Goal: Task Accomplishment & Management: Manage account settings

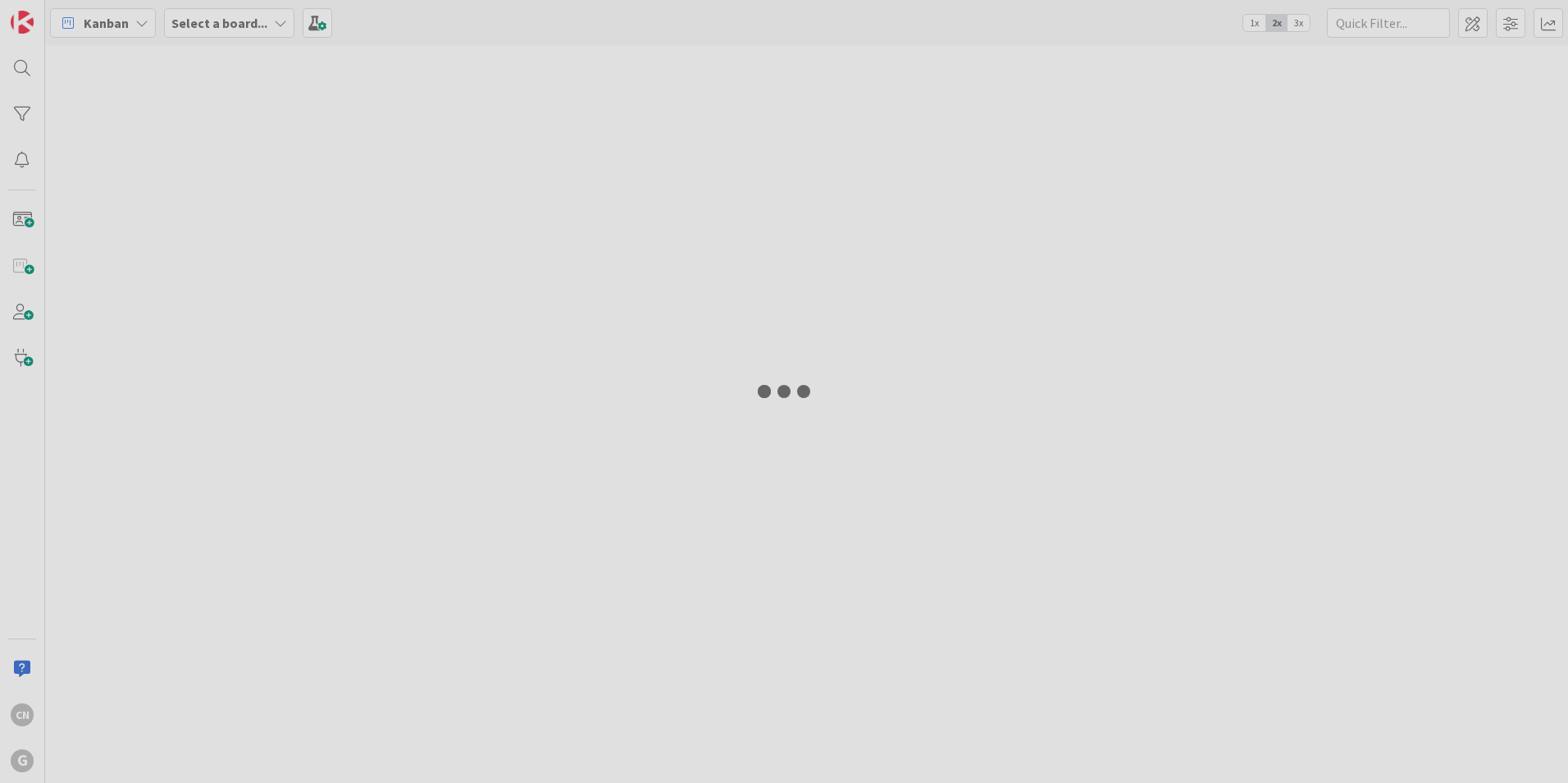
type input "duerig"
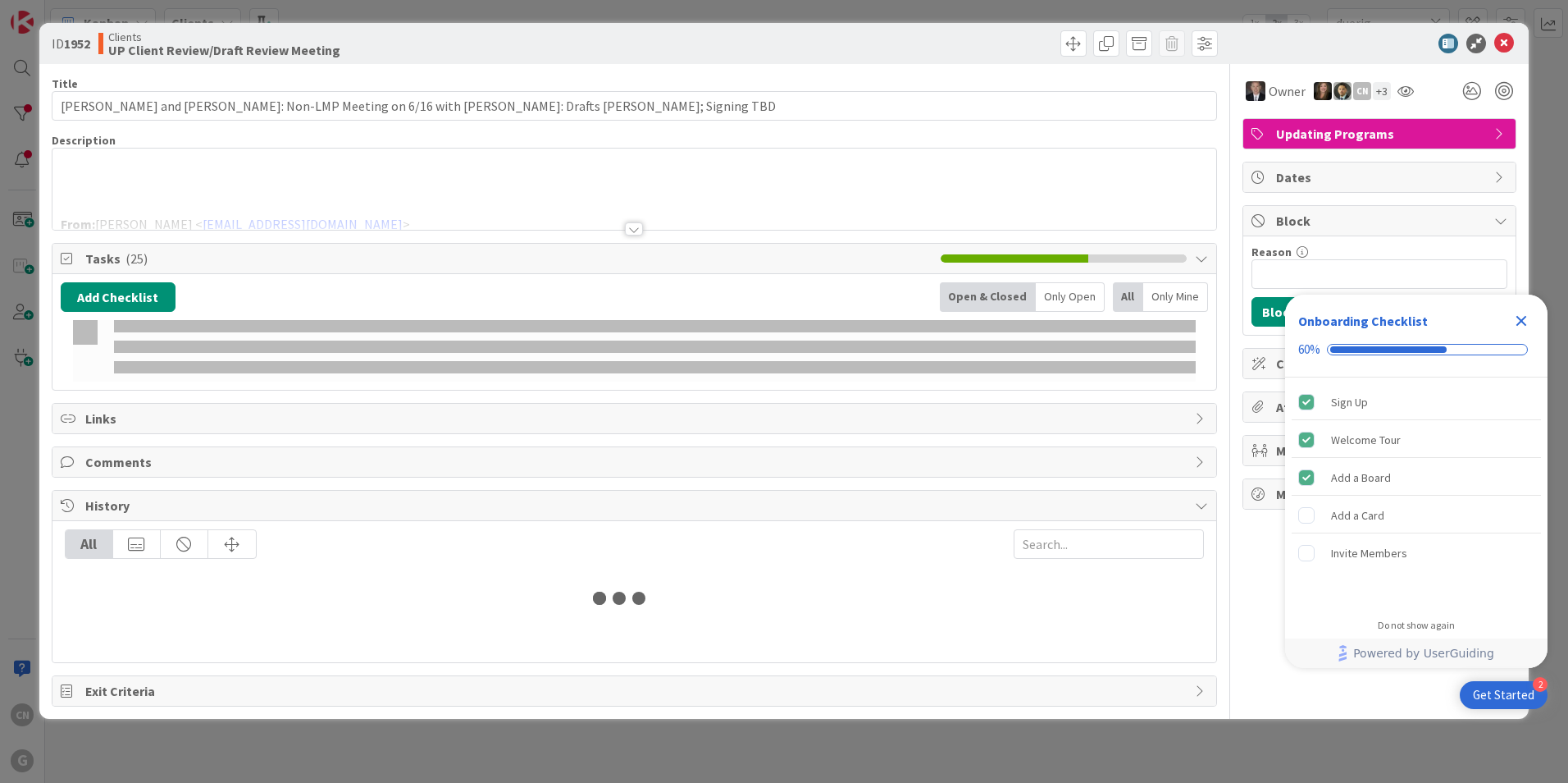
type input "duerig"
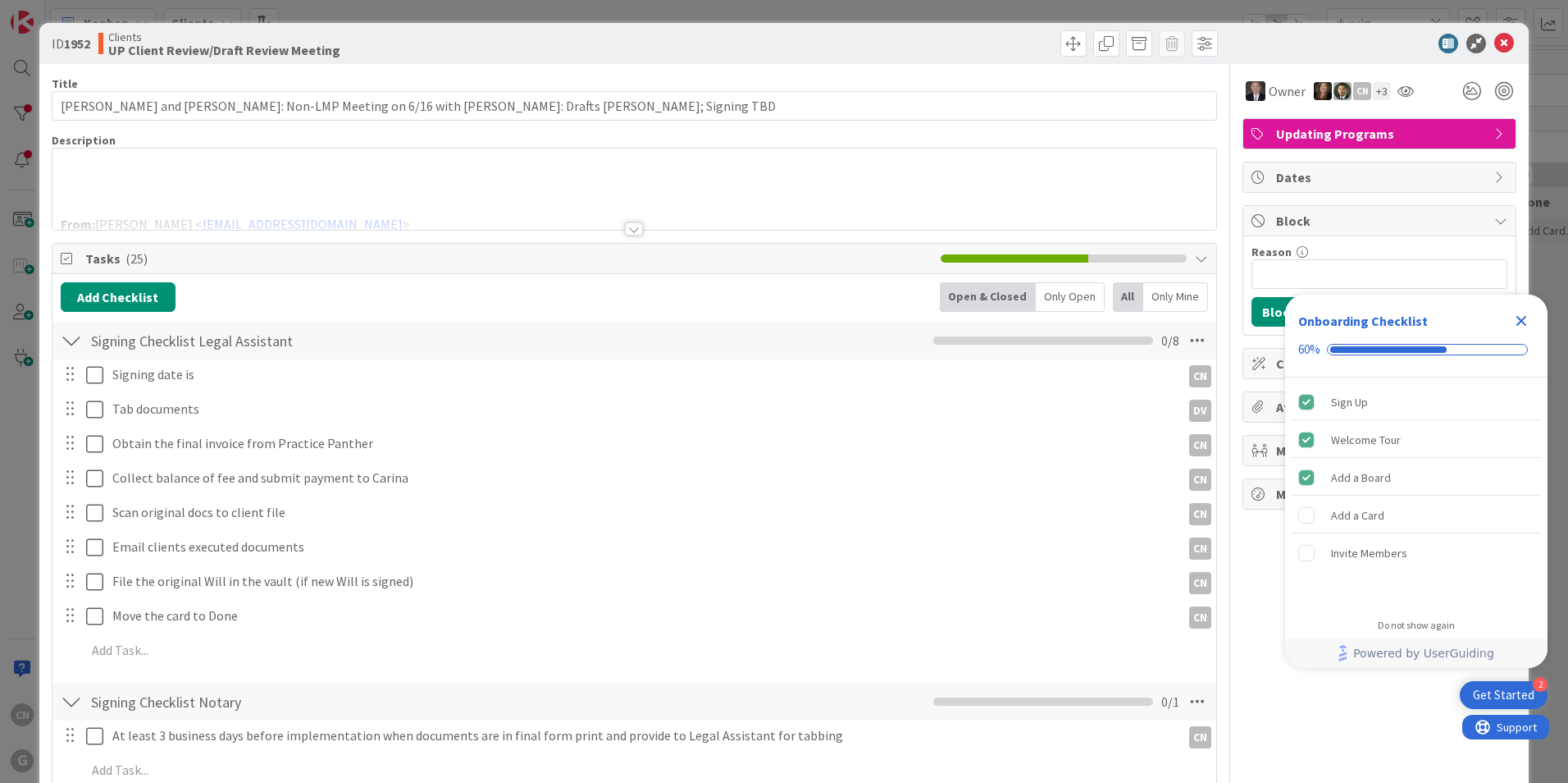
click at [625, 231] on div at bounding box center [634, 229] width 18 height 13
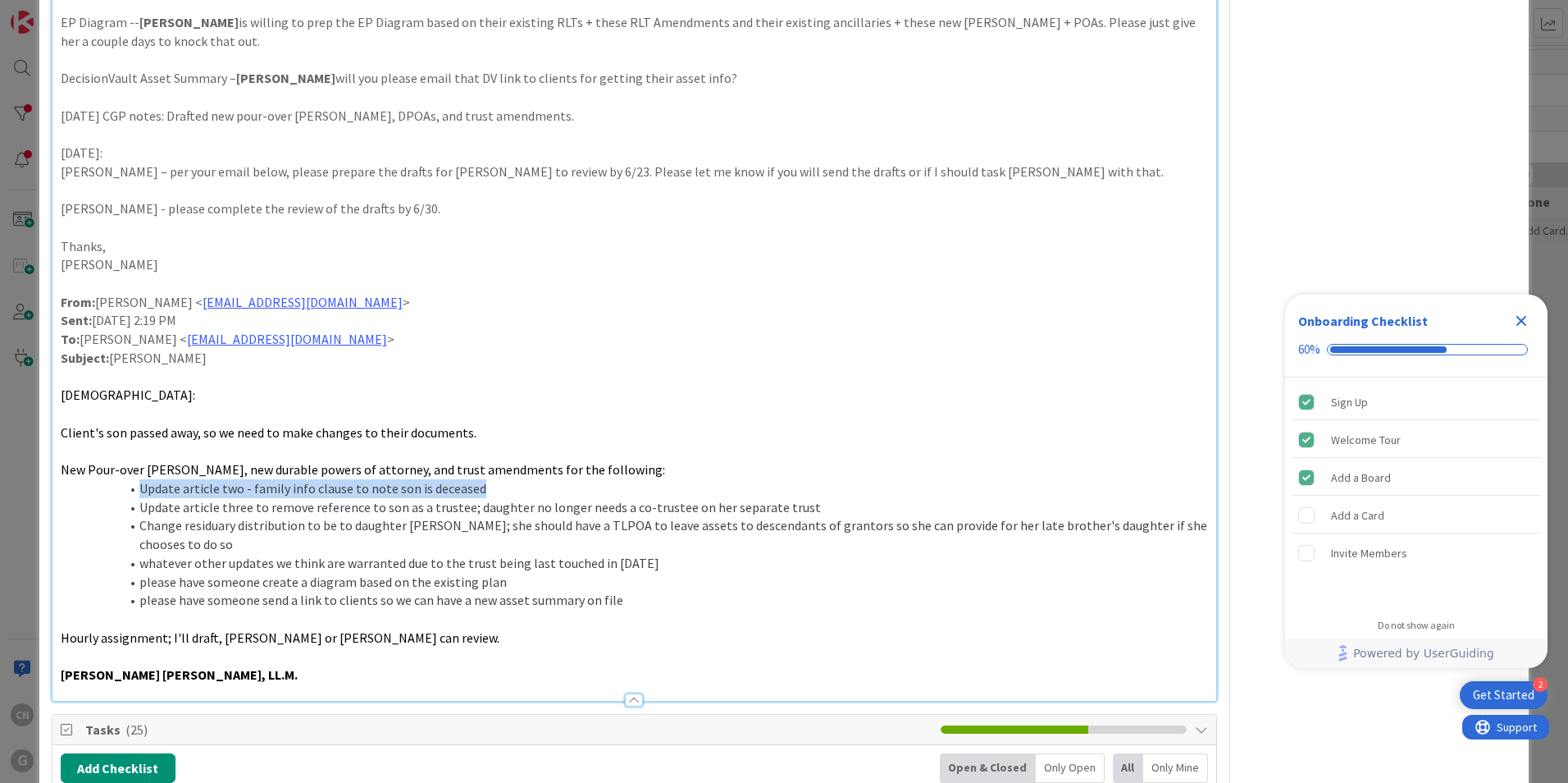
drag, startPoint x: 127, startPoint y: 475, endPoint x: 481, endPoint y: 466, distance: 354.1
click at [481, 479] on li "Update article two - family info clause to note son is deceased" at bounding box center [644, 489] width 1128 height 19
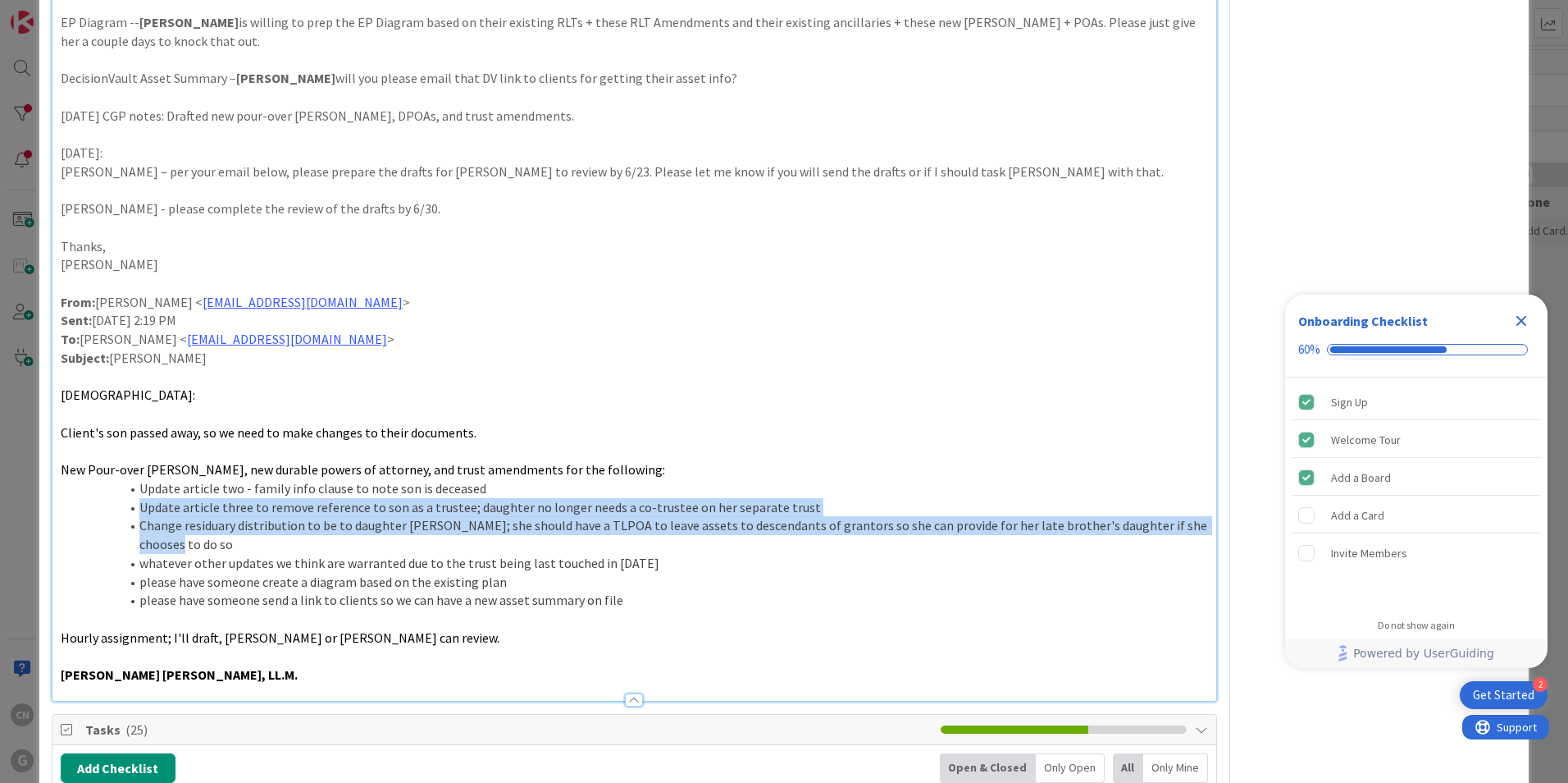
drag, startPoint x: 141, startPoint y: 489, endPoint x: 759, endPoint y: 561, distance: 622.2
click at [831, 530] on ol "Update article two - family info clause to note son is deceased Update article …" at bounding box center [634, 544] width 1147 height 130
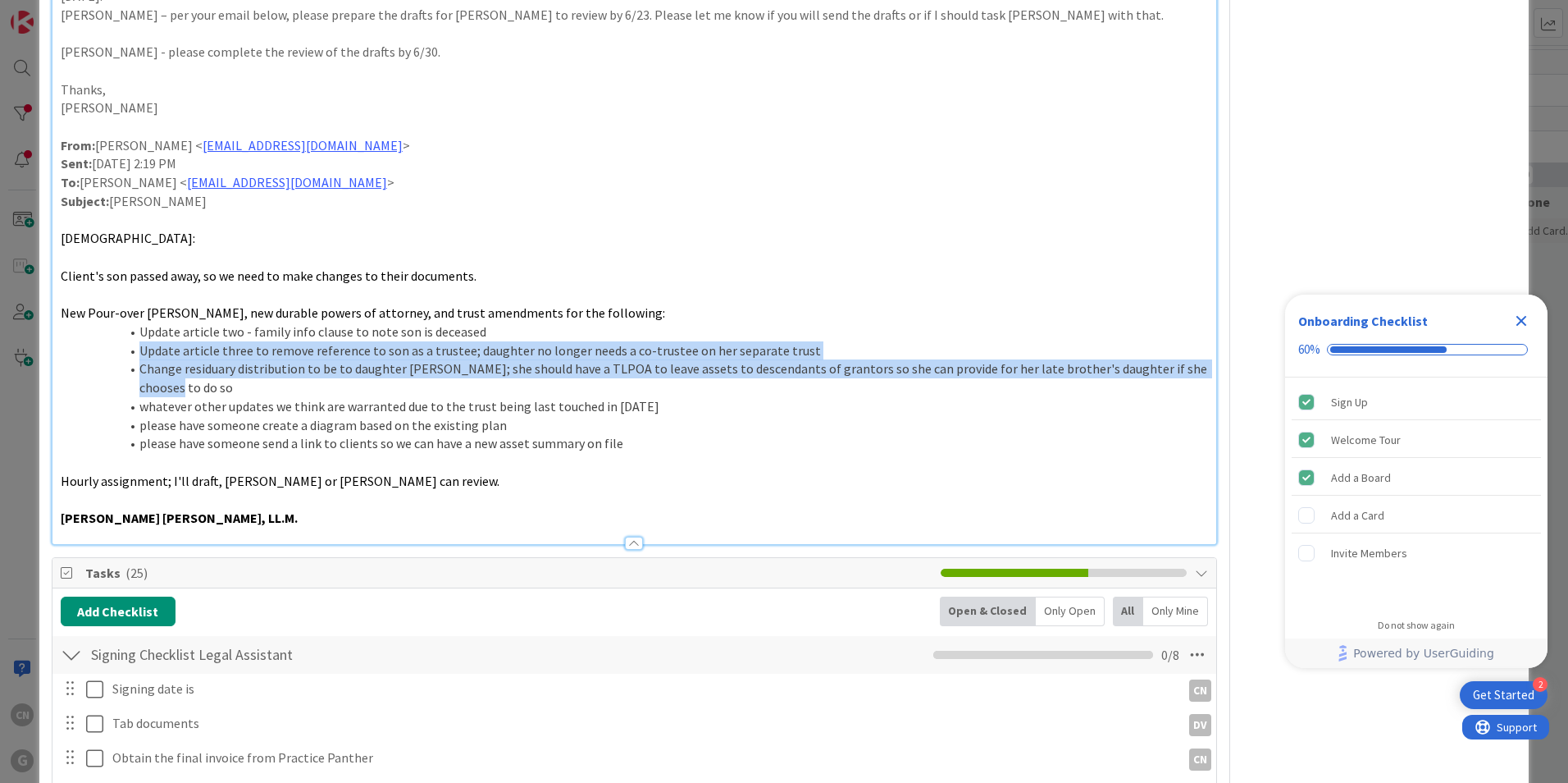
scroll to position [1389, 0]
drag, startPoint x: 58, startPoint y: 191, endPoint x: 434, endPoint y: 498, distance: 485.4
copy div "LO 5-66.5851 Ipsum – dol Sitam consec adi elits doe tem in utla et dolore. Magn…"
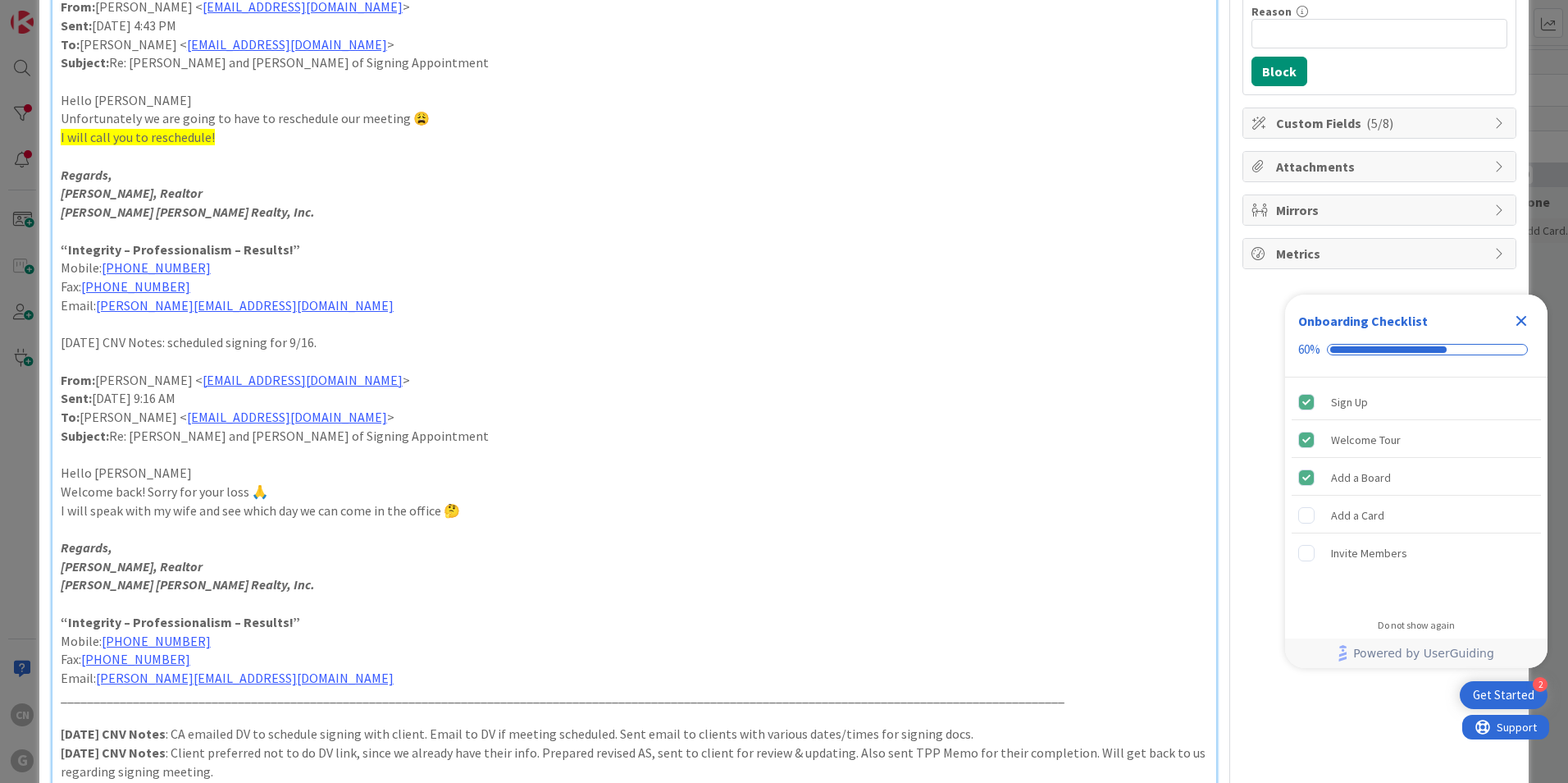
scroll to position [0, 0]
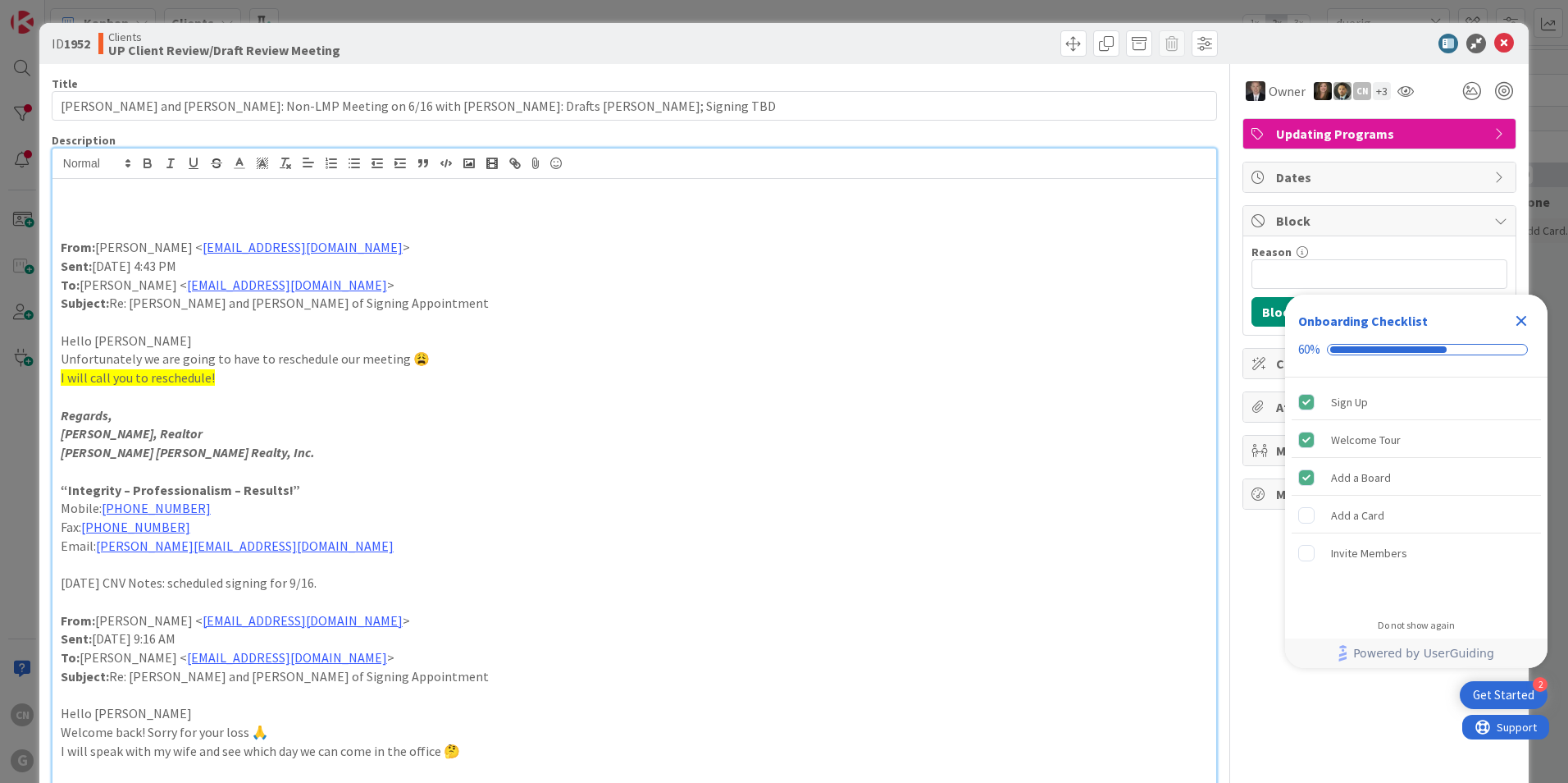
click at [1521, 319] on icon "Close Checklist" at bounding box center [1521, 321] width 10 height 10
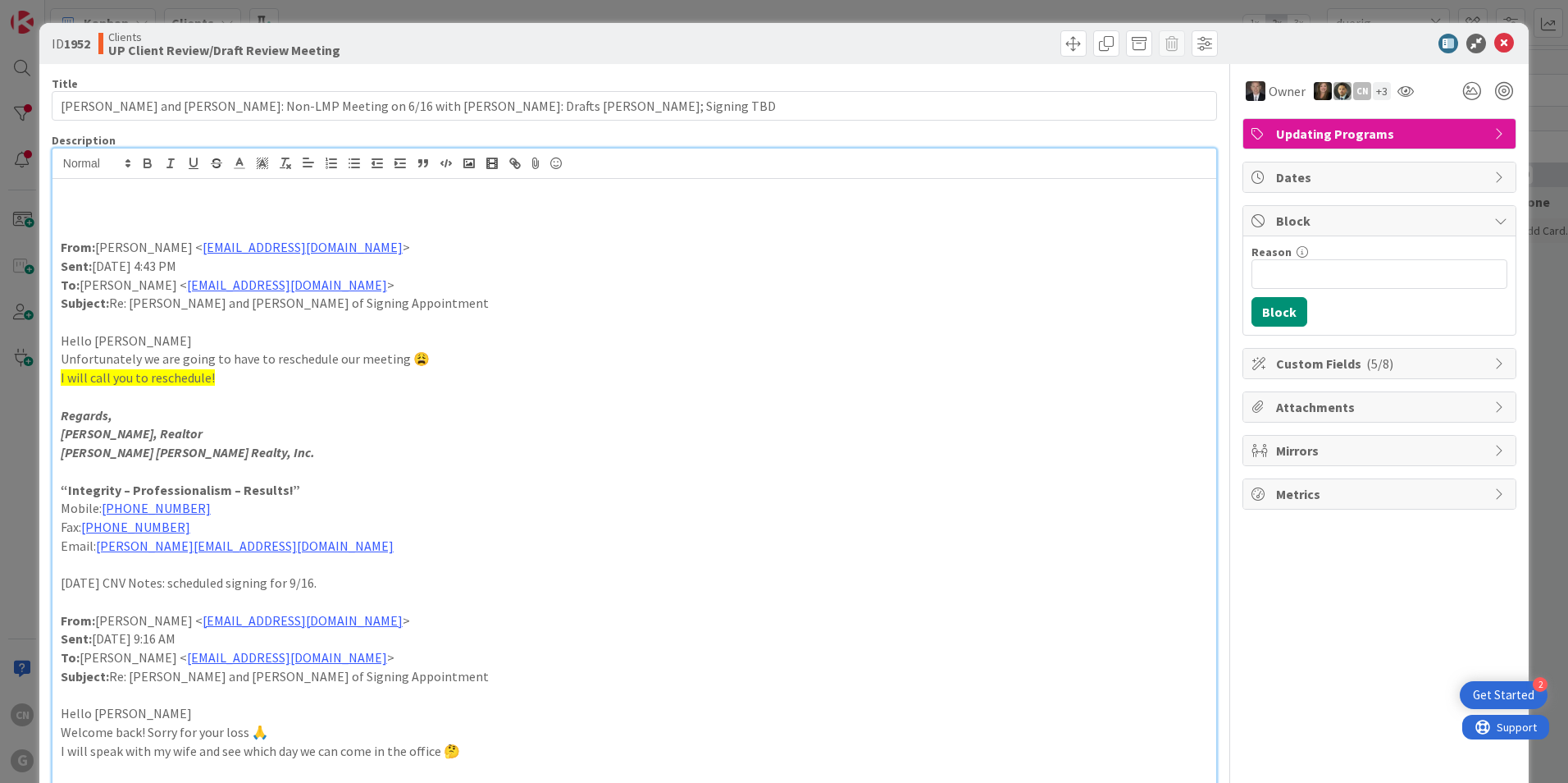
click at [131, 217] on p at bounding box center [634, 210] width 1147 height 19
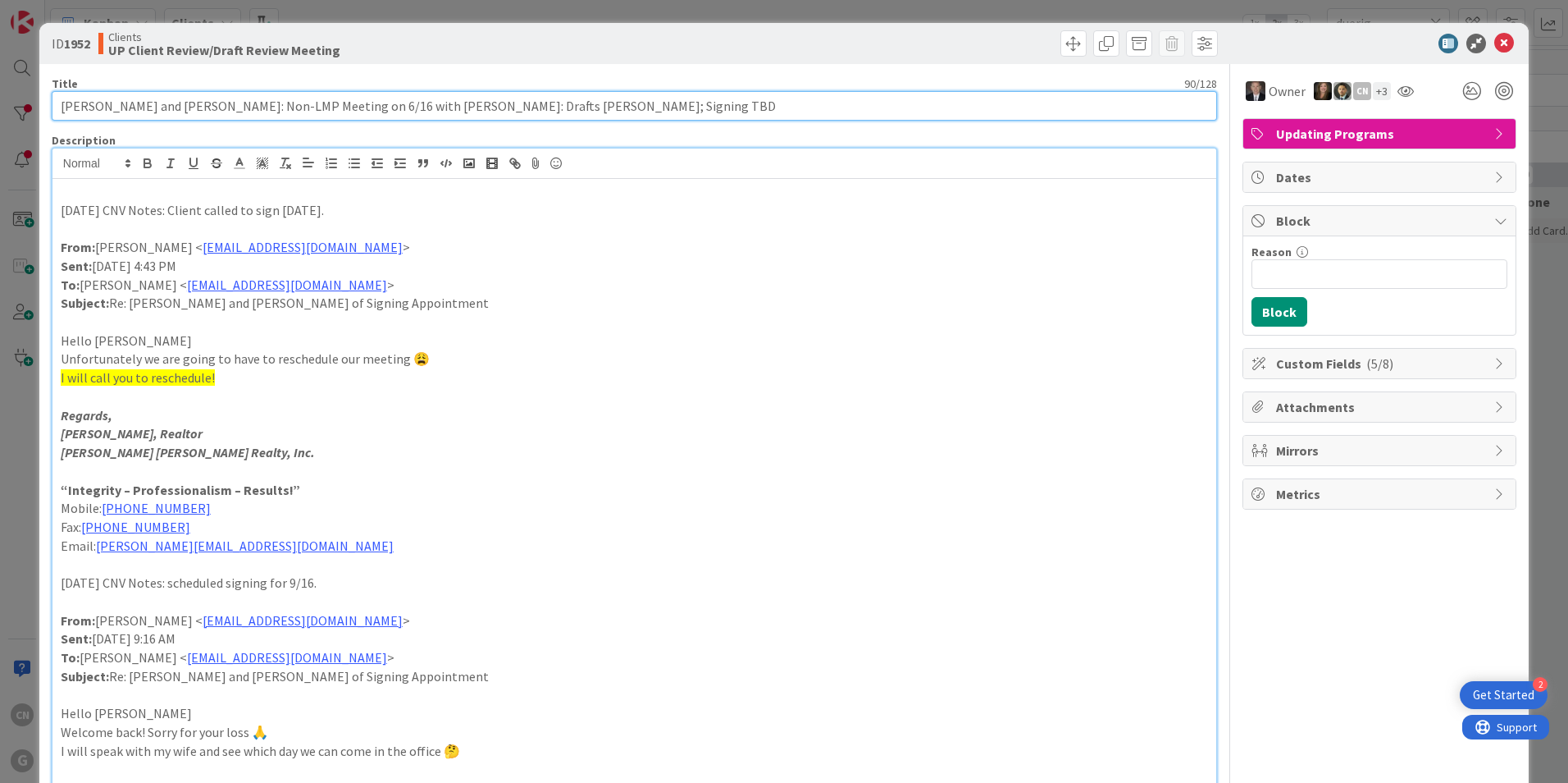
drag, startPoint x: 572, startPoint y: 106, endPoint x: 540, endPoint y: 104, distance: 32.1
click at [540, 104] on input "[PERSON_NAME] and [PERSON_NAME]: Non-LMP Meeting on 6/16 with [PERSON_NAME]: Dr…" at bounding box center [634, 106] width 1165 height 29
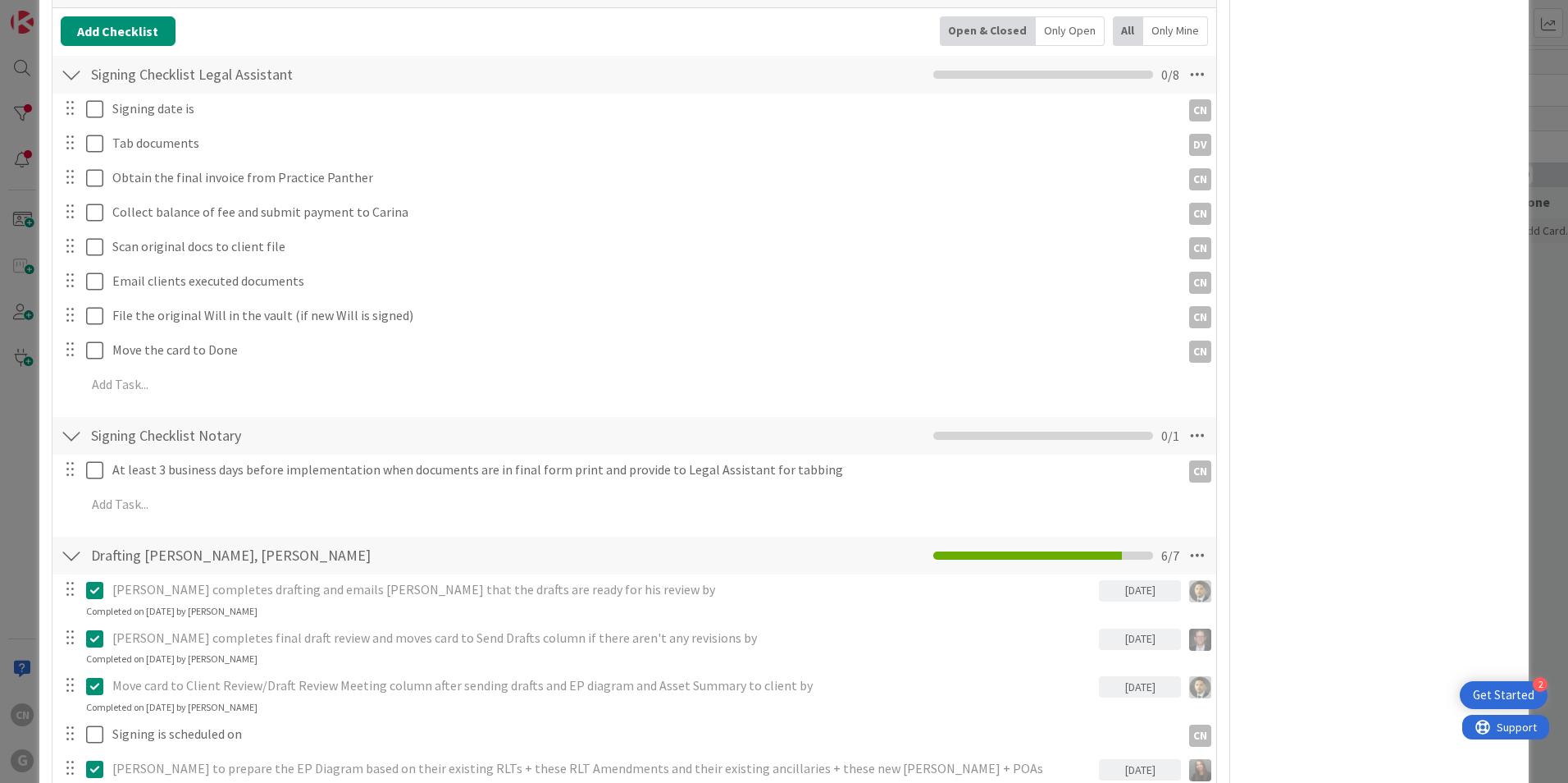
scroll to position [1970, 0]
type input "[PERSON_NAME] and [PERSON_NAME]: Non-LMP Meeting on 6/16 with [PERSON_NAME]: Dr…"
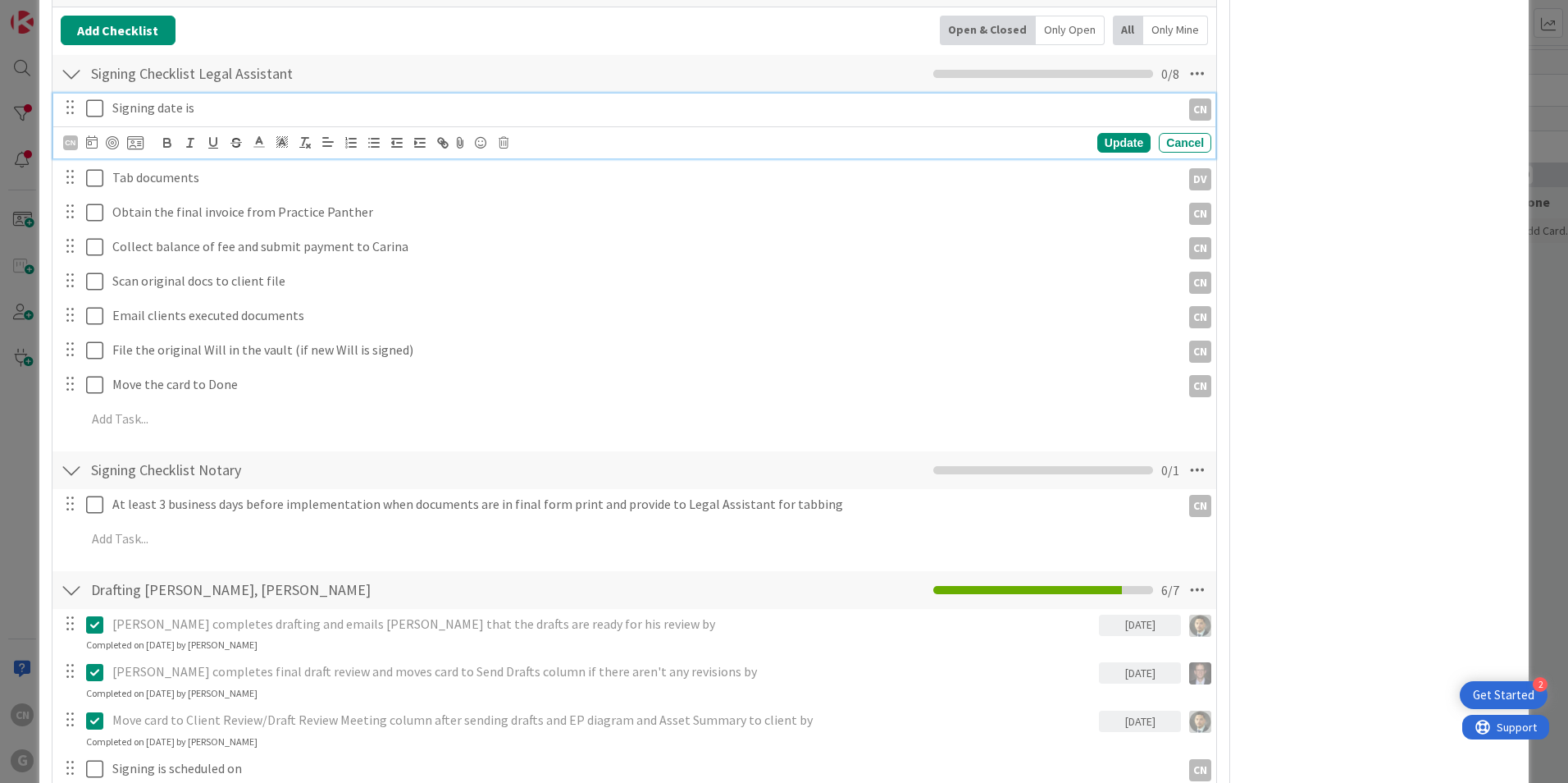
click at [212, 98] on p "Signing date is" at bounding box center [643, 108] width 1062 height 19
click at [96, 98] on icon at bounding box center [95, 108] width 17 height 20
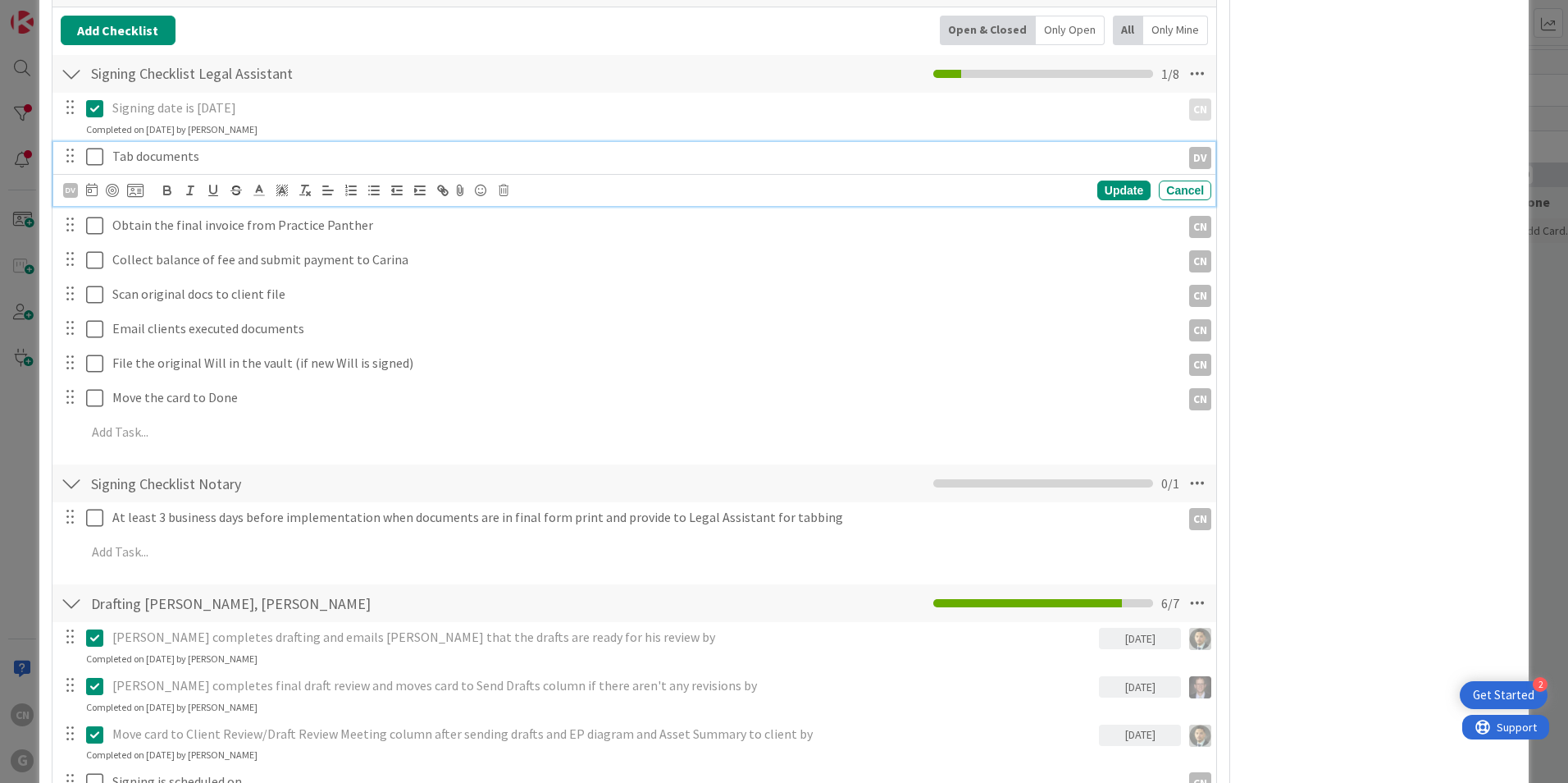
click at [93, 147] on icon at bounding box center [95, 156] width 17 height 20
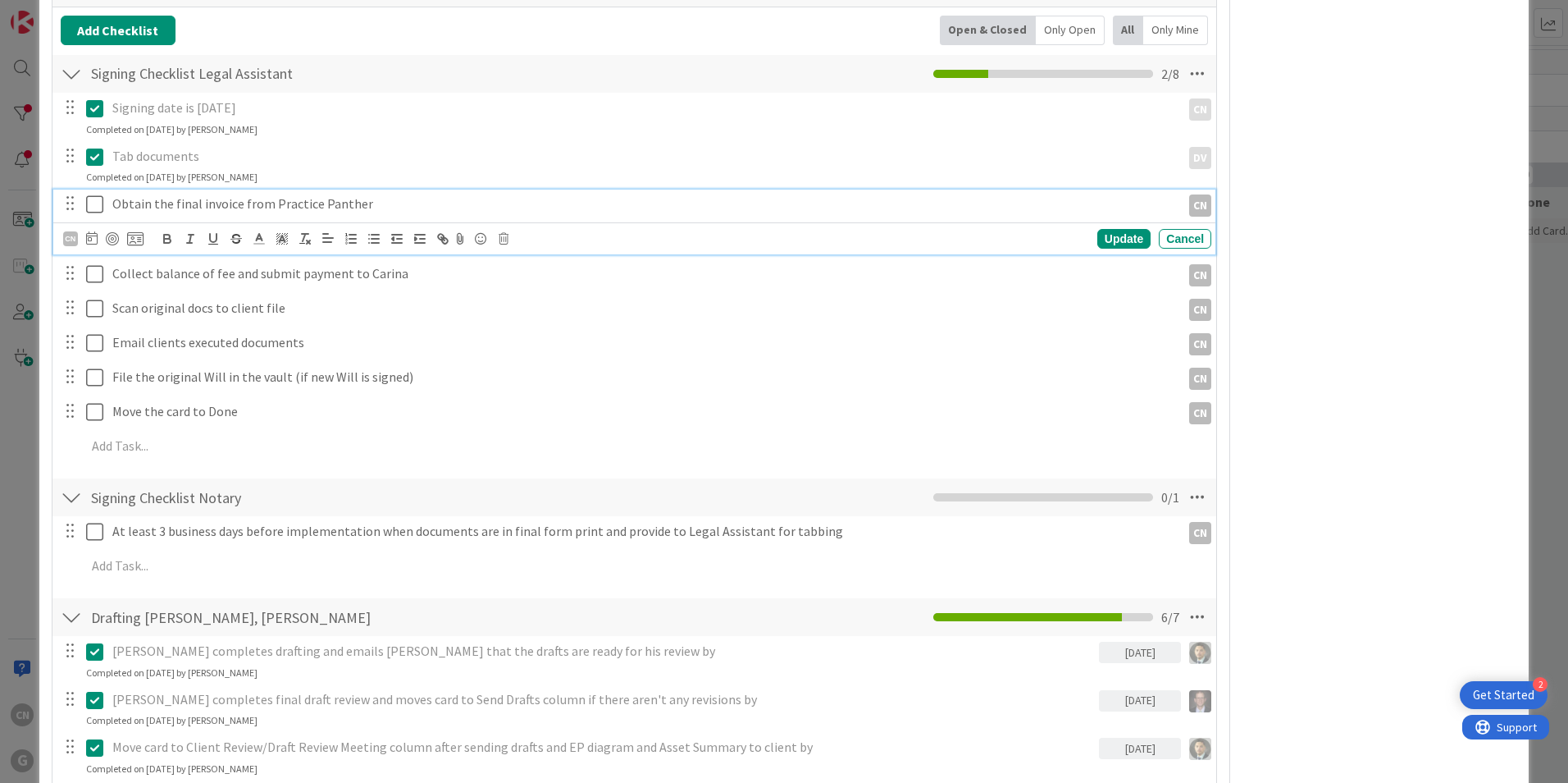
click at [390, 195] on p "Obtain the final invoice from Practice Panther" at bounding box center [643, 204] width 1062 height 19
drag, startPoint x: 101, startPoint y: 187, endPoint x: 76, endPoint y: 347, distance: 161.9
click at [100, 195] on icon at bounding box center [95, 204] width 17 height 20
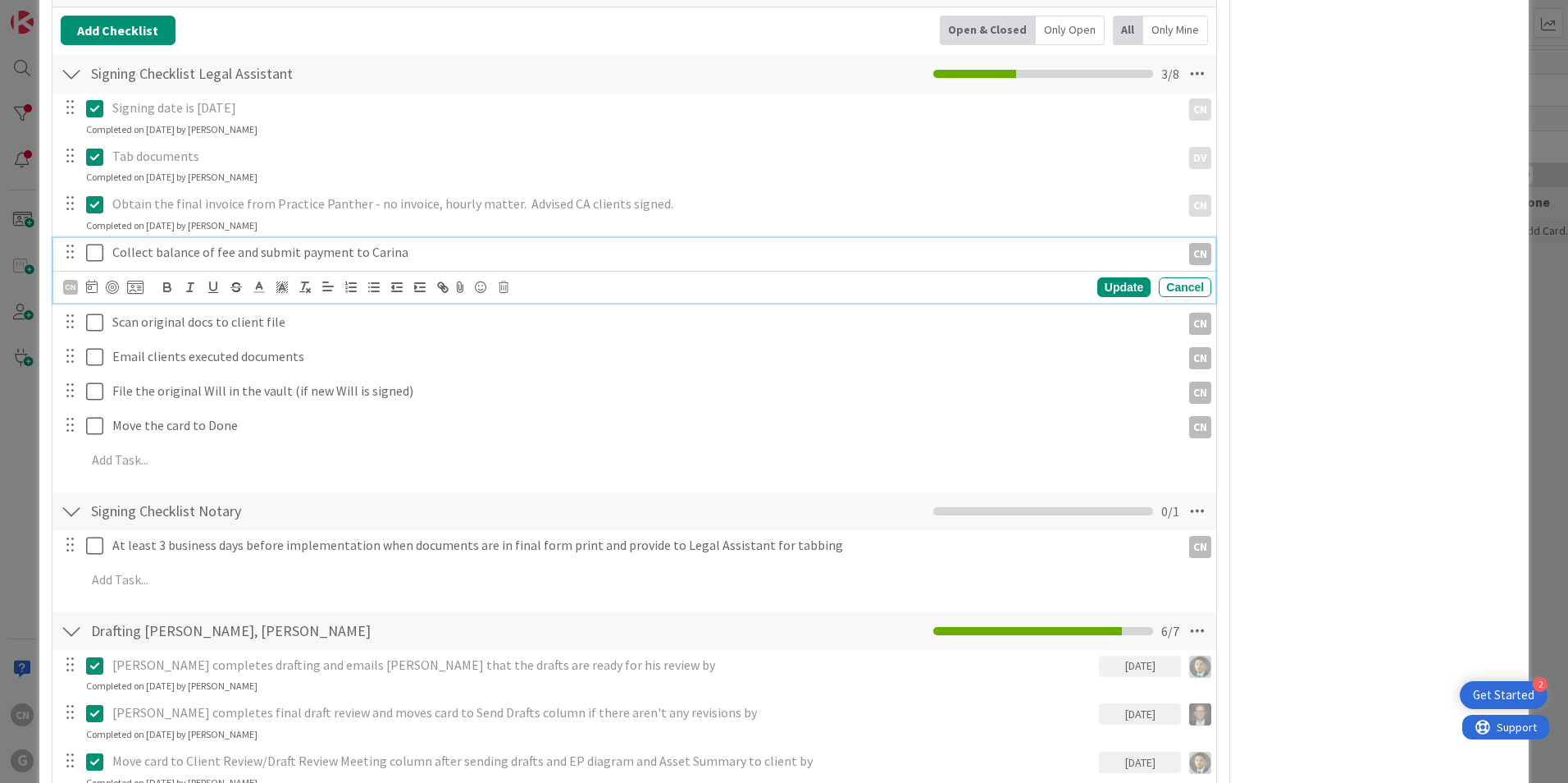
click at [417, 243] on p "Collect balance of fee and submit payment to Carina" at bounding box center [643, 253] width 1062 height 19
click at [508, 281] on icon at bounding box center [503, 286] width 9 height 11
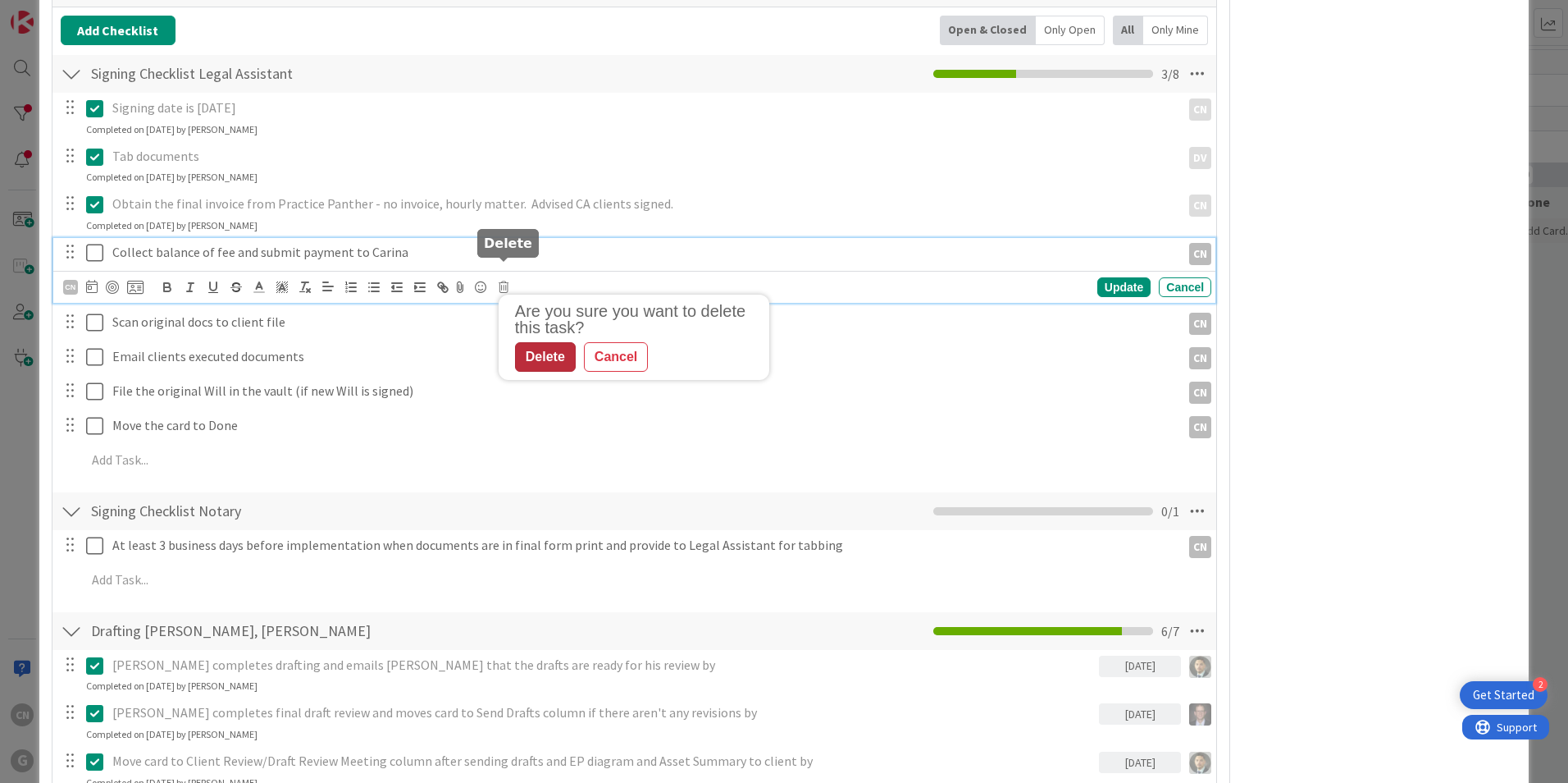
click at [542, 342] on div "Delete" at bounding box center [546, 357] width 60 height 29
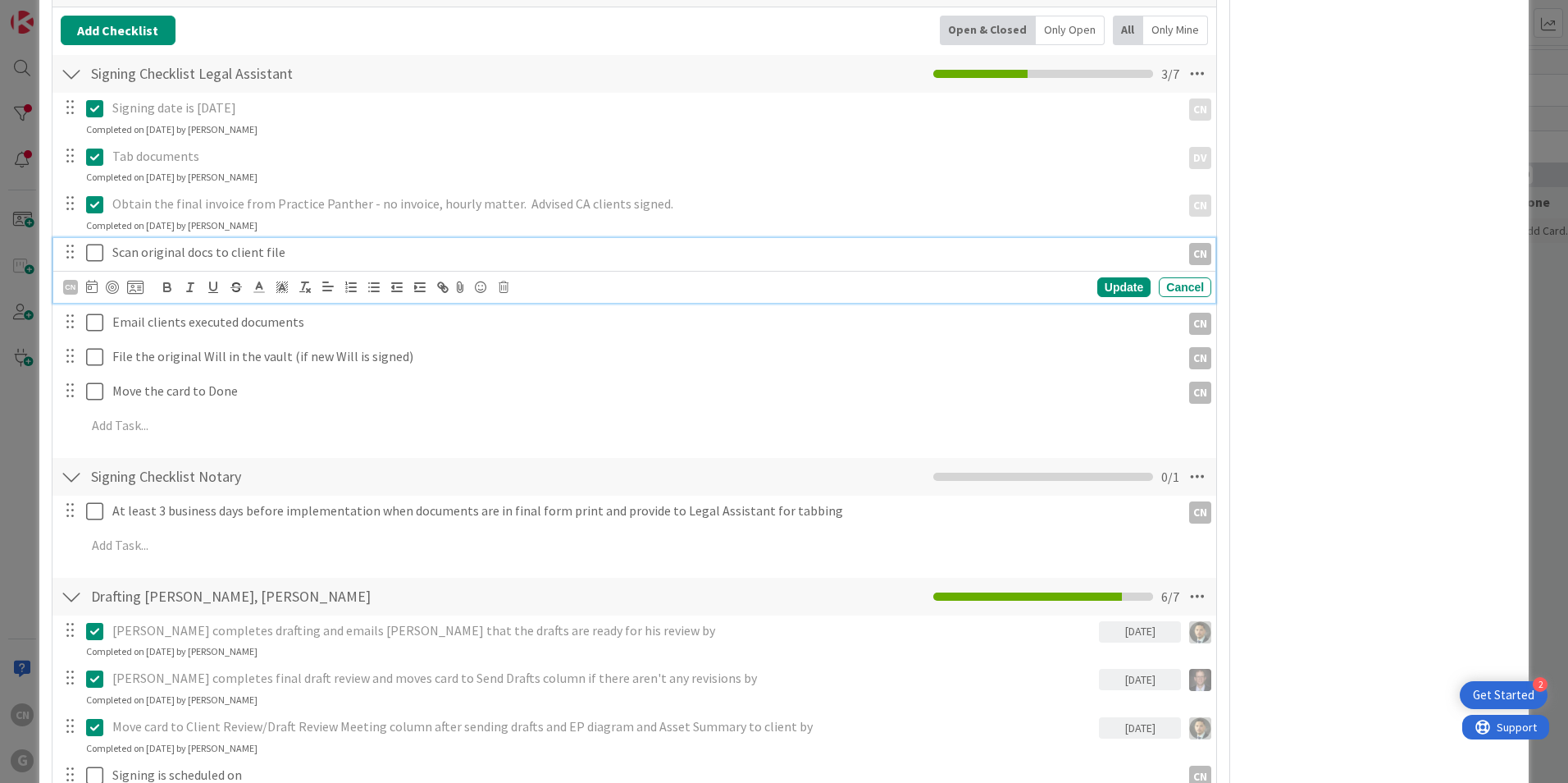
click at [287, 243] on p "Scan original docs to client file" at bounding box center [643, 253] width 1062 height 19
click at [91, 279] on icon at bounding box center [91, 285] width 11 height 13
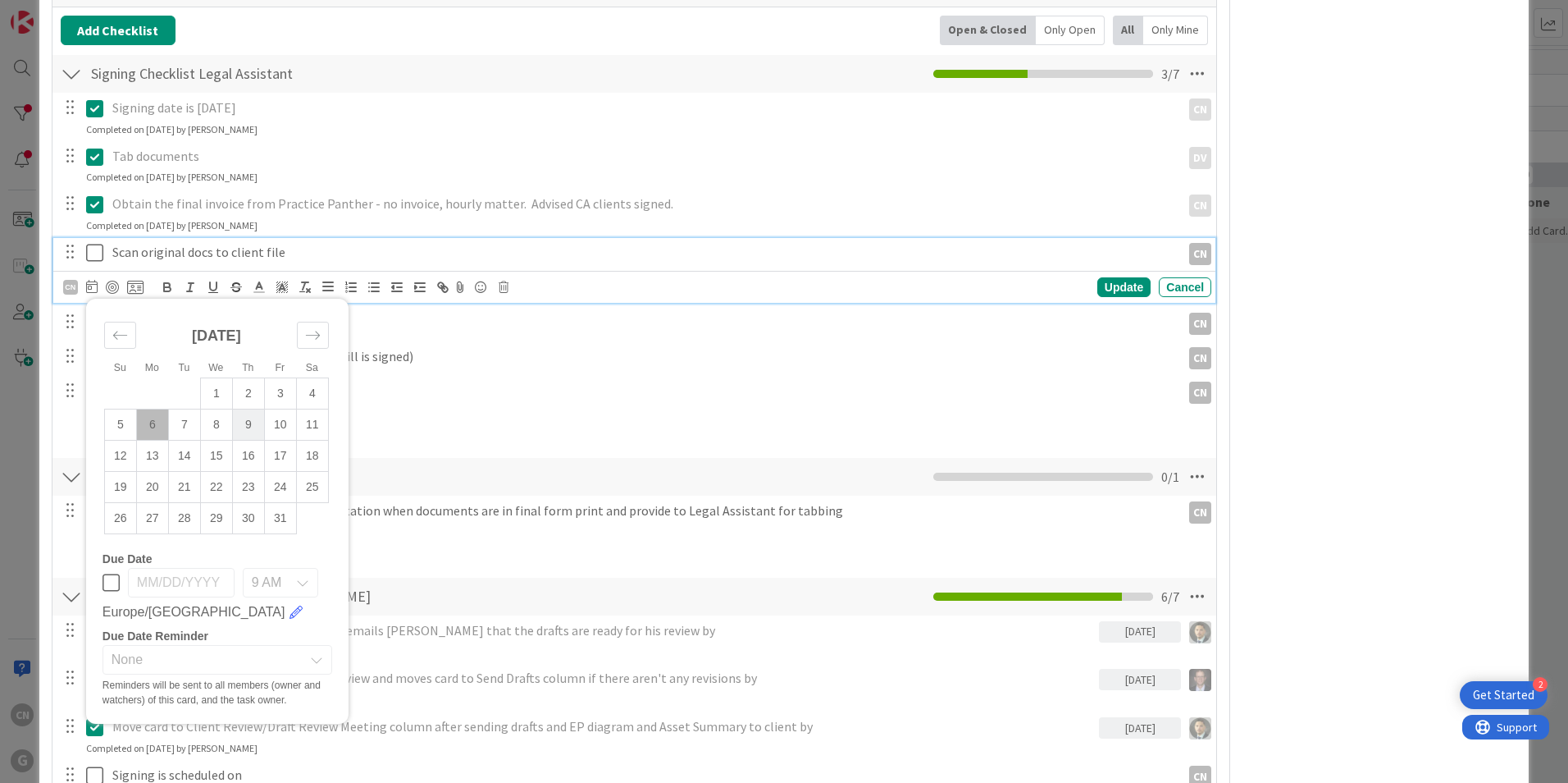
click at [253, 409] on td "9" at bounding box center [247, 424] width 32 height 31
type input "[DATE]"
click at [1115, 278] on div "Update" at bounding box center [1124, 287] width 53 height 20
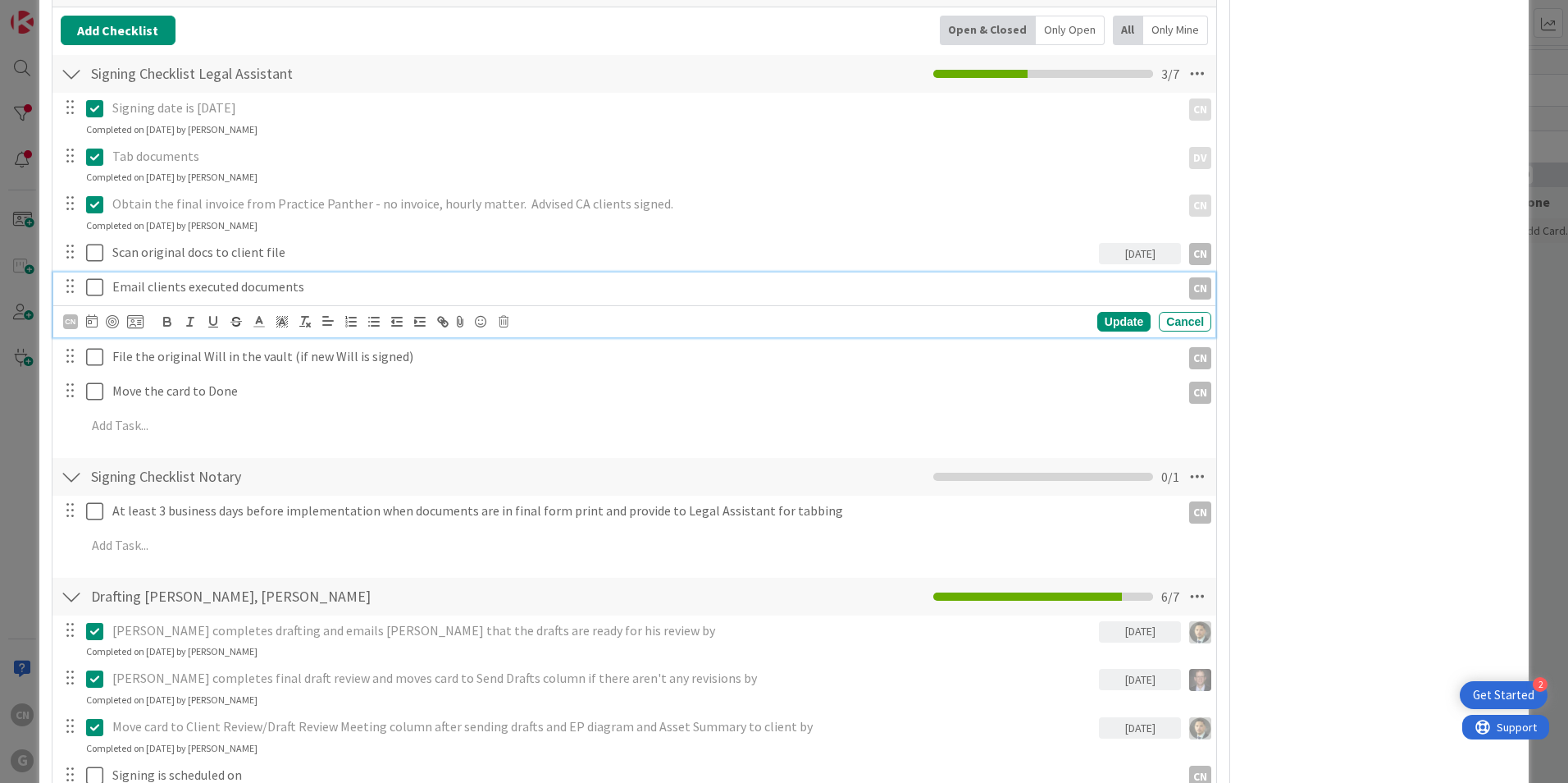
click at [315, 278] on p "Email clients executed documents" at bounding box center [643, 287] width 1062 height 19
click at [92, 314] on icon at bounding box center [91, 320] width 11 height 13
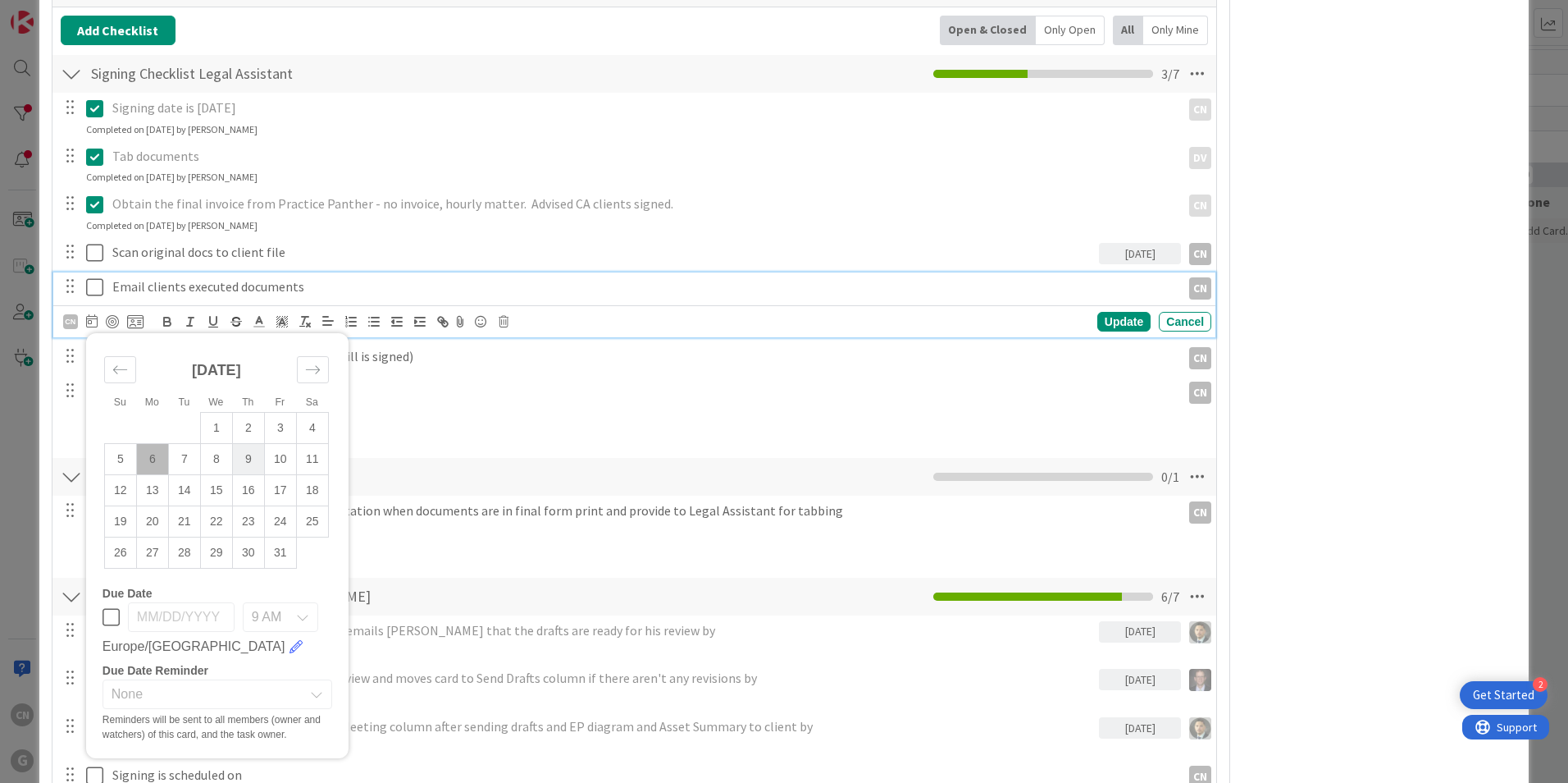
click at [253, 443] on td "9" at bounding box center [247, 459] width 32 height 31
type input "[DATE]"
click at [1114, 312] on div "Update" at bounding box center [1124, 322] width 53 height 20
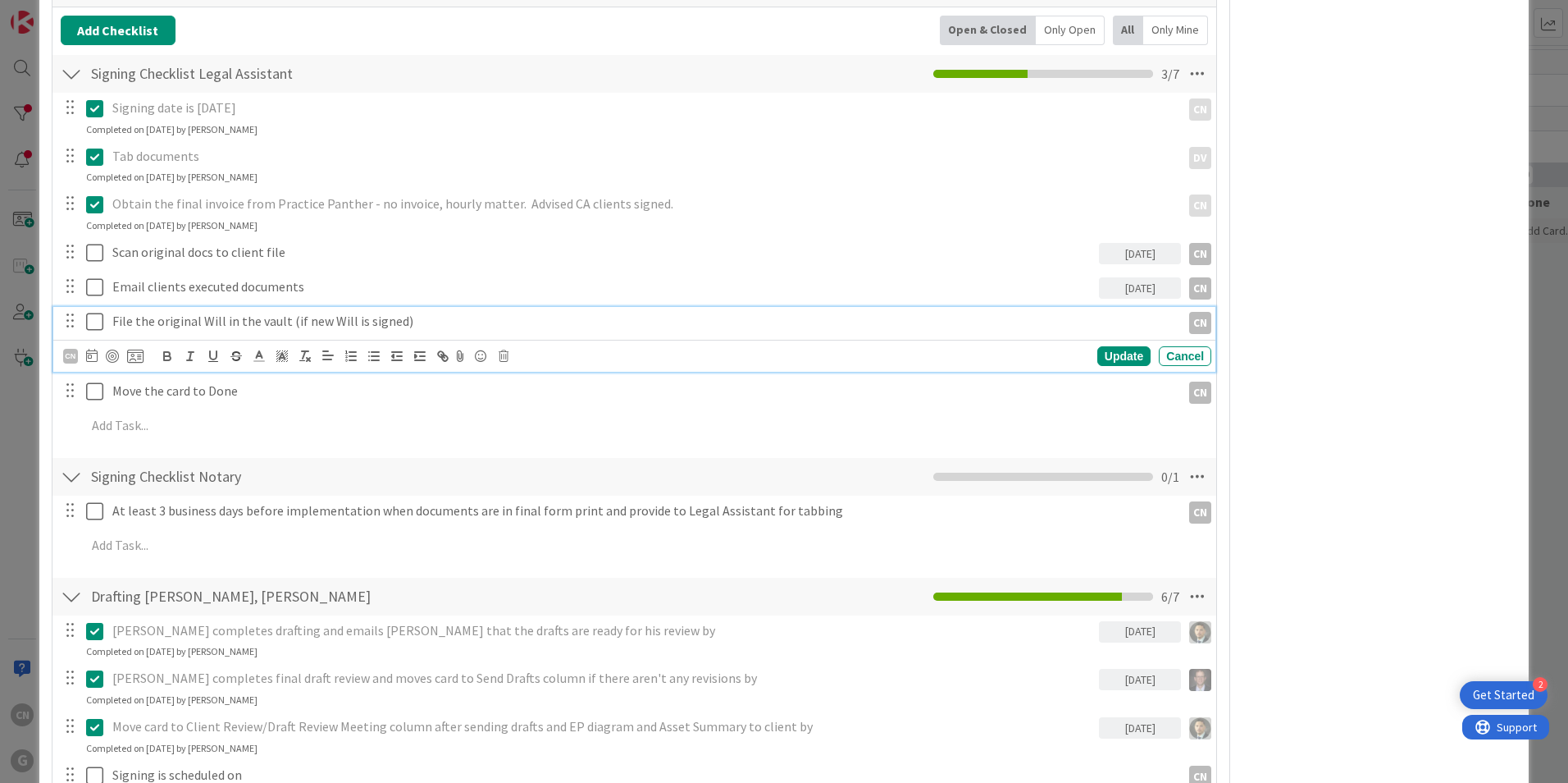
click at [420, 312] on p "File the original Will in the vault (if new Will is signed)" at bounding box center [643, 322] width 1062 height 19
click at [91, 348] on icon at bounding box center [91, 354] width 11 height 13
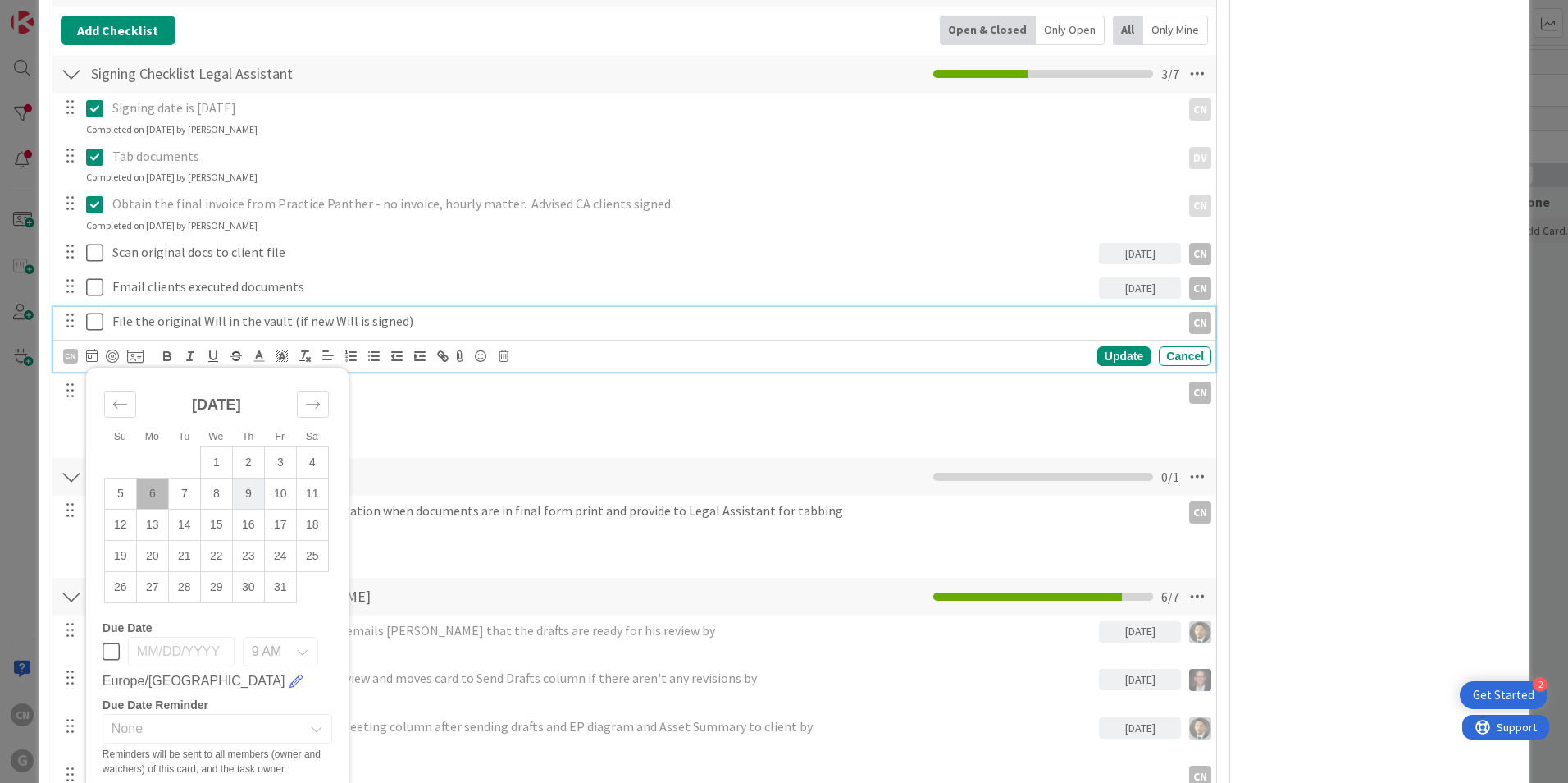
click at [253, 478] on td "9" at bounding box center [247, 493] width 32 height 31
type input "[DATE]"
click at [66, 348] on div "CN" at bounding box center [70, 355] width 15 height 15
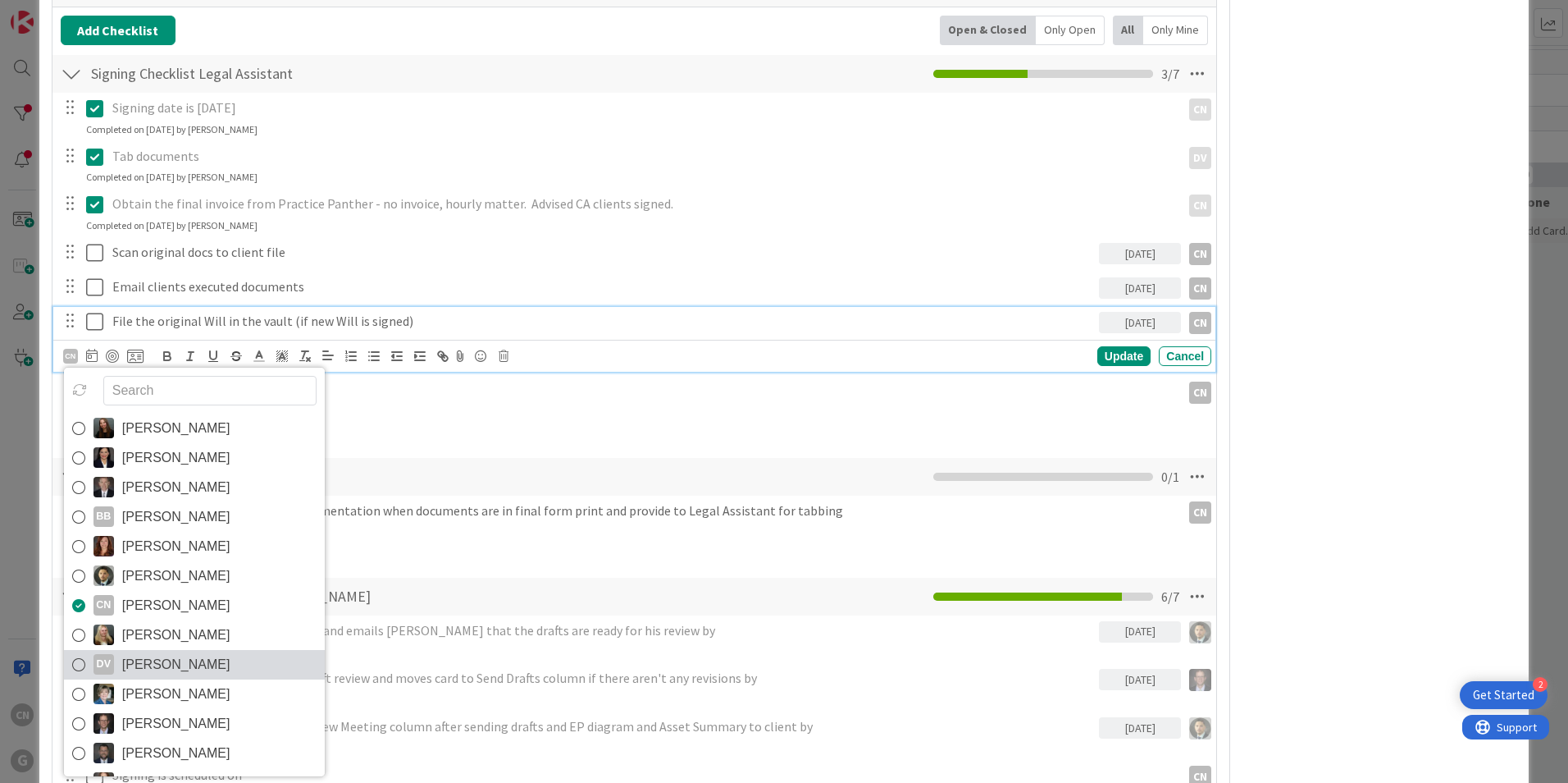
click at [170, 653] on span "[PERSON_NAME]" at bounding box center [177, 665] width 109 height 25
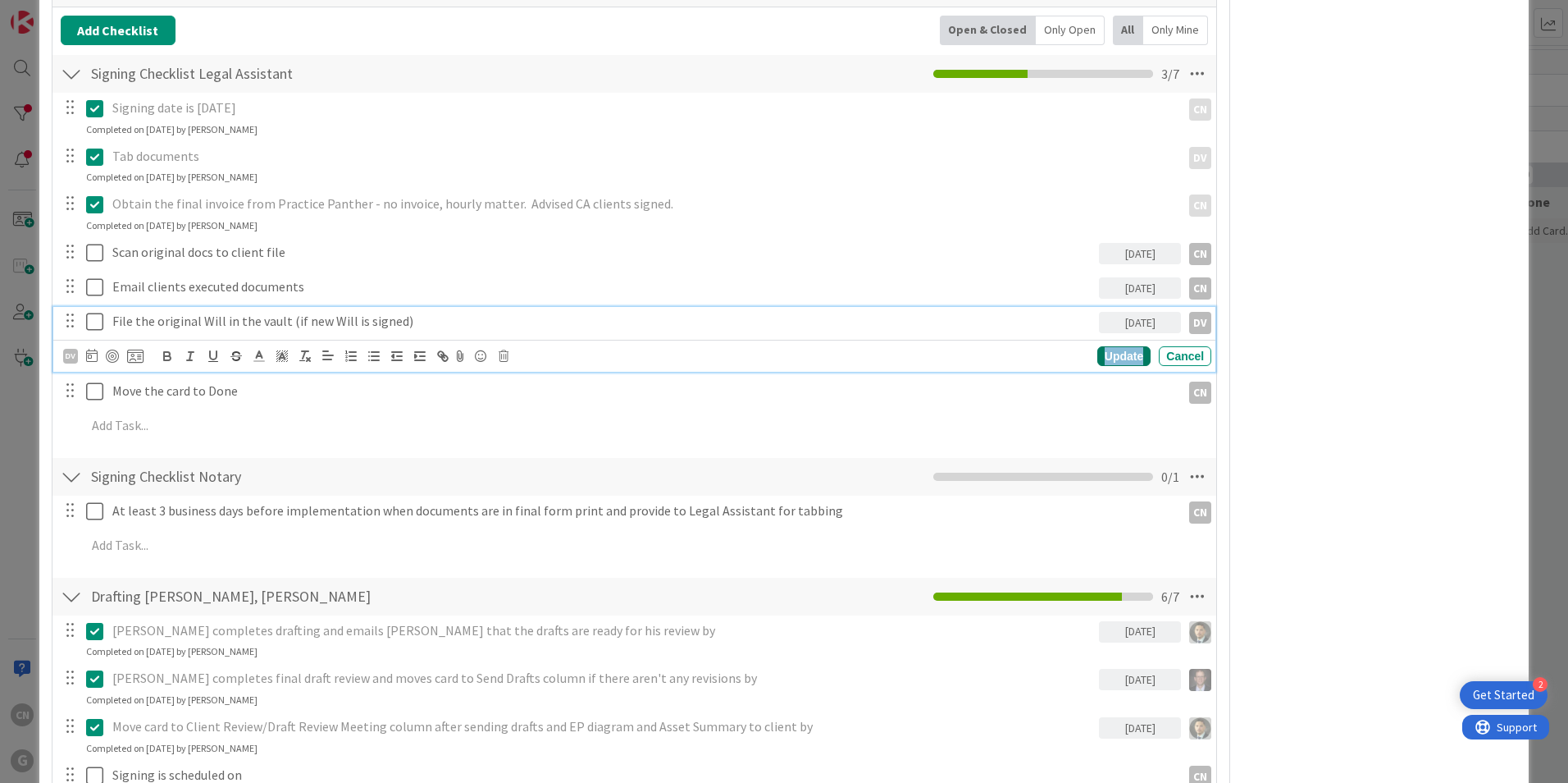
click at [1120, 347] on div "Update" at bounding box center [1124, 356] width 53 height 20
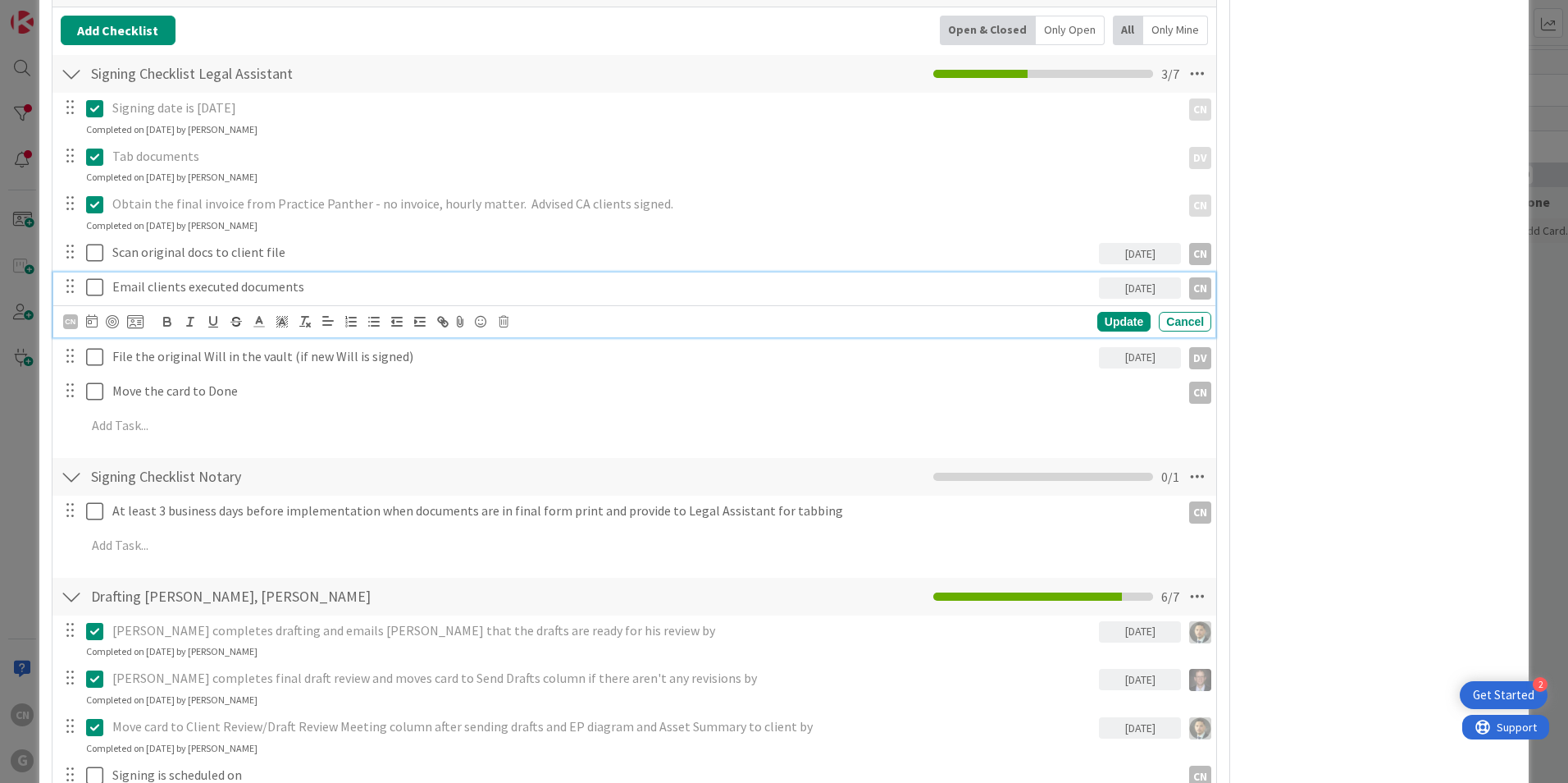
click at [147, 278] on p "Email clients executed documents" at bounding box center [602, 287] width 980 height 19
click at [72, 314] on div "CN" at bounding box center [70, 321] width 15 height 15
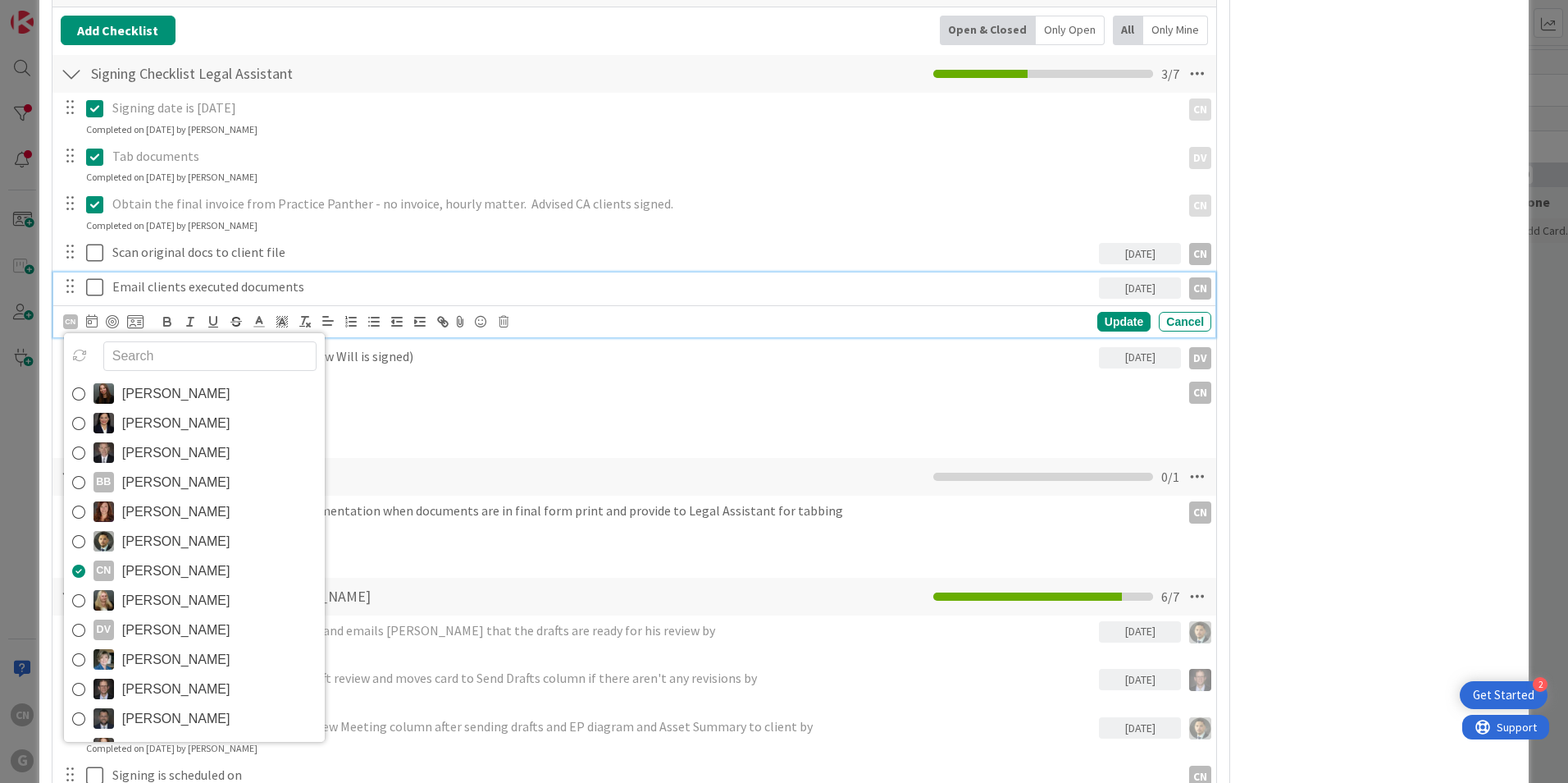
drag, startPoint x: 150, startPoint y: 609, endPoint x: 151, endPoint y: 598, distance: 11.0
click at [151, 618] on span "[PERSON_NAME]" at bounding box center [177, 630] width 109 height 25
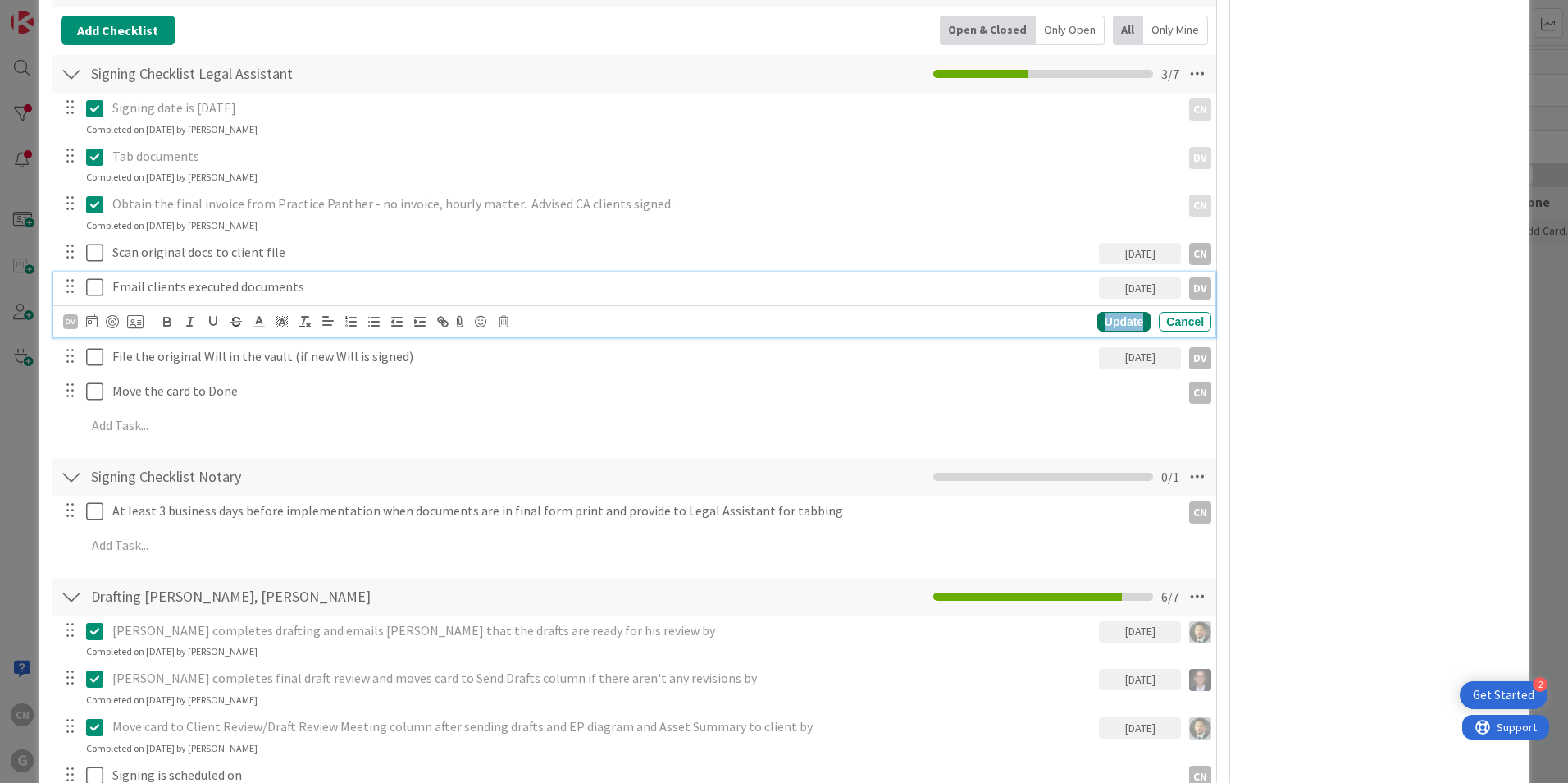
click at [1113, 312] on div "Update" at bounding box center [1124, 322] width 53 height 20
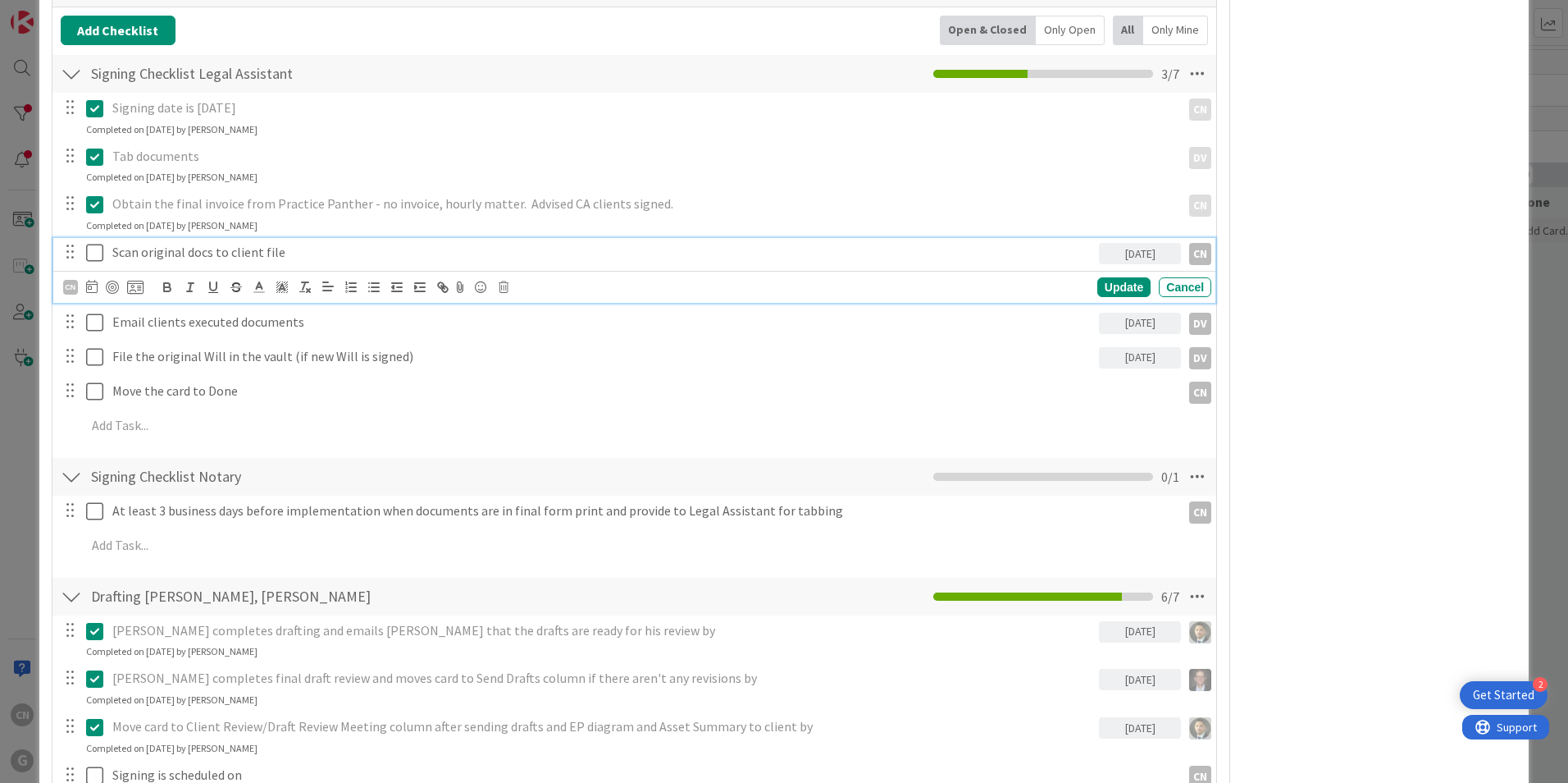
click at [151, 243] on p "Scan original docs to client file" at bounding box center [602, 253] width 980 height 19
click at [69, 279] on div "CN" at bounding box center [70, 286] width 15 height 15
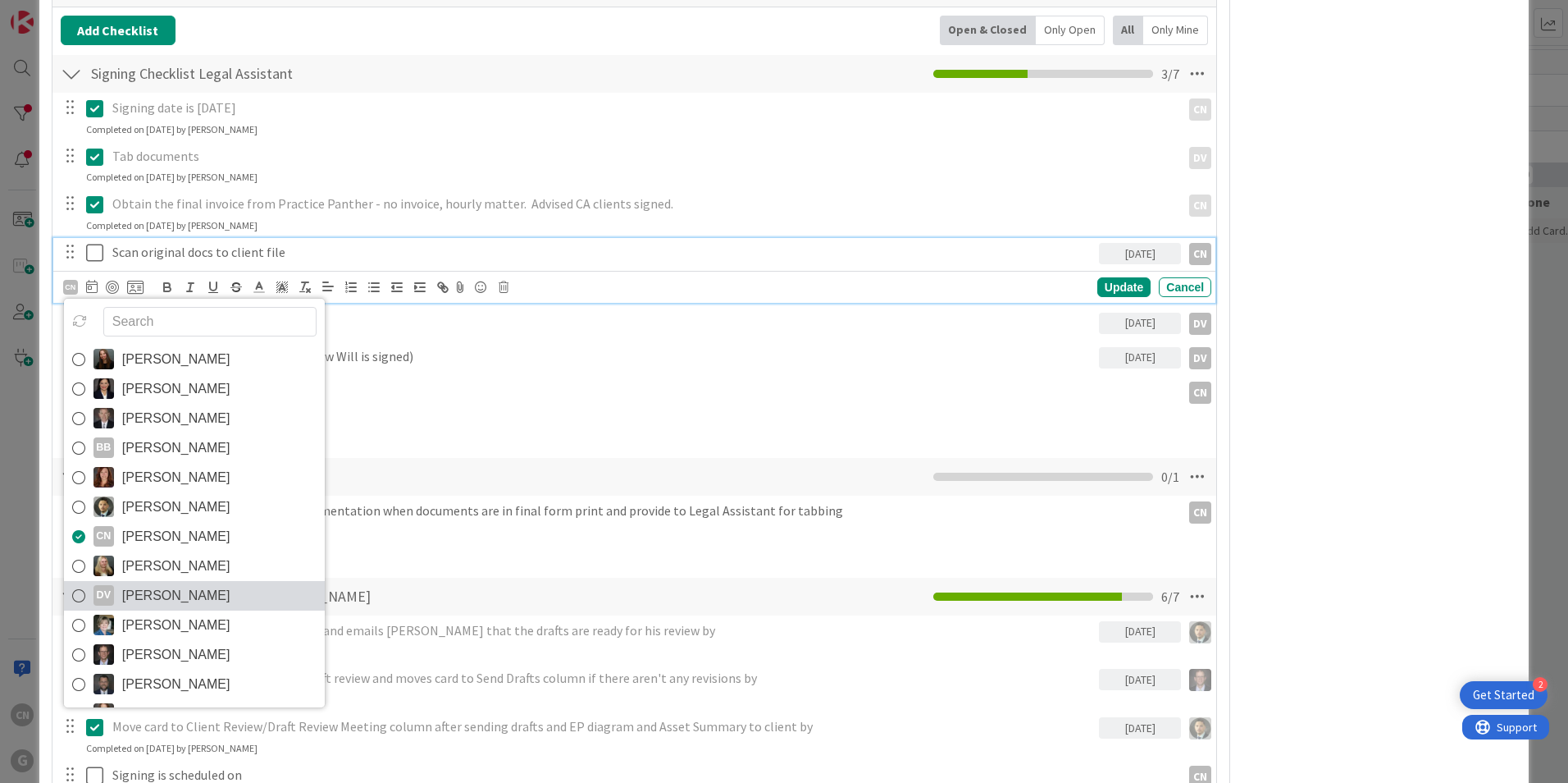
click at [145, 584] on span "[PERSON_NAME]" at bounding box center [177, 596] width 109 height 25
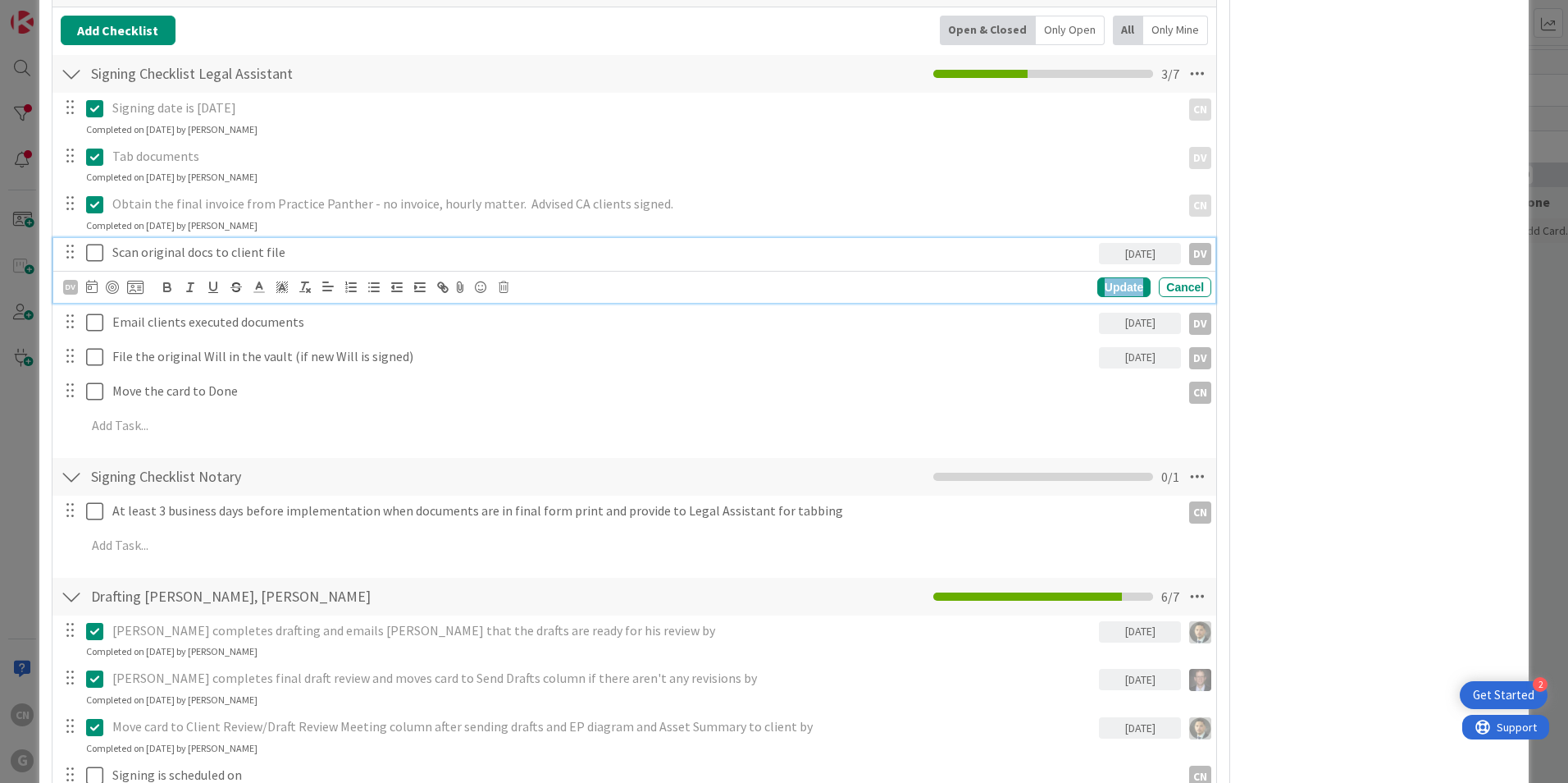
click at [1115, 278] on div "Update" at bounding box center [1124, 287] width 53 height 20
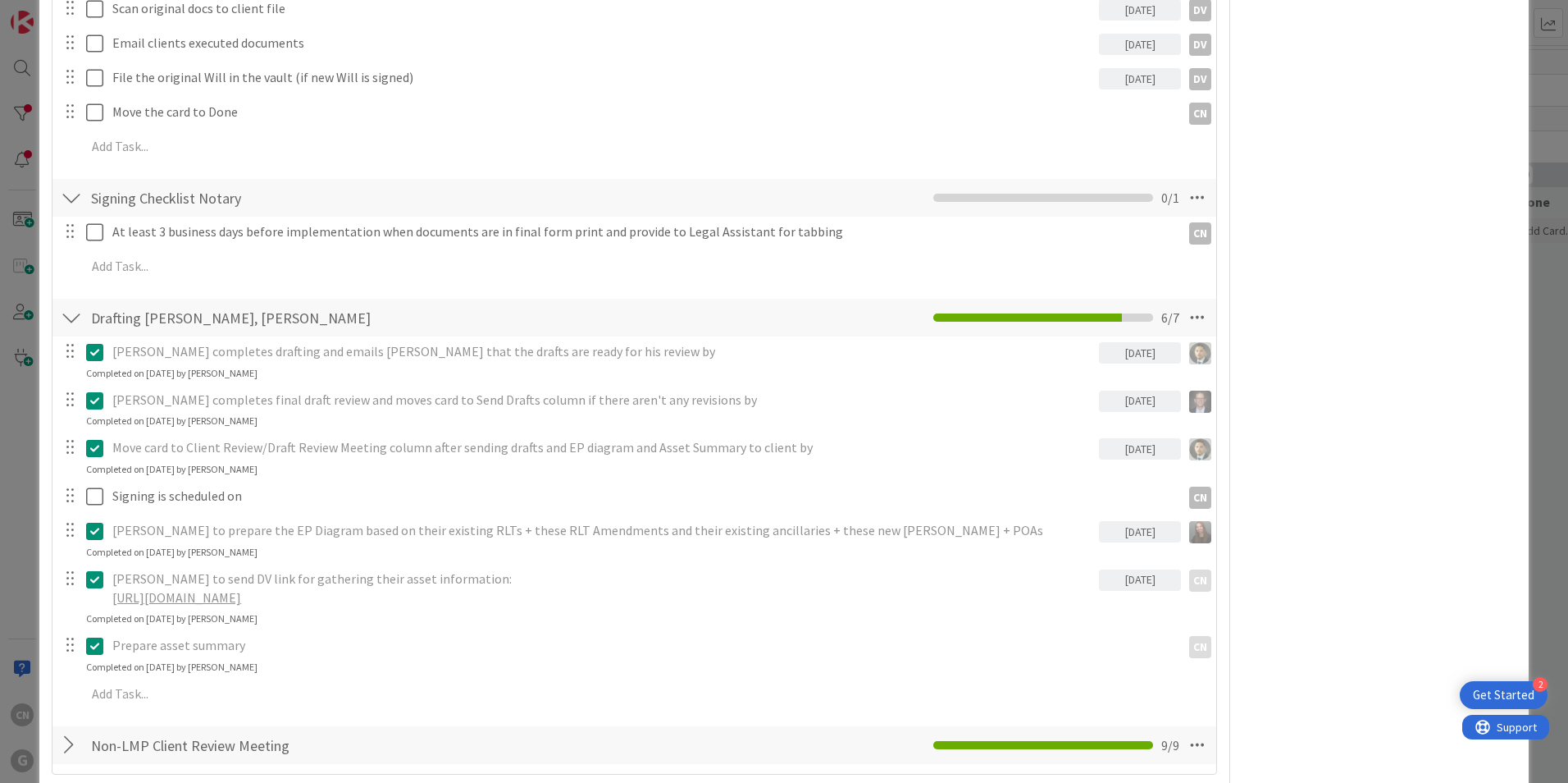
scroll to position [2214, 0]
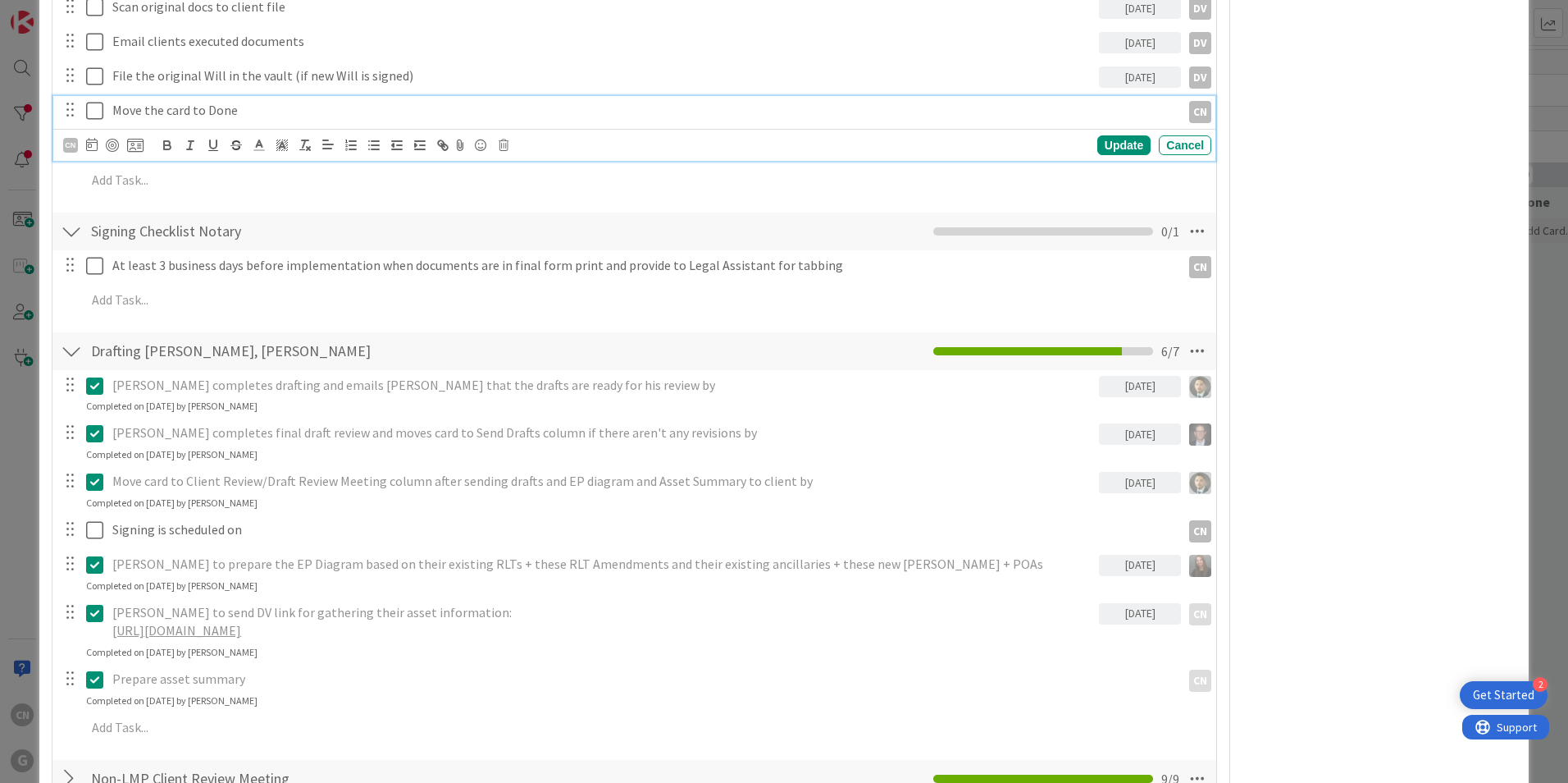
click at [253, 101] on p "Move the card to Done" at bounding box center [643, 110] width 1062 height 19
click at [91, 138] on icon at bounding box center [91, 144] width 11 height 13
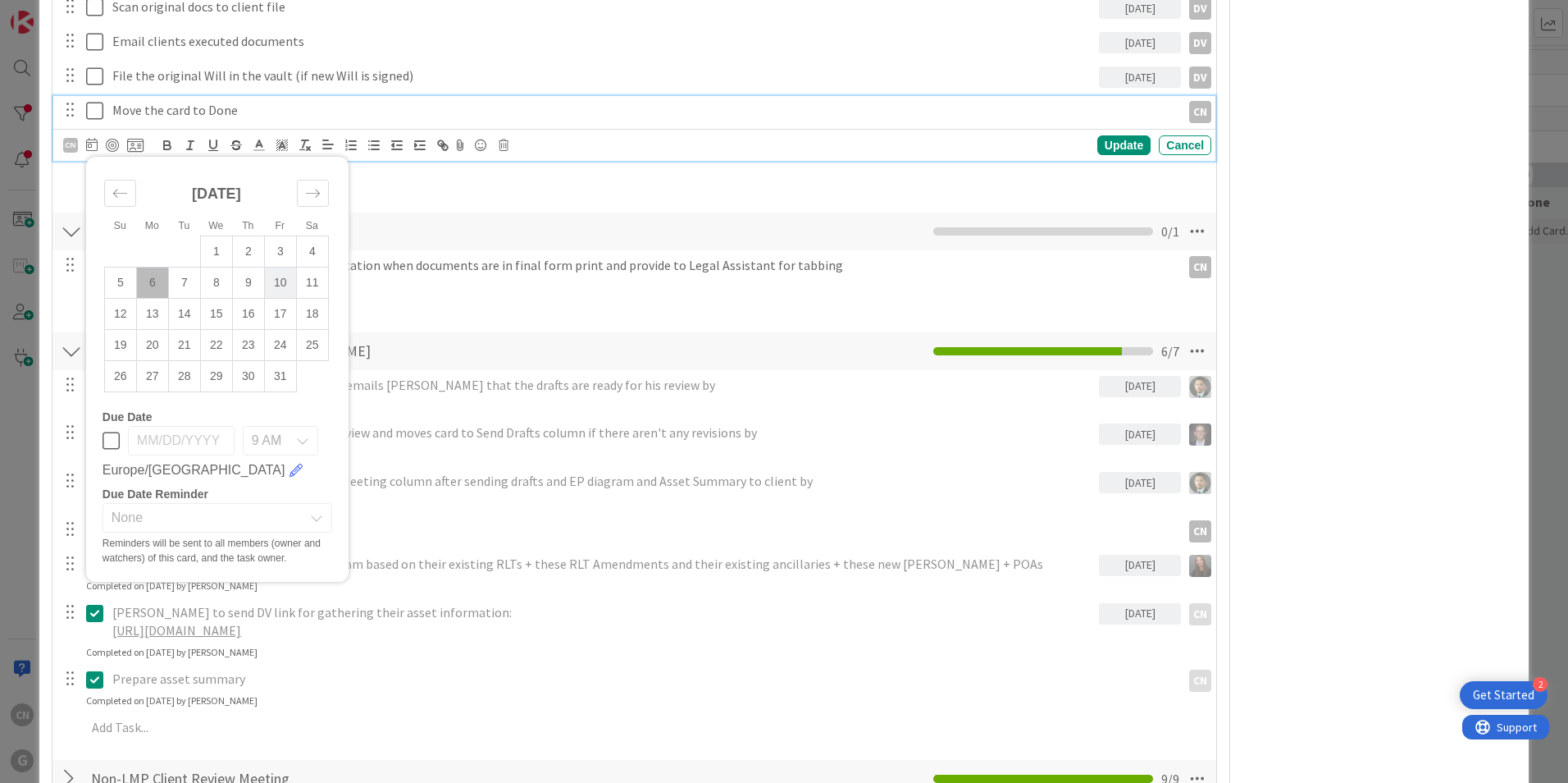
click at [280, 266] on td "10" at bounding box center [279, 282] width 32 height 31
type input "[DATE]"
click at [1112, 135] on div "Update" at bounding box center [1124, 145] width 53 height 20
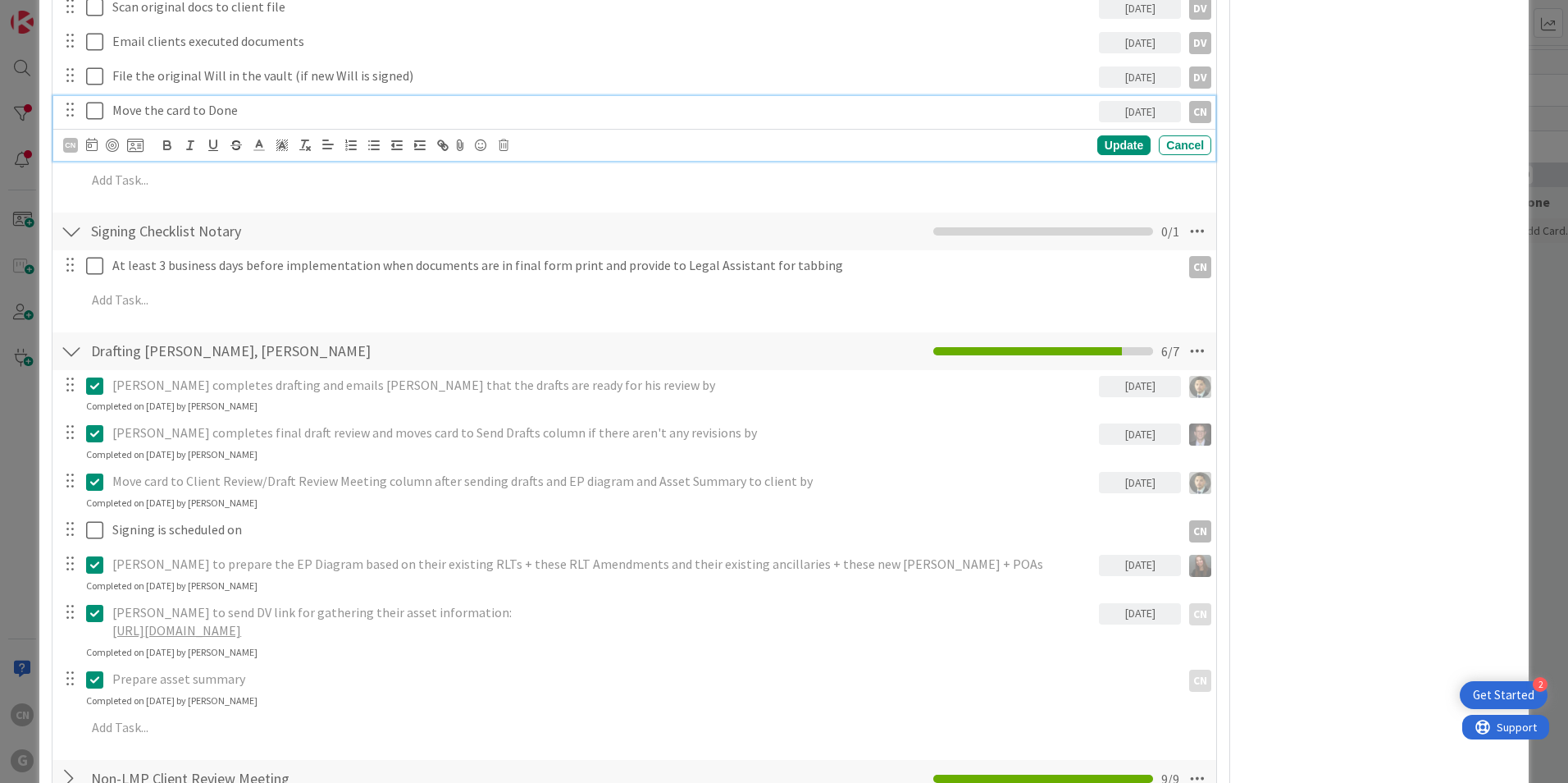
click at [236, 101] on p "Move the card to Done" at bounding box center [602, 110] width 980 height 19
click at [1111, 135] on div "Update" at bounding box center [1124, 145] width 53 height 20
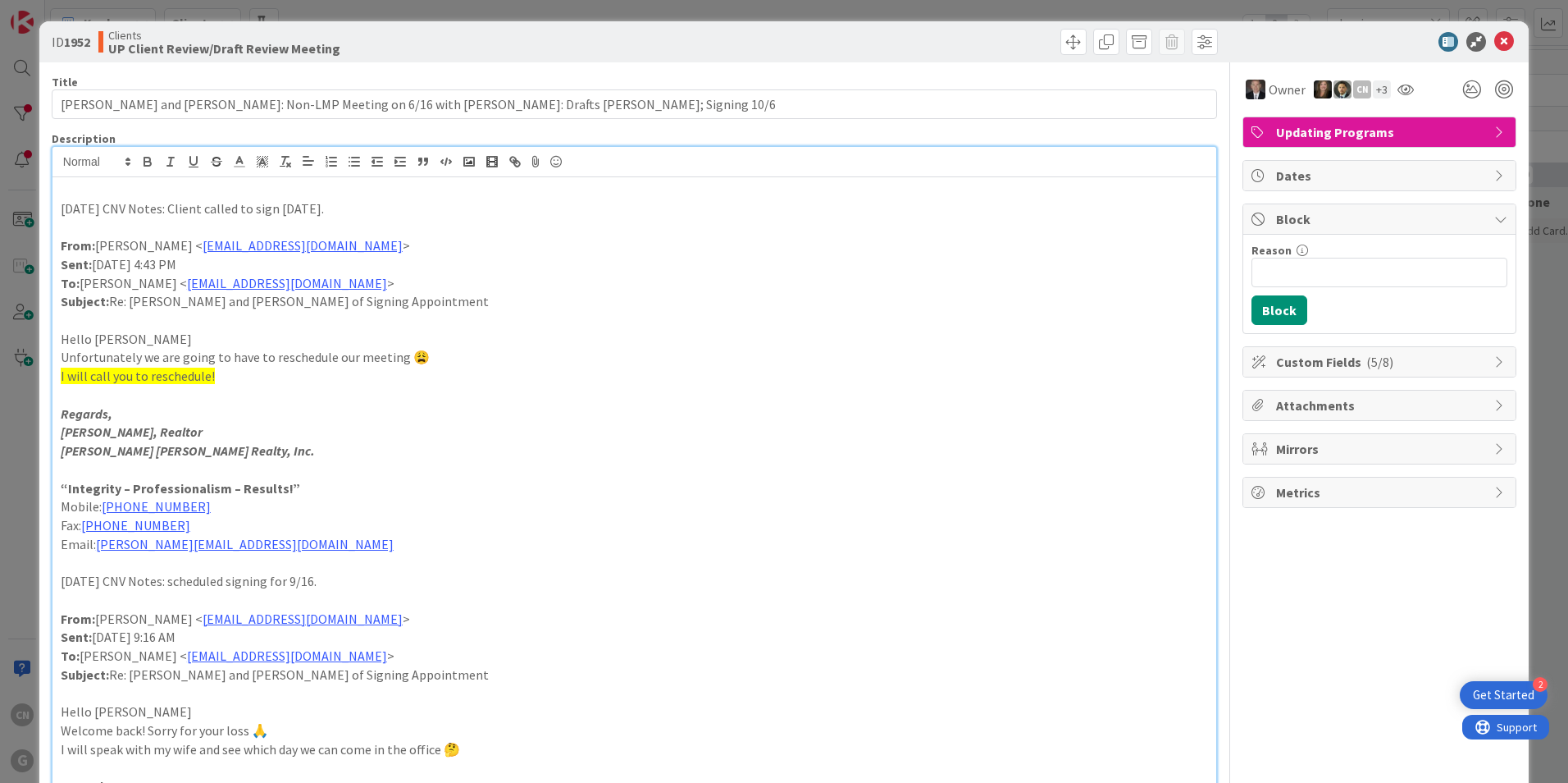
scroll to position [0, 0]
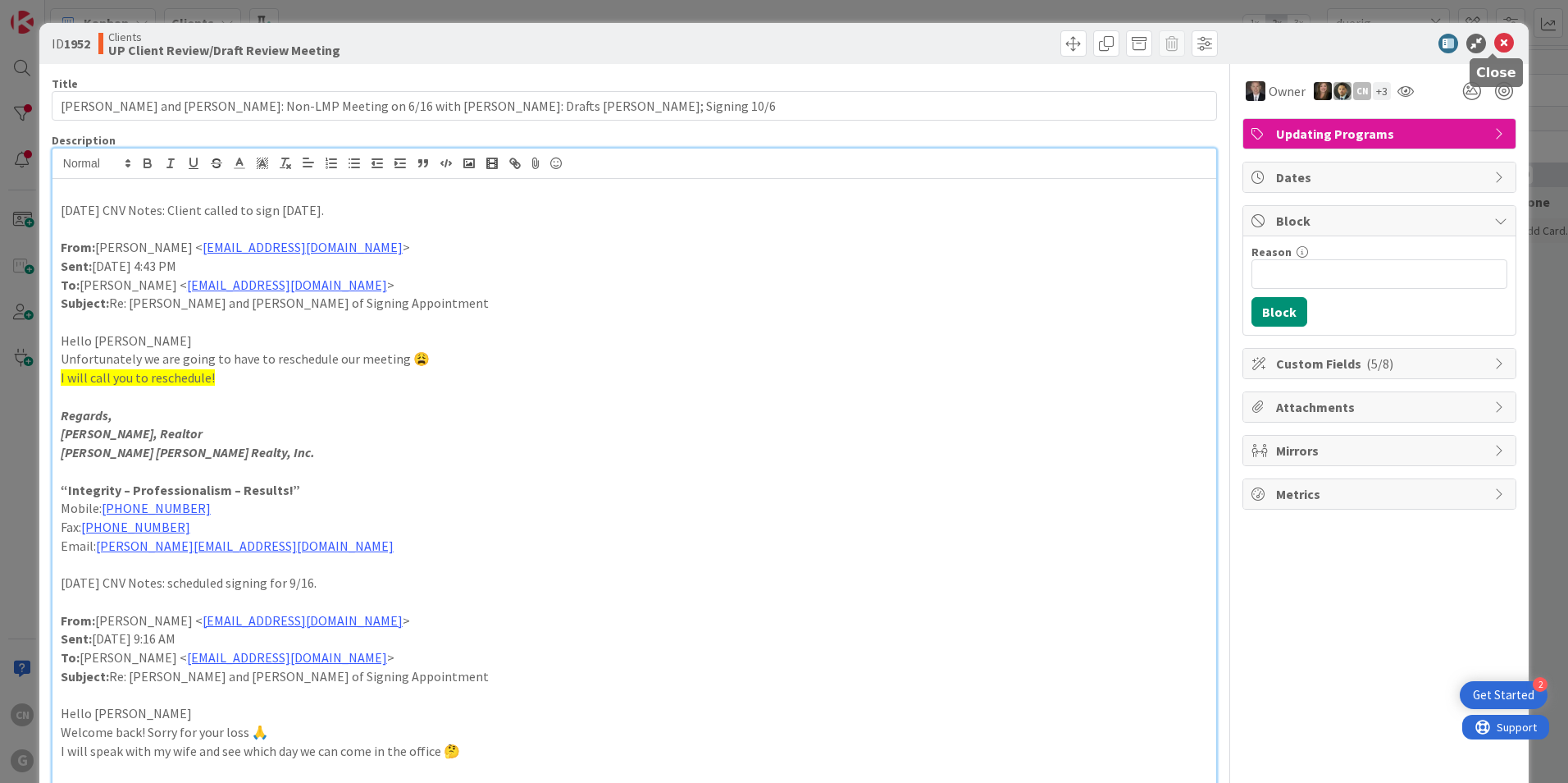
click at [1495, 44] on icon at bounding box center [1504, 43] width 20 height 20
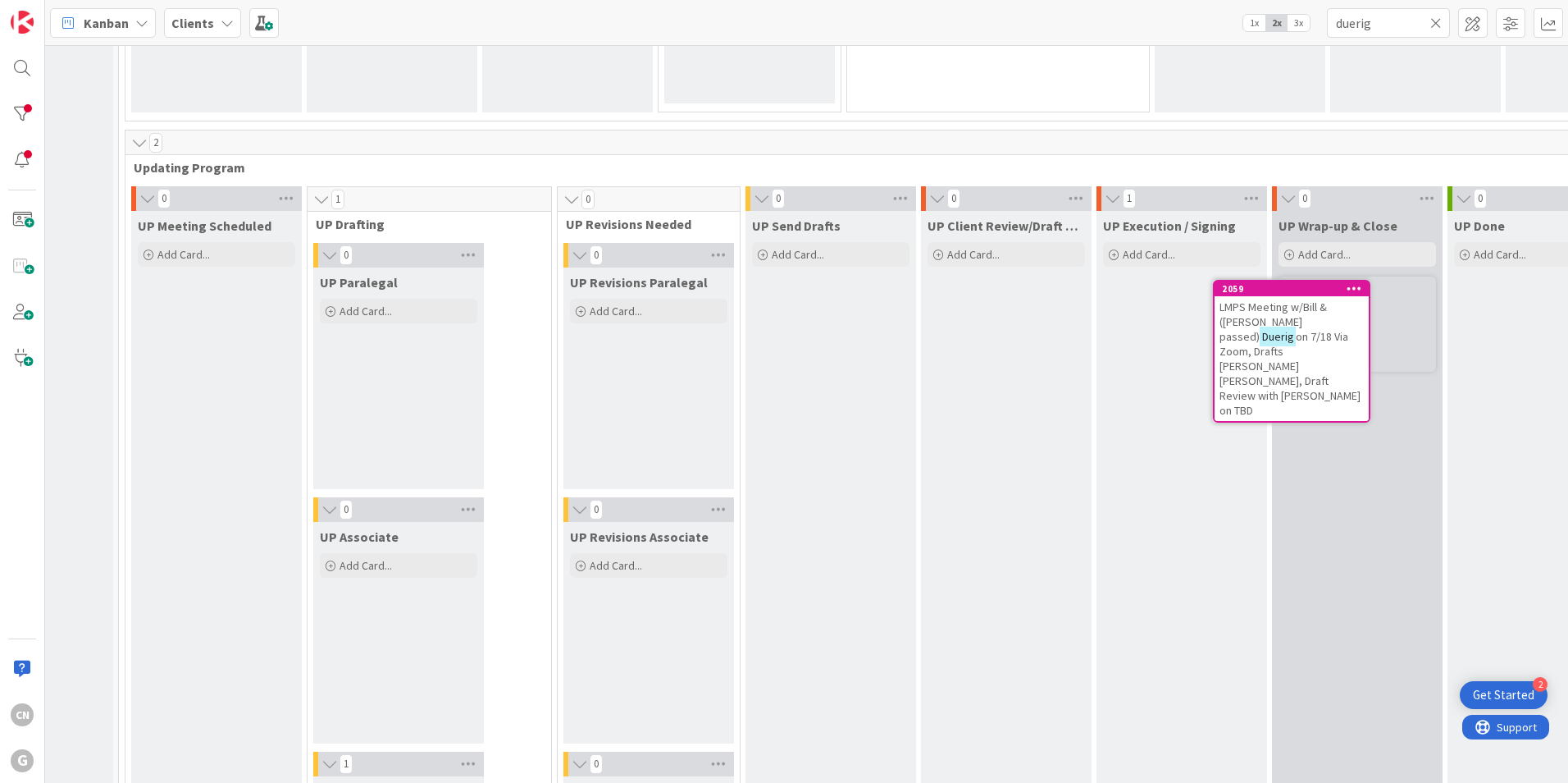
scroll to position [2274, 124]
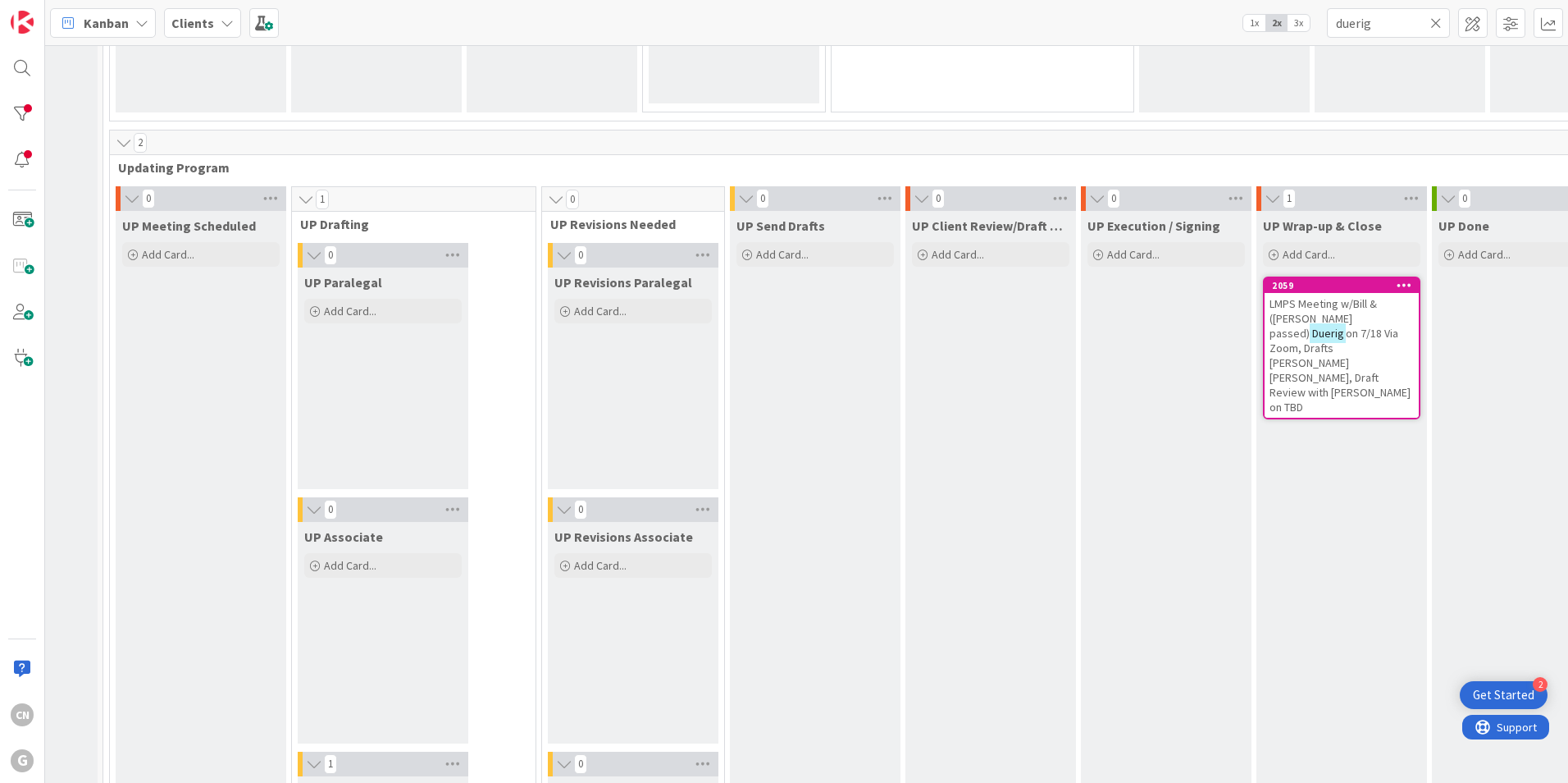
click at [1270, 326] on span "on 7/18 Via Zoom, Drafts [PERSON_NAME] [PERSON_NAME], Draft Review with [PERSON…" at bounding box center [1340, 370] width 141 height 89
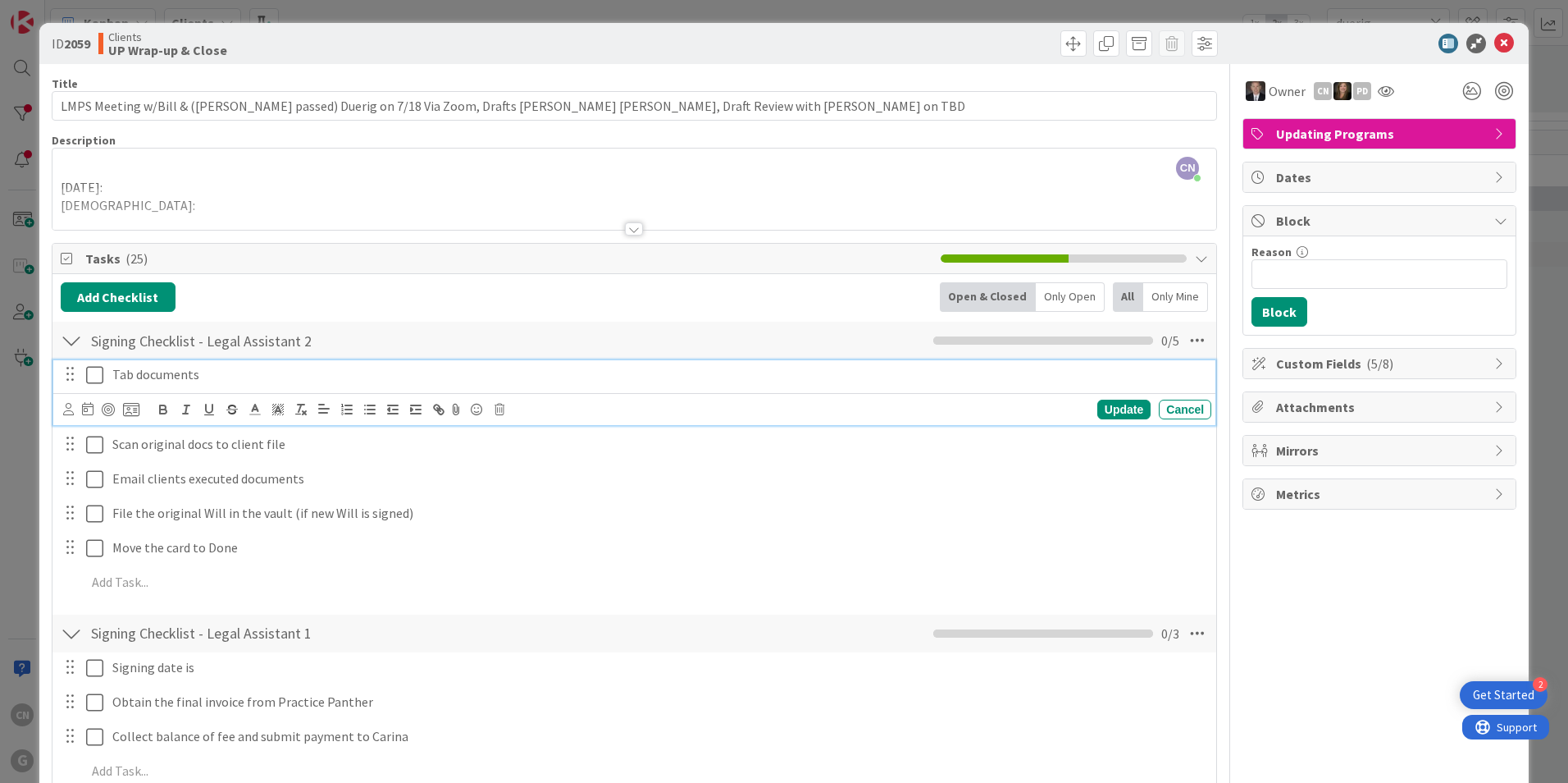
click at [93, 380] on icon at bounding box center [95, 374] width 17 height 20
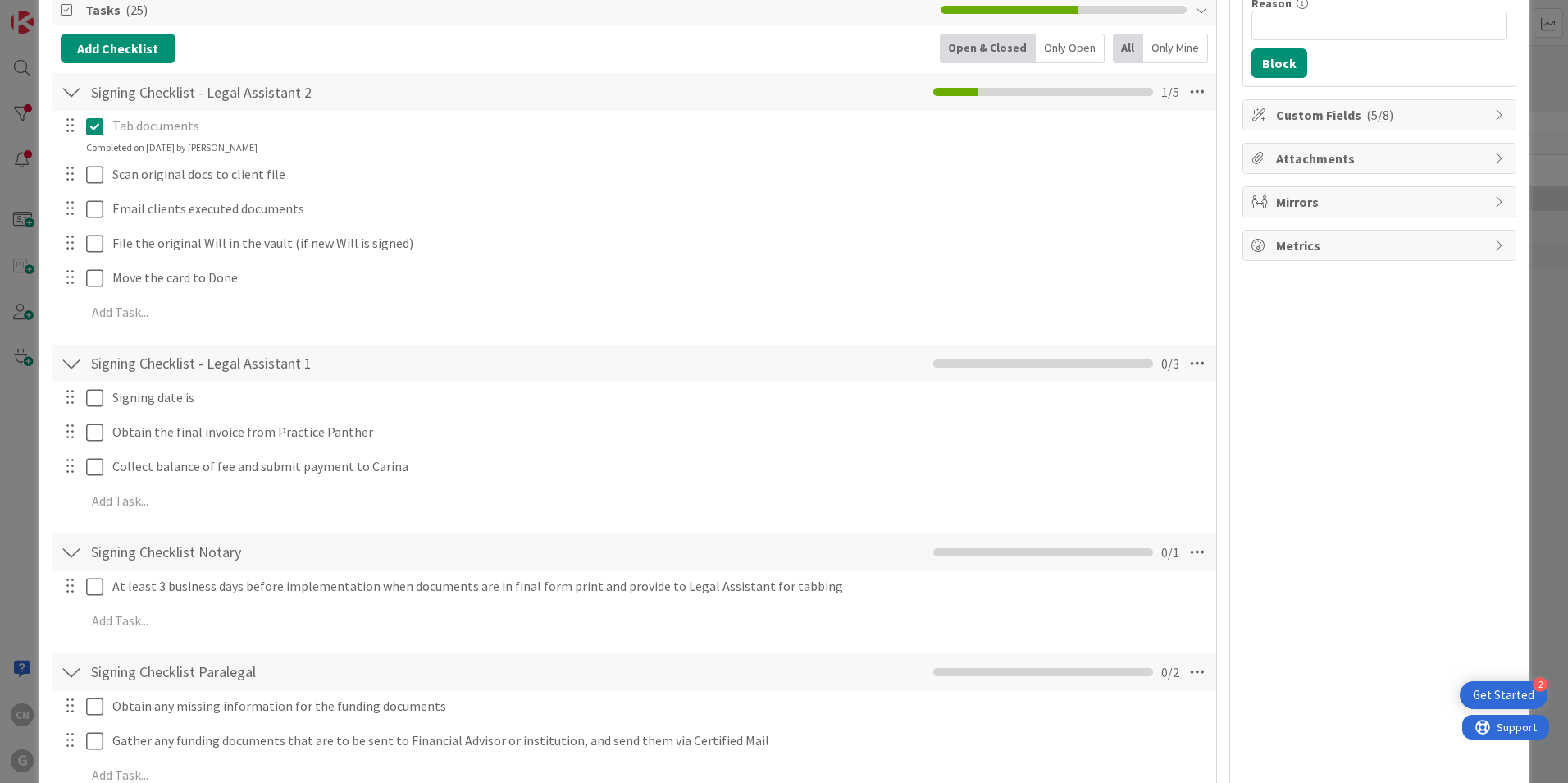
scroll to position [247, 0]
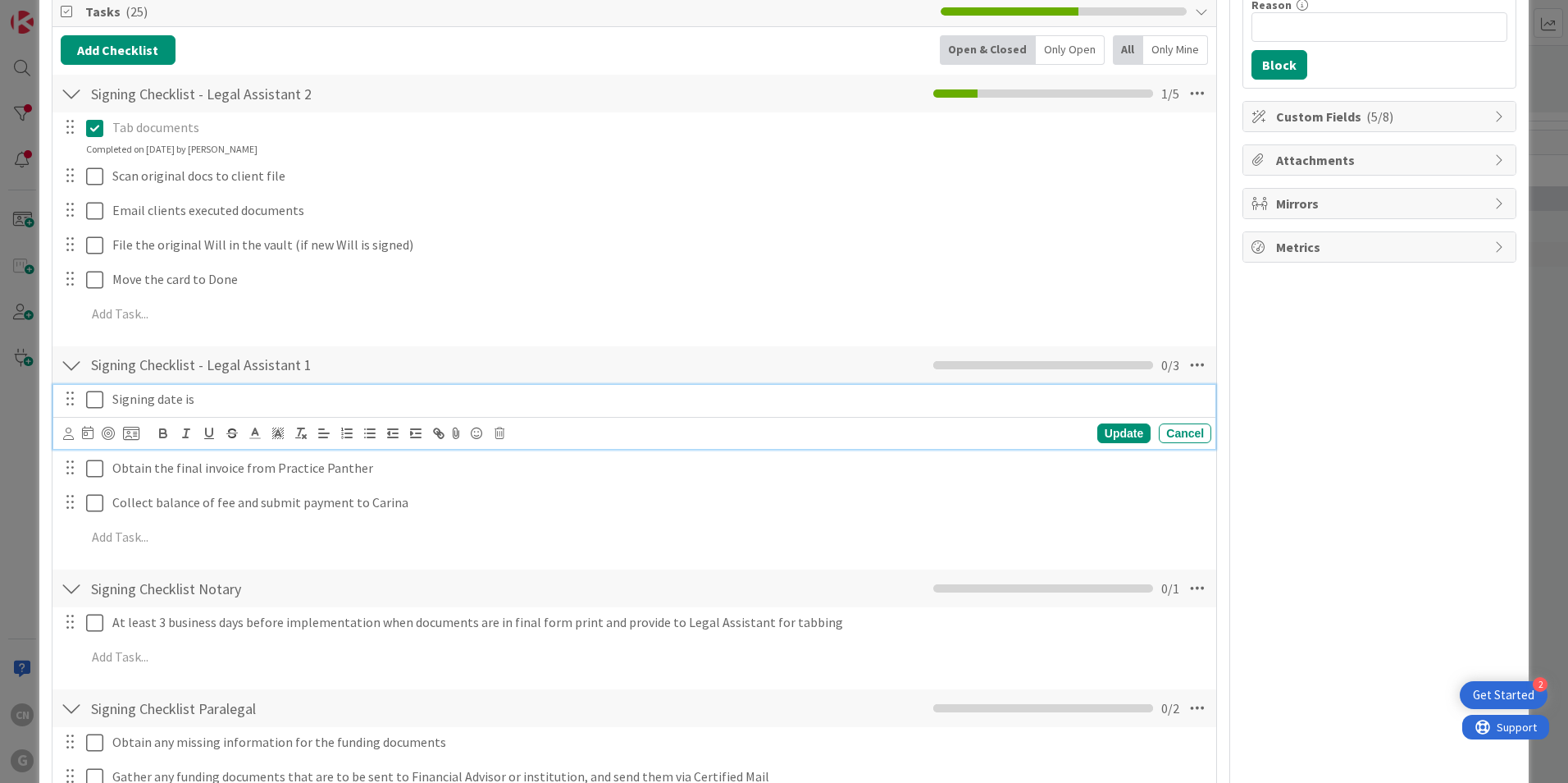
click at [212, 400] on p "Signing date is" at bounding box center [659, 399] width 1093 height 19
click at [94, 400] on icon at bounding box center [95, 399] width 17 height 20
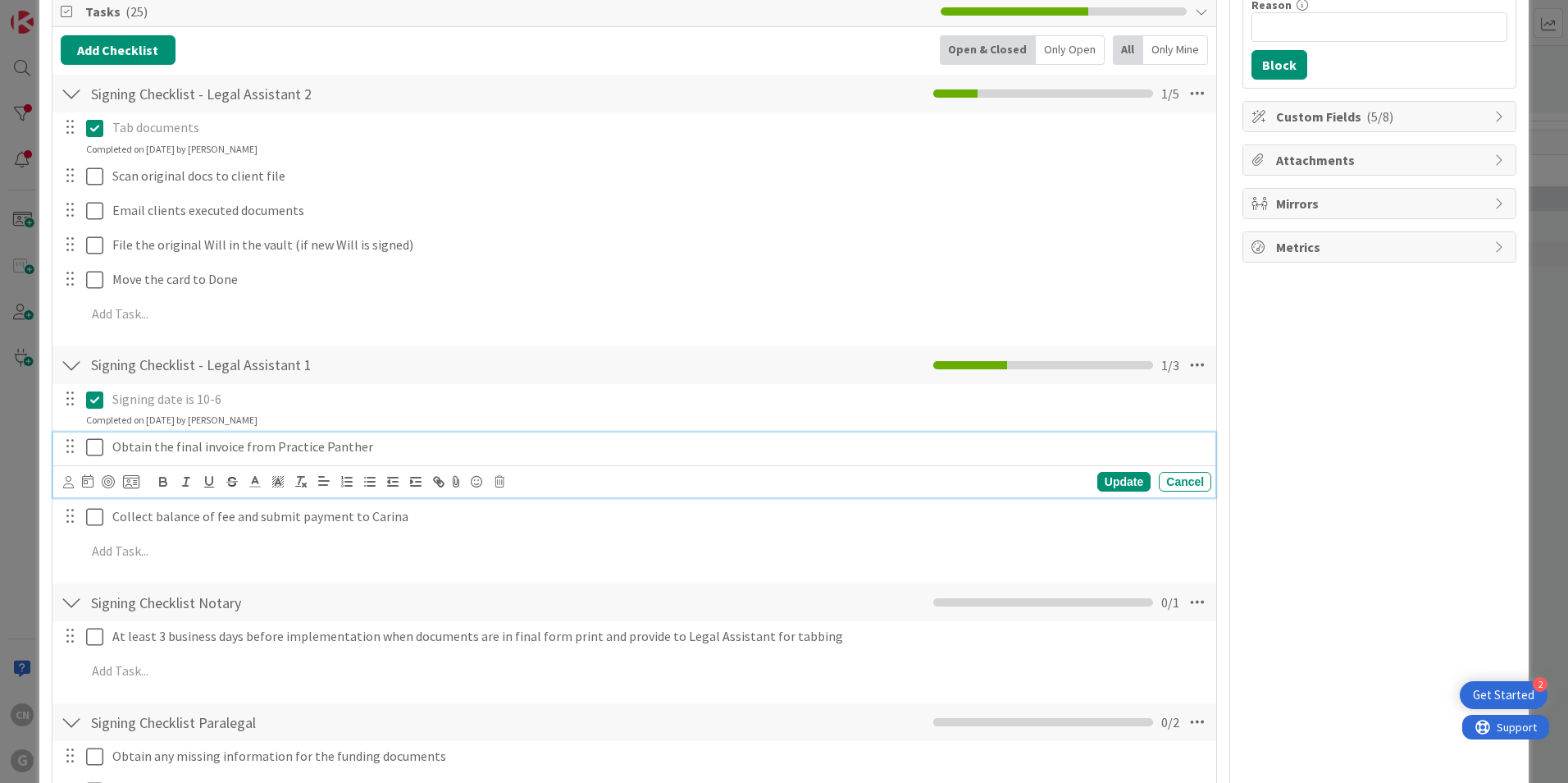
click at [381, 449] on p "Obtain the final invoice from Practice Panther" at bounding box center [659, 447] width 1093 height 19
click at [1184, 367] on icon at bounding box center [1197, 365] width 29 height 29
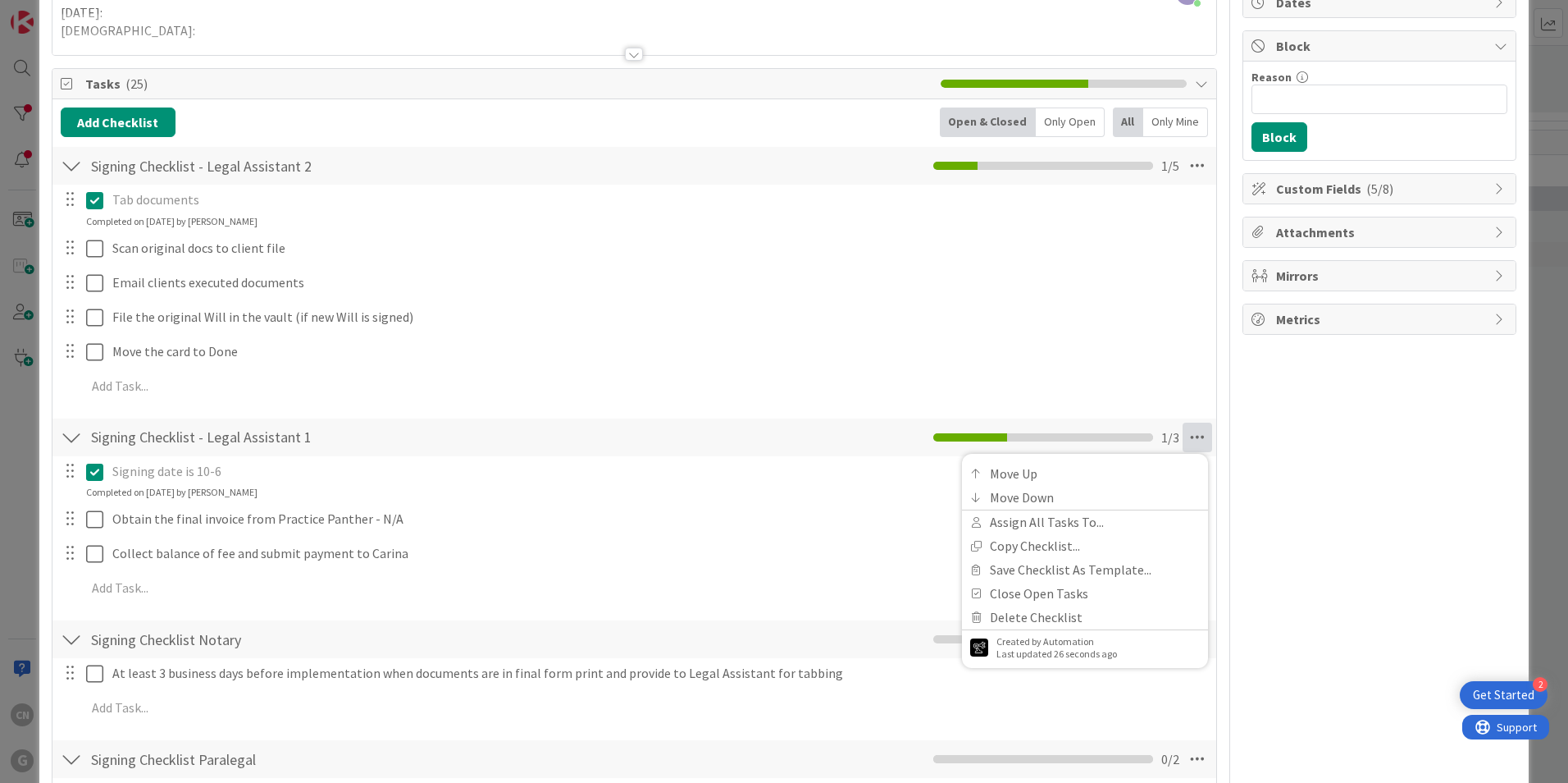
scroll to position [0, 0]
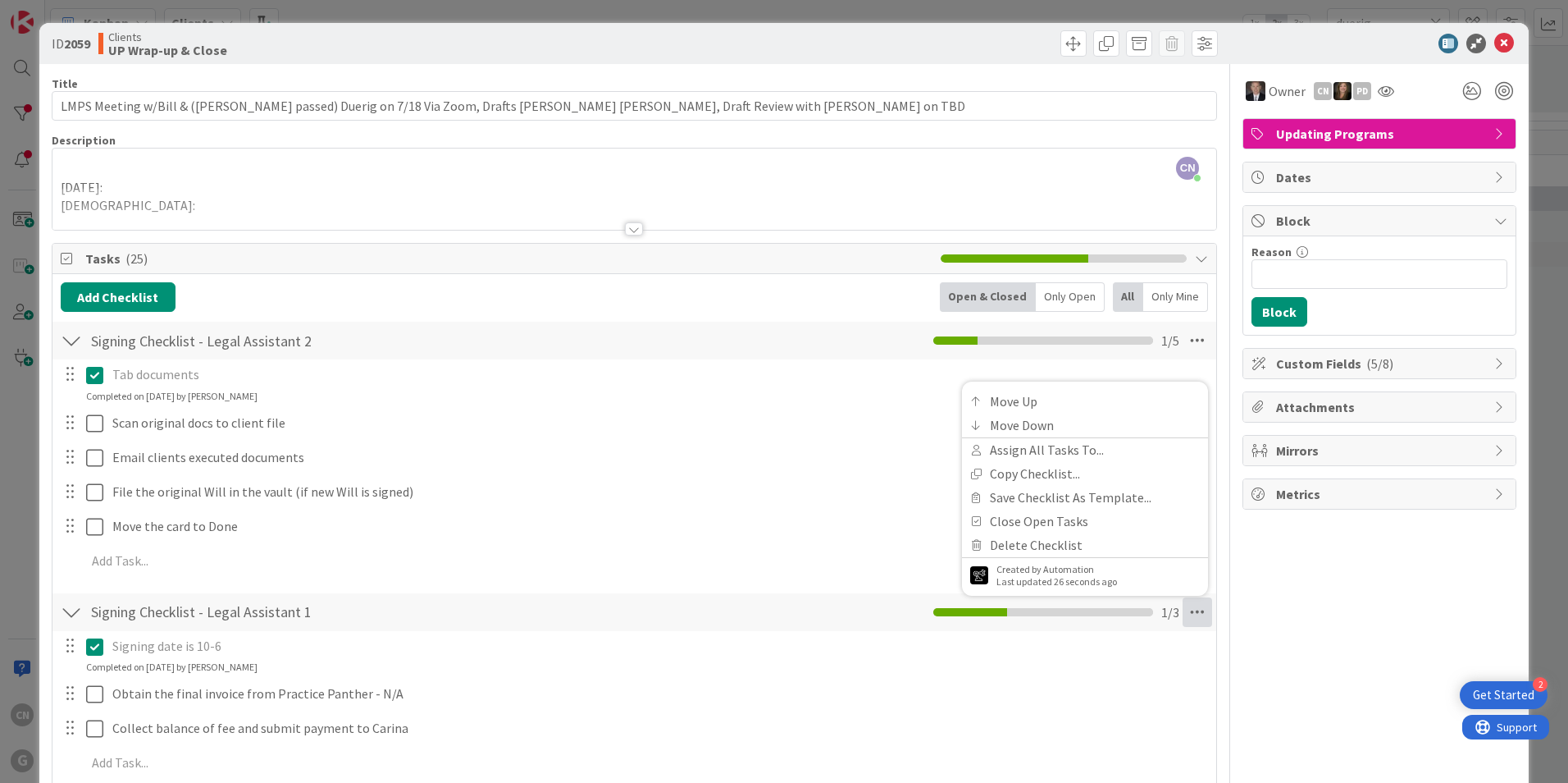
click at [103, 377] on button at bounding box center [96, 375] width 20 height 26
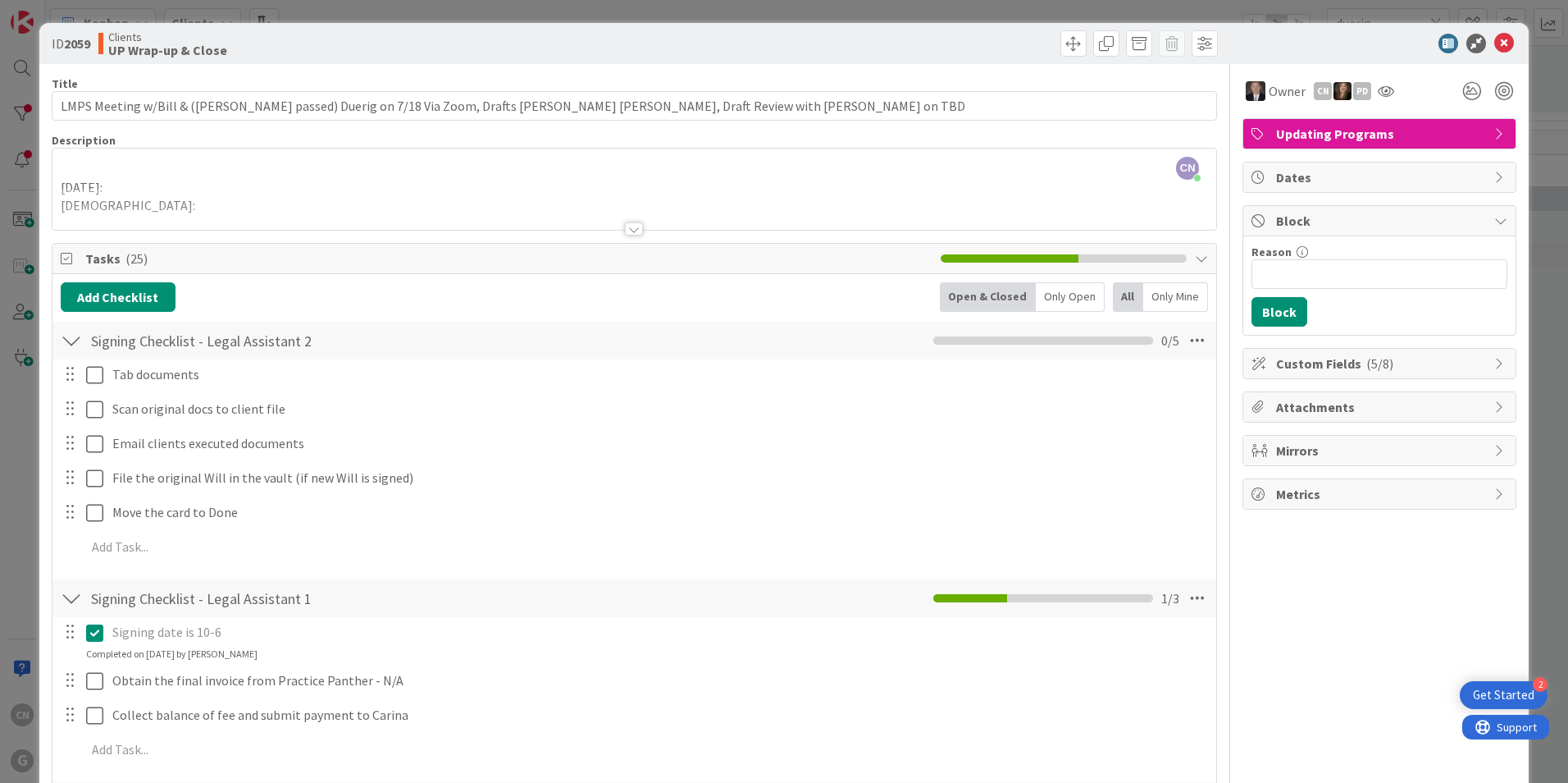
click at [95, 663] on div "Signing date is 10-6 Update Cancel Completed on [DATE] by [PERSON_NAME] Obtain …" at bounding box center [634, 694] width 1147 height 153
click at [1495, 41] on icon at bounding box center [1504, 43] width 20 height 20
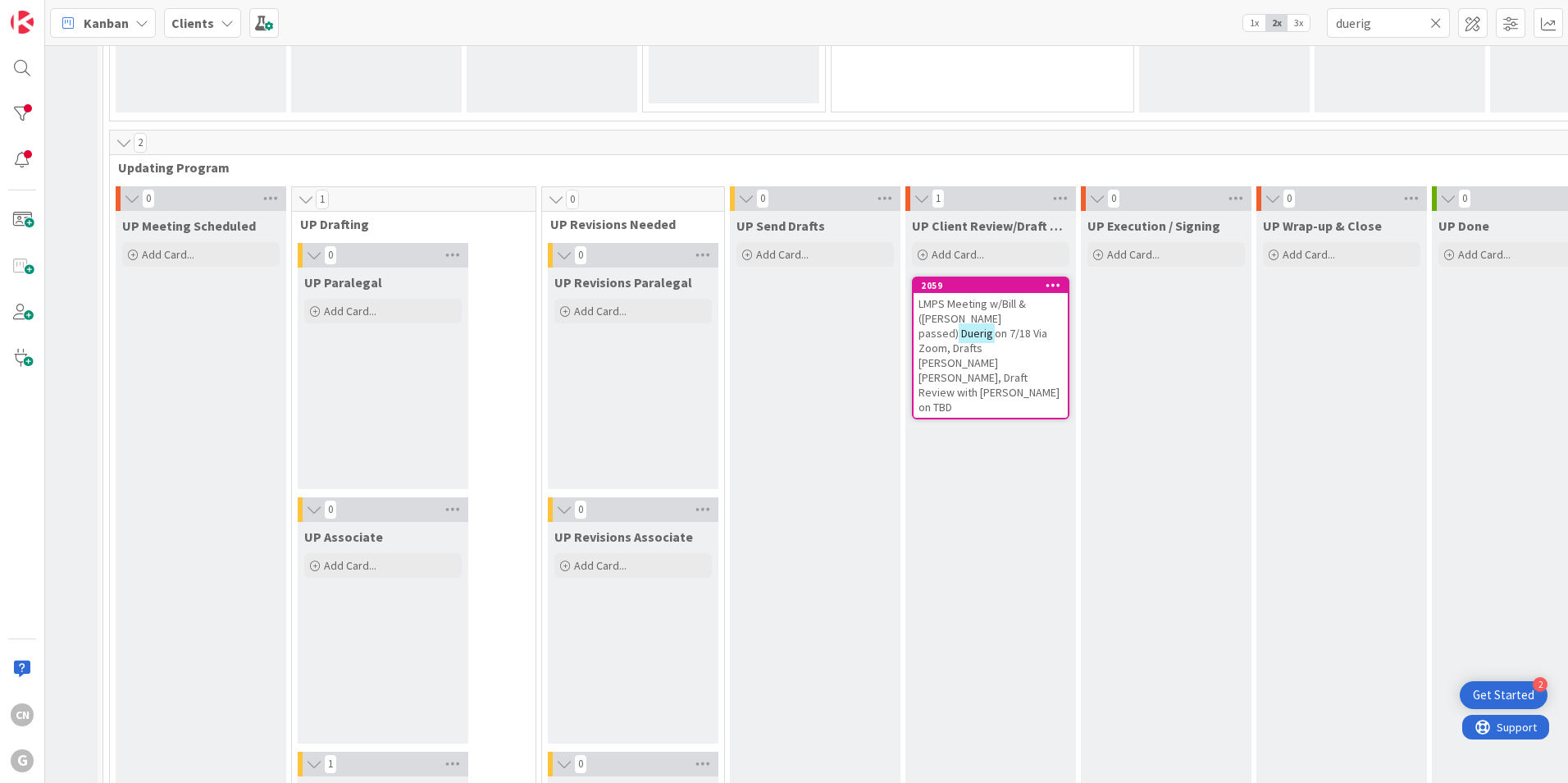
click at [919, 338] on span "on 7/18 Via Zoom, Drafts [PERSON_NAME] [PERSON_NAME], Draft Review with [PERSON…" at bounding box center [990, 370] width 141 height 89
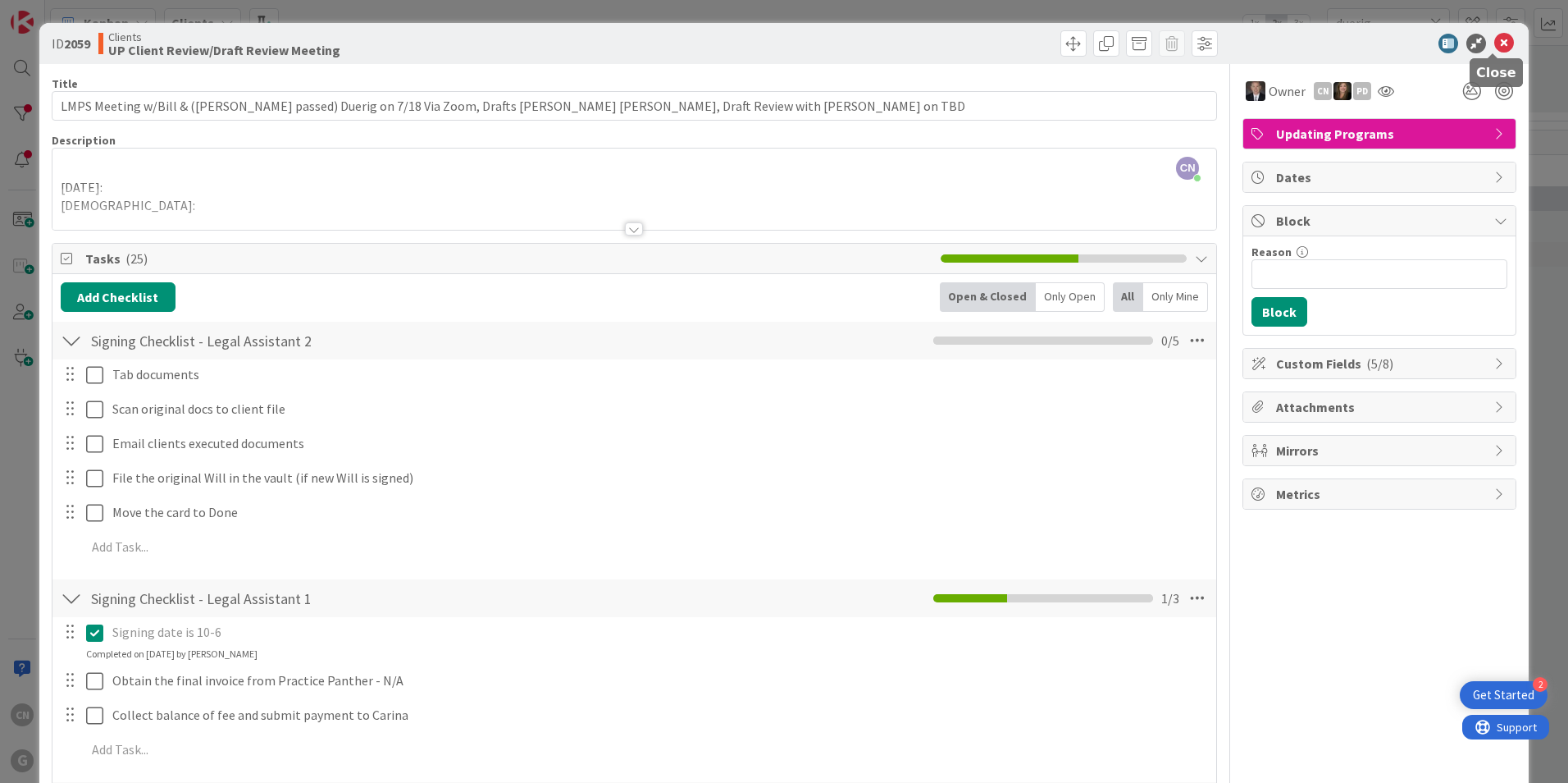
click at [1495, 51] on icon at bounding box center [1504, 43] width 20 height 20
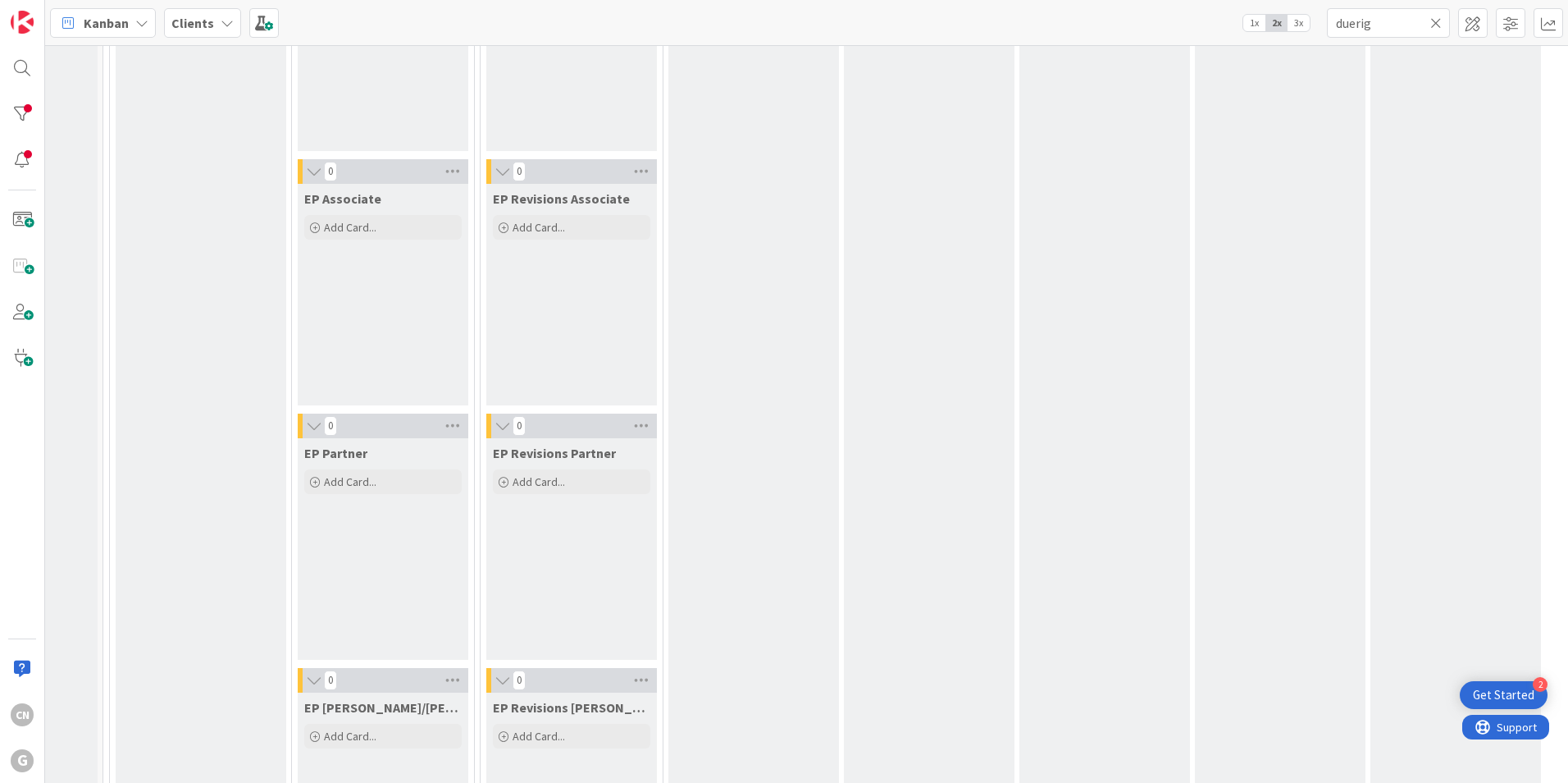
scroll to position [313, 124]
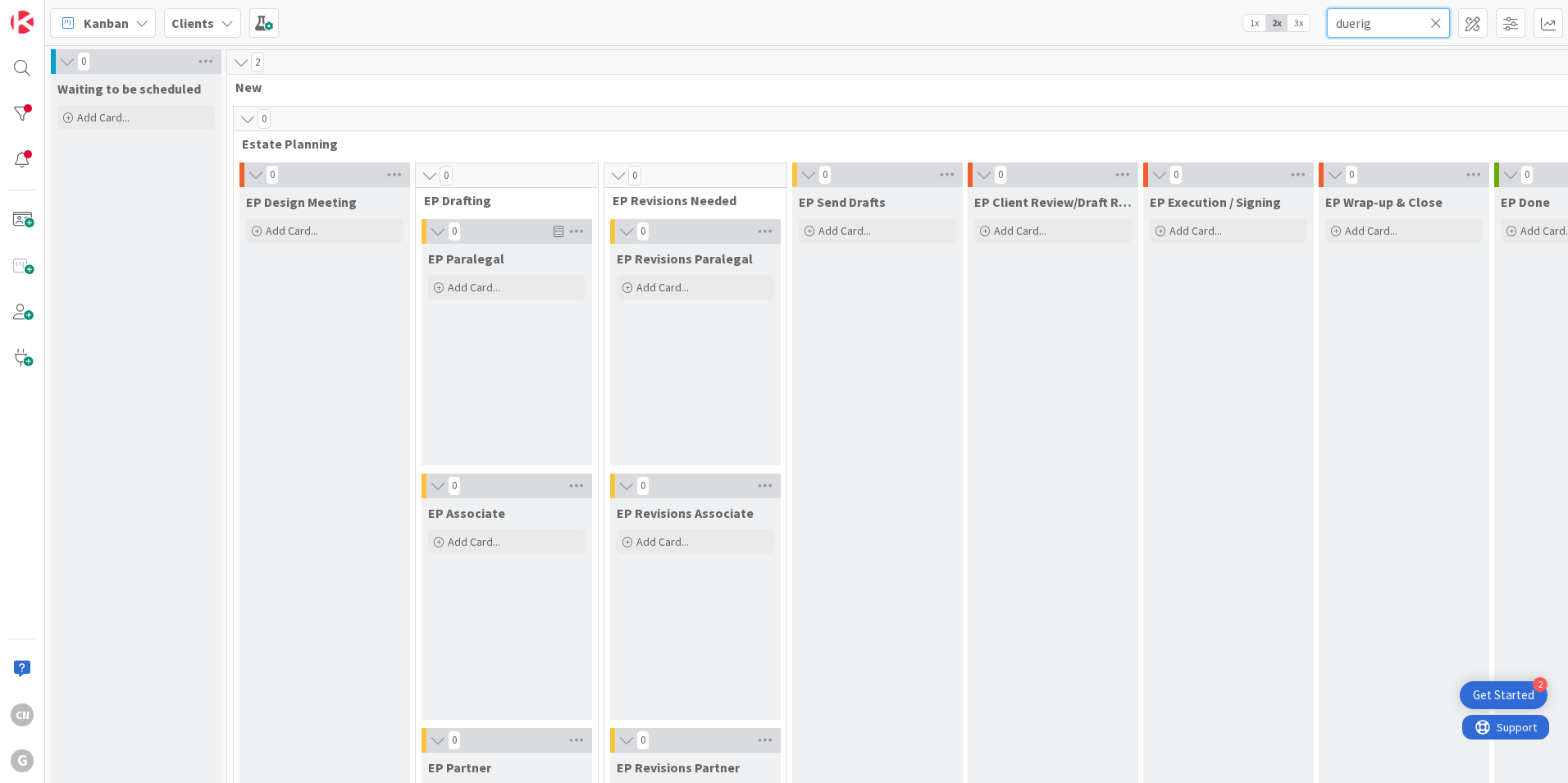
drag, startPoint x: 1396, startPoint y: 28, endPoint x: 1209, endPoint y: 45, distance: 187.8
click at [1210, 45] on div "Kanban Clients 1x 2x 3x duerig 0 Waiting to be scheduled Add Card... 2 New 0 Es…" at bounding box center [806, 392] width 1523 height 783
type input "ogiba"
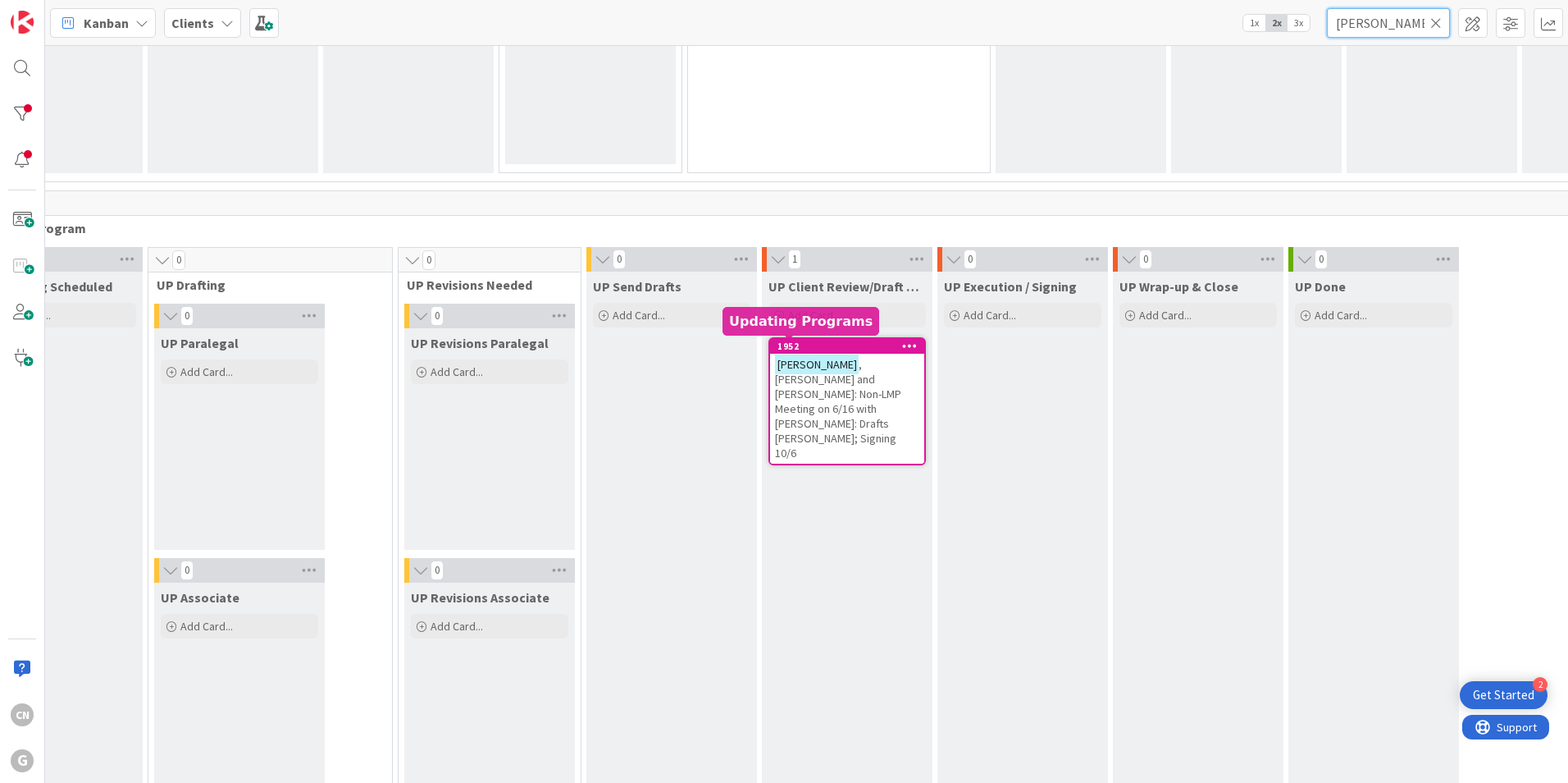
scroll to position [2214, 267]
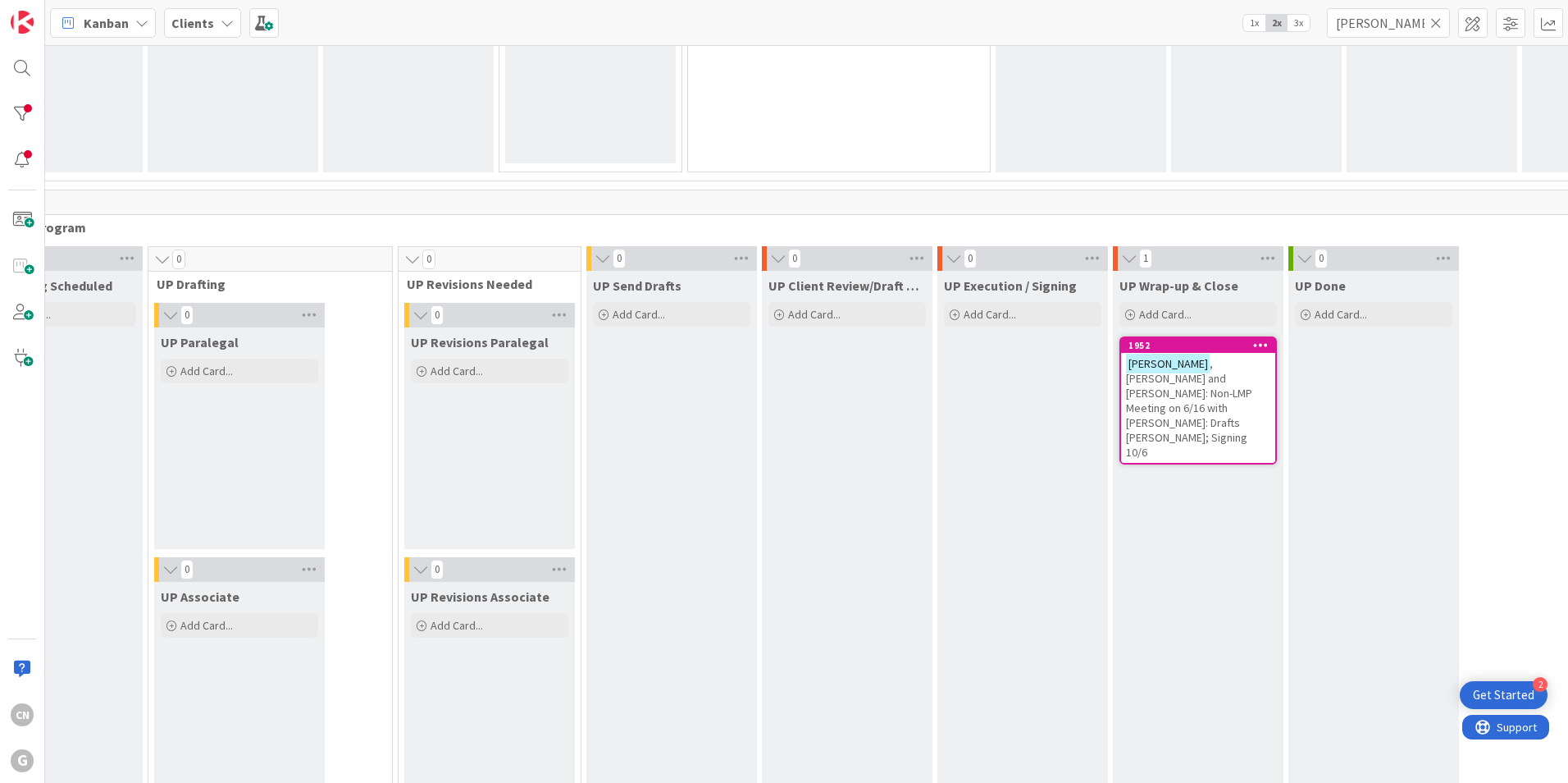
click at [1127, 391] on span ", Tom and Camille: Non-LMP Meeting on 6/16 with Chris: Drafts Chris Joel; Signi…" at bounding box center [1190, 408] width 127 height 103
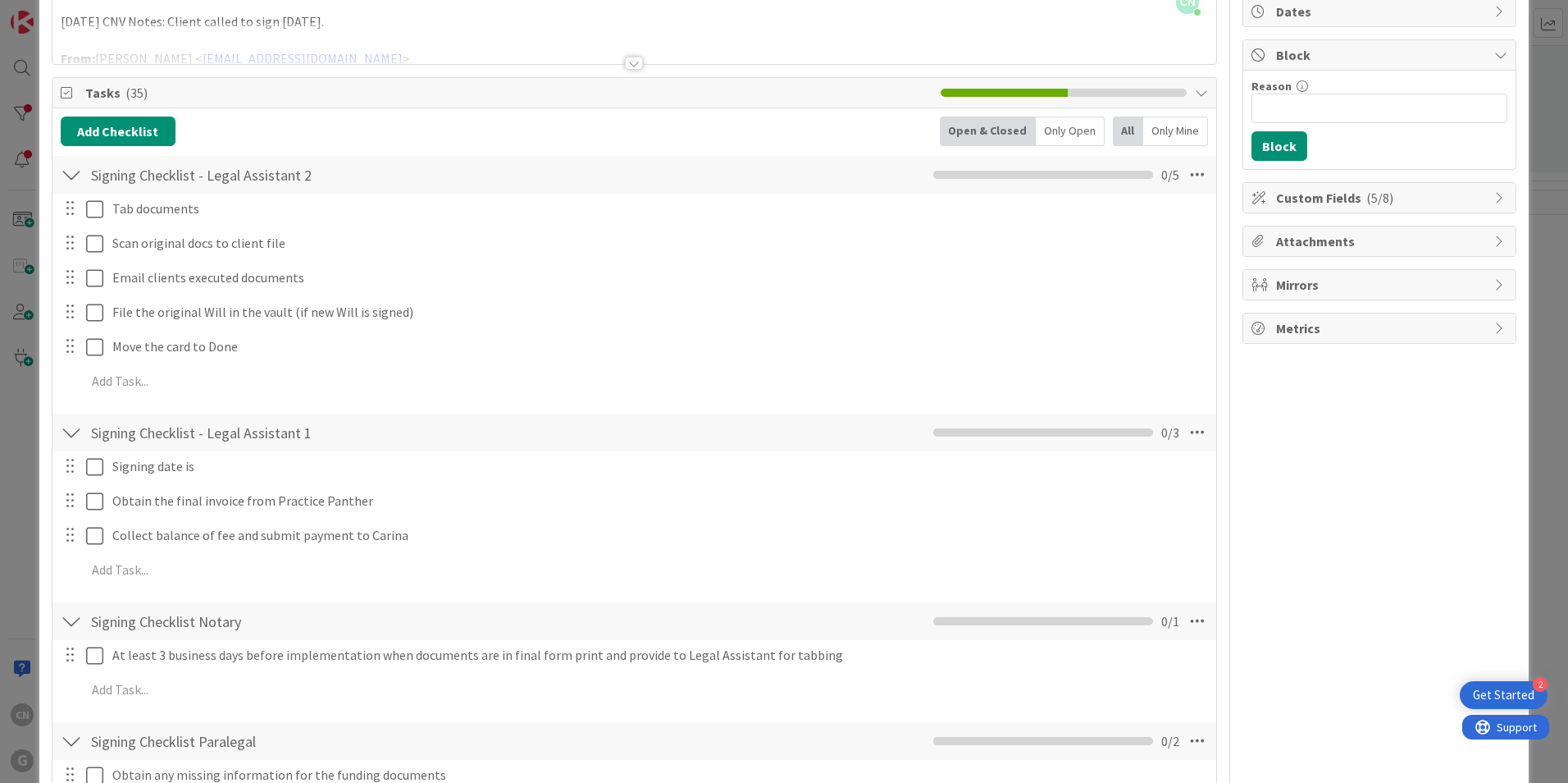
scroll to position [165, 0]
click at [1183, 177] on icon at bounding box center [1197, 176] width 29 height 29
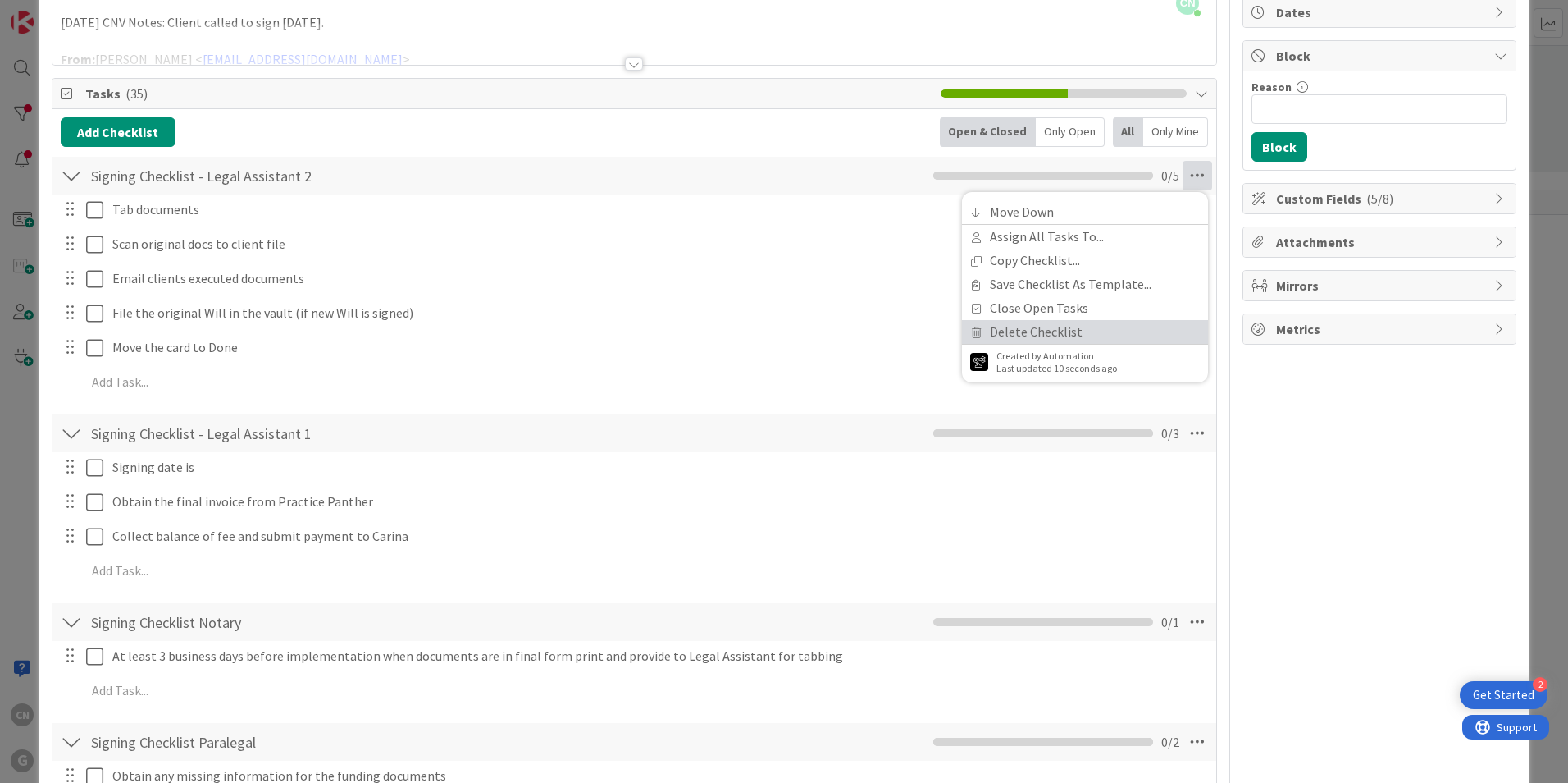
click at [1048, 328] on link "Delete Checklist" at bounding box center [1084, 332] width 246 height 24
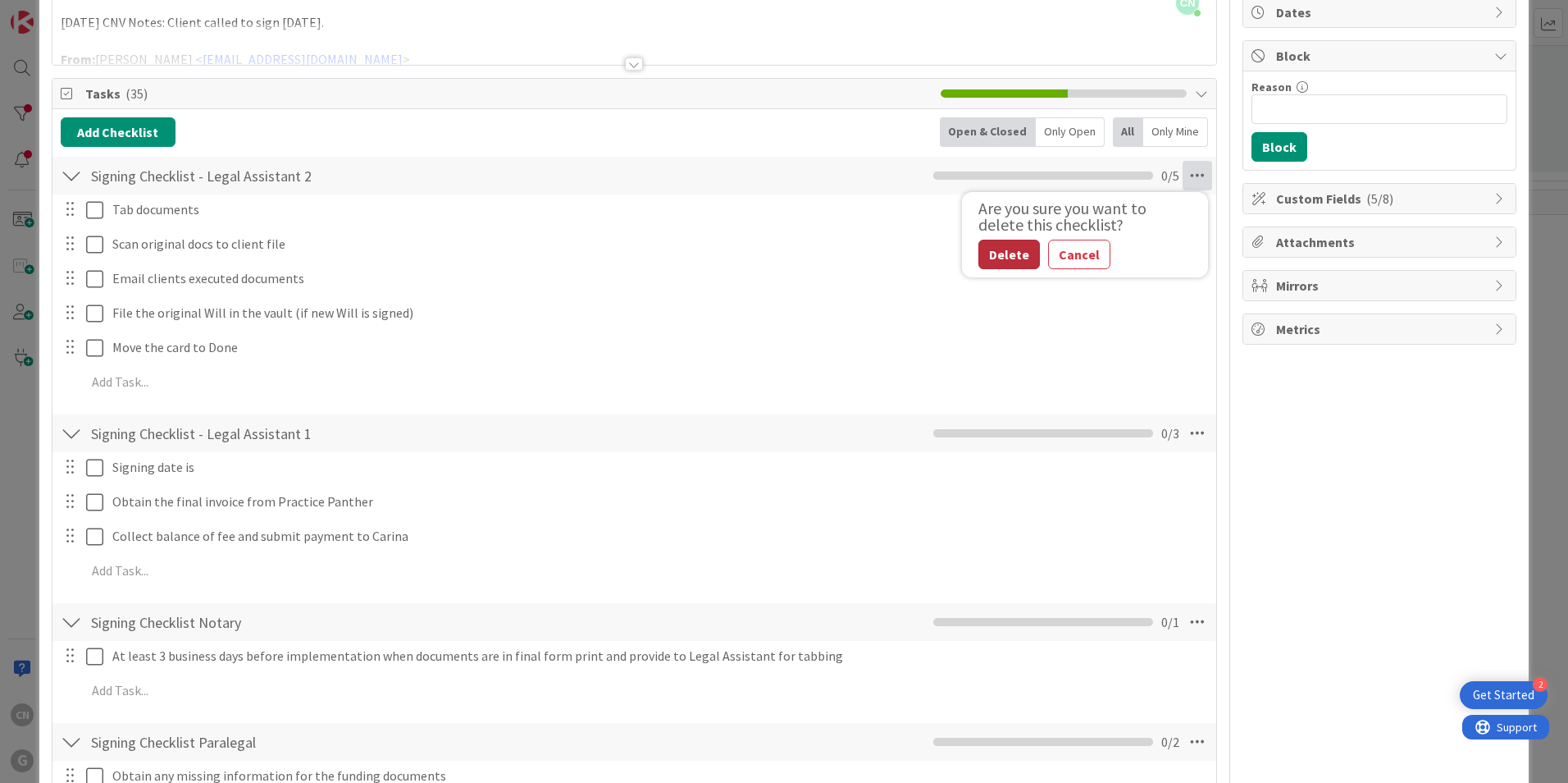
click at [978, 259] on button "Delete" at bounding box center [1009, 254] width 61 height 29
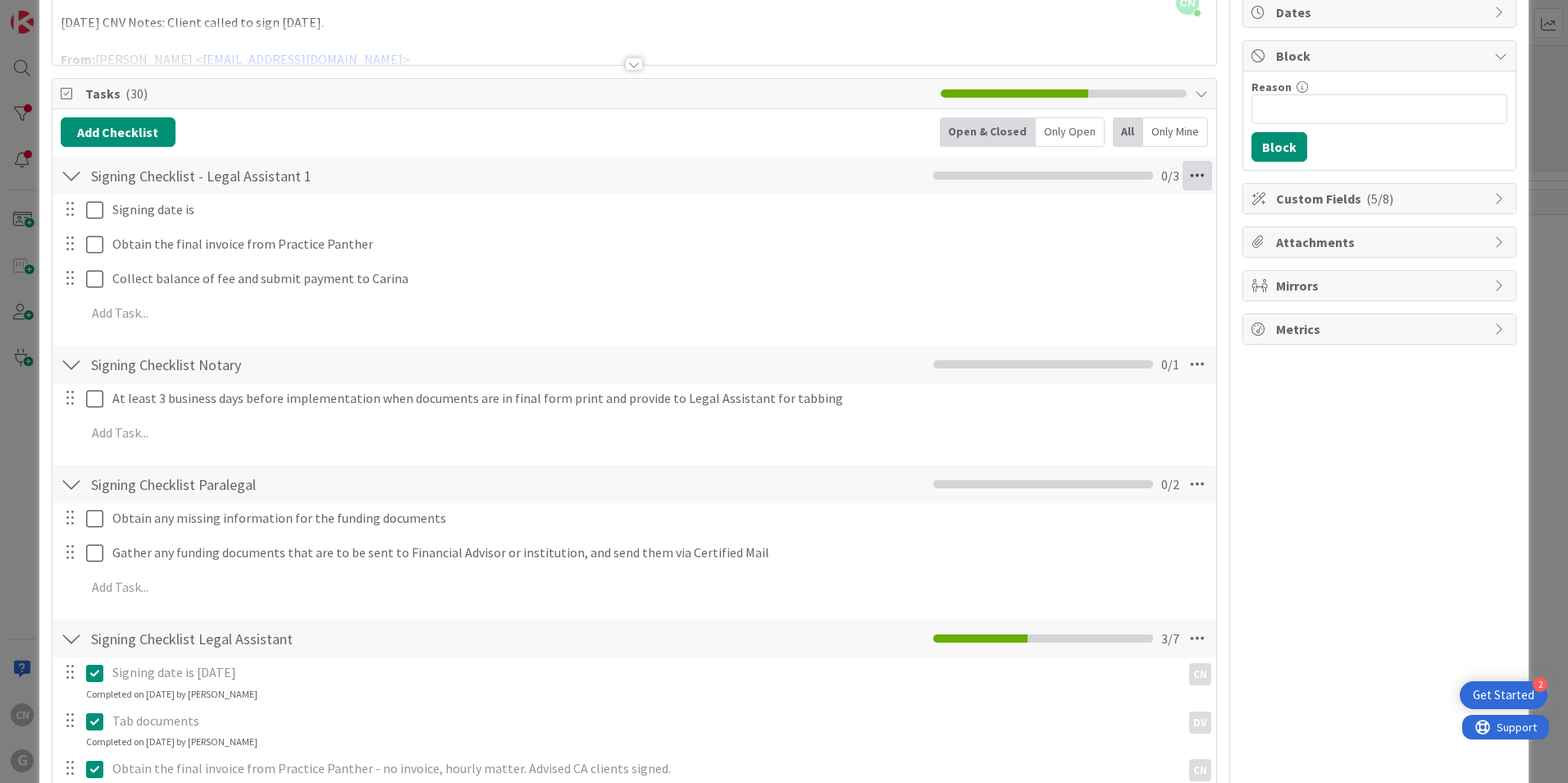
click at [1183, 172] on icon at bounding box center [1197, 176] width 29 height 29
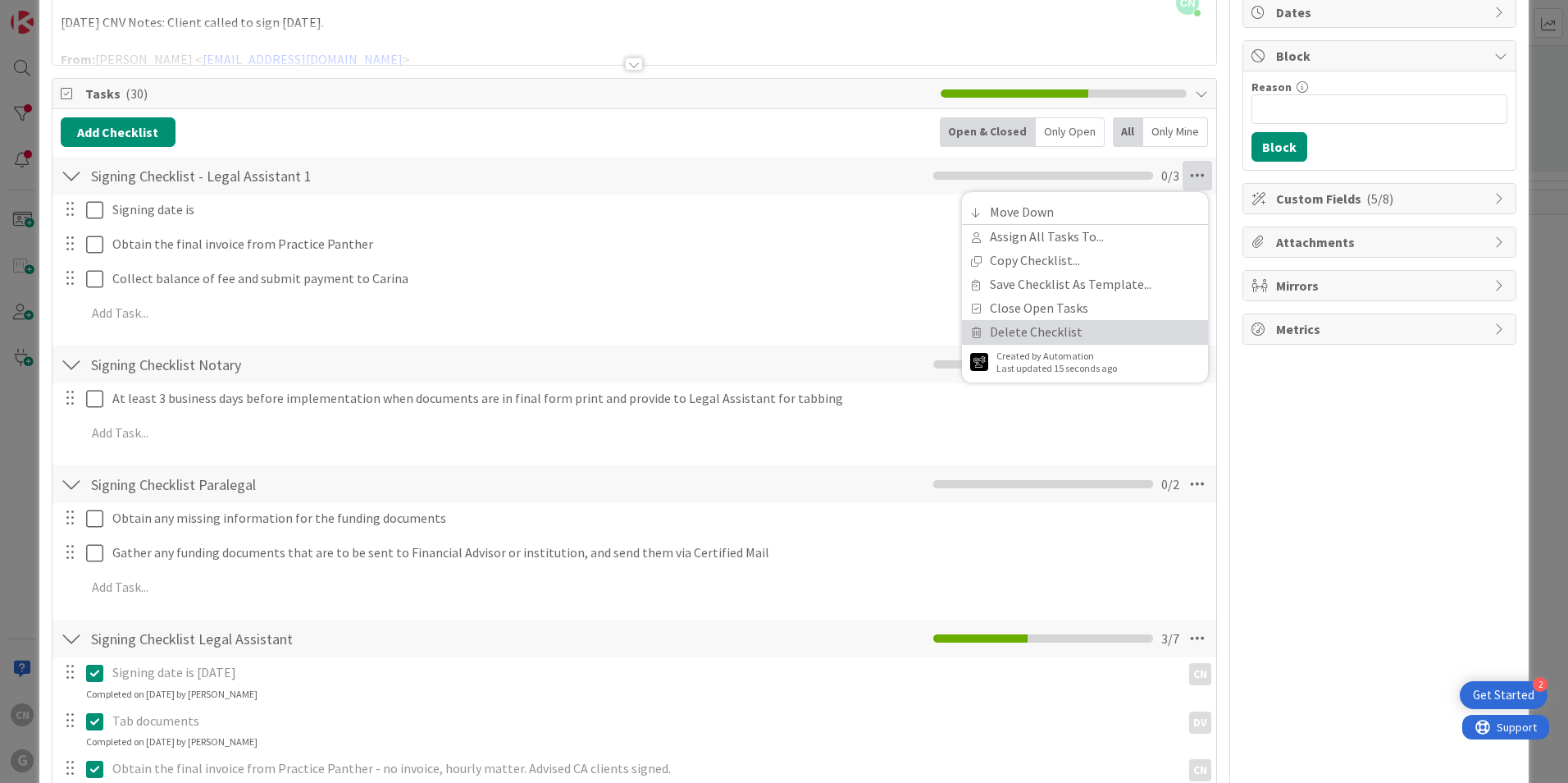
click at [1002, 329] on link "Delete Checklist" at bounding box center [1084, 332] width 246 height 24
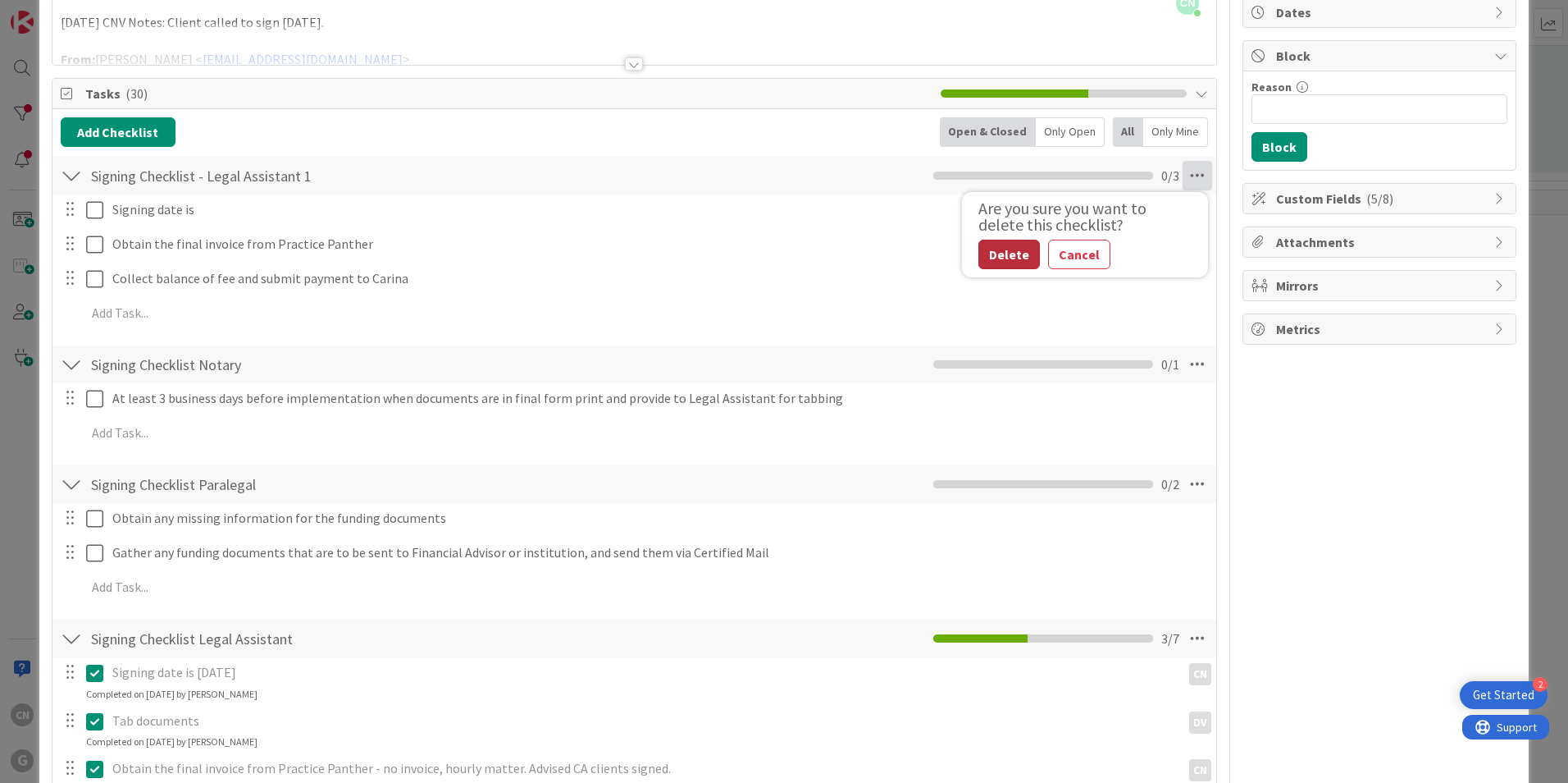
click at [984, 257] on button "Delete" at bounding box center [1009, 254] width 61 height 29
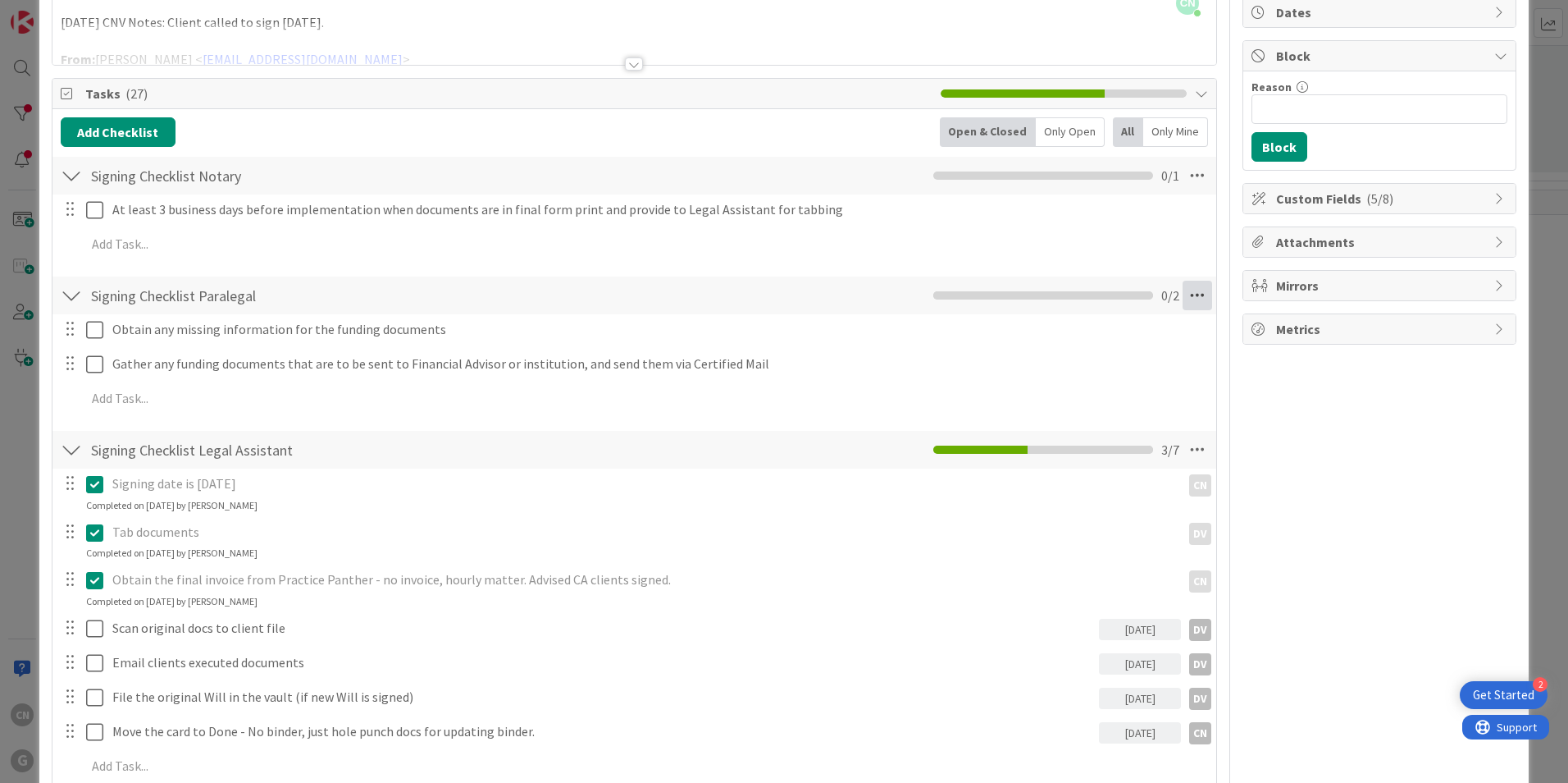
click at [1183, 299] on icon at bounding box center [1197, 295] width 29 height 29
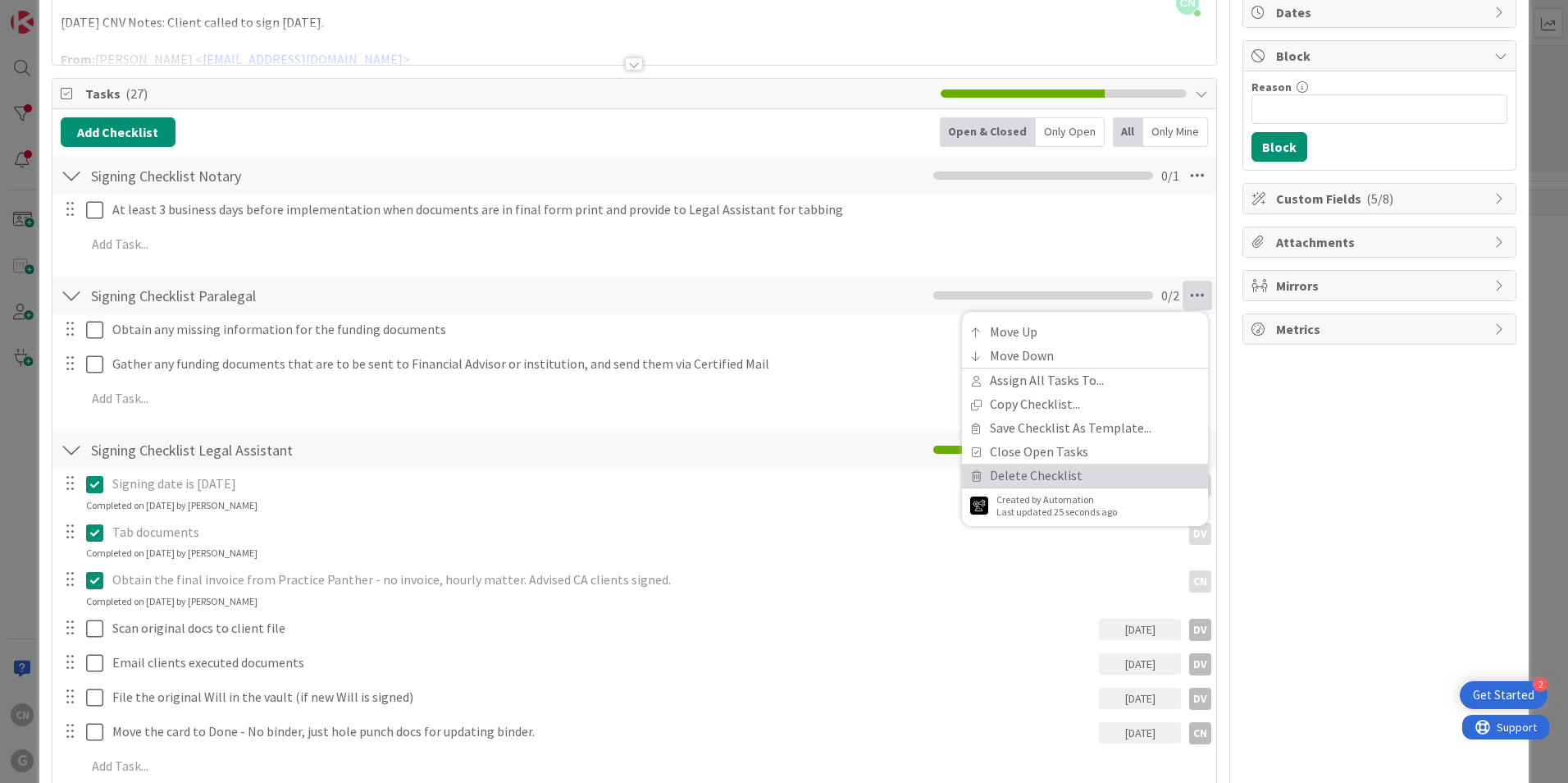
click at [1013, 472] on link "Delete Checklist" at bounding box center [1084, 476] width 246 height 24
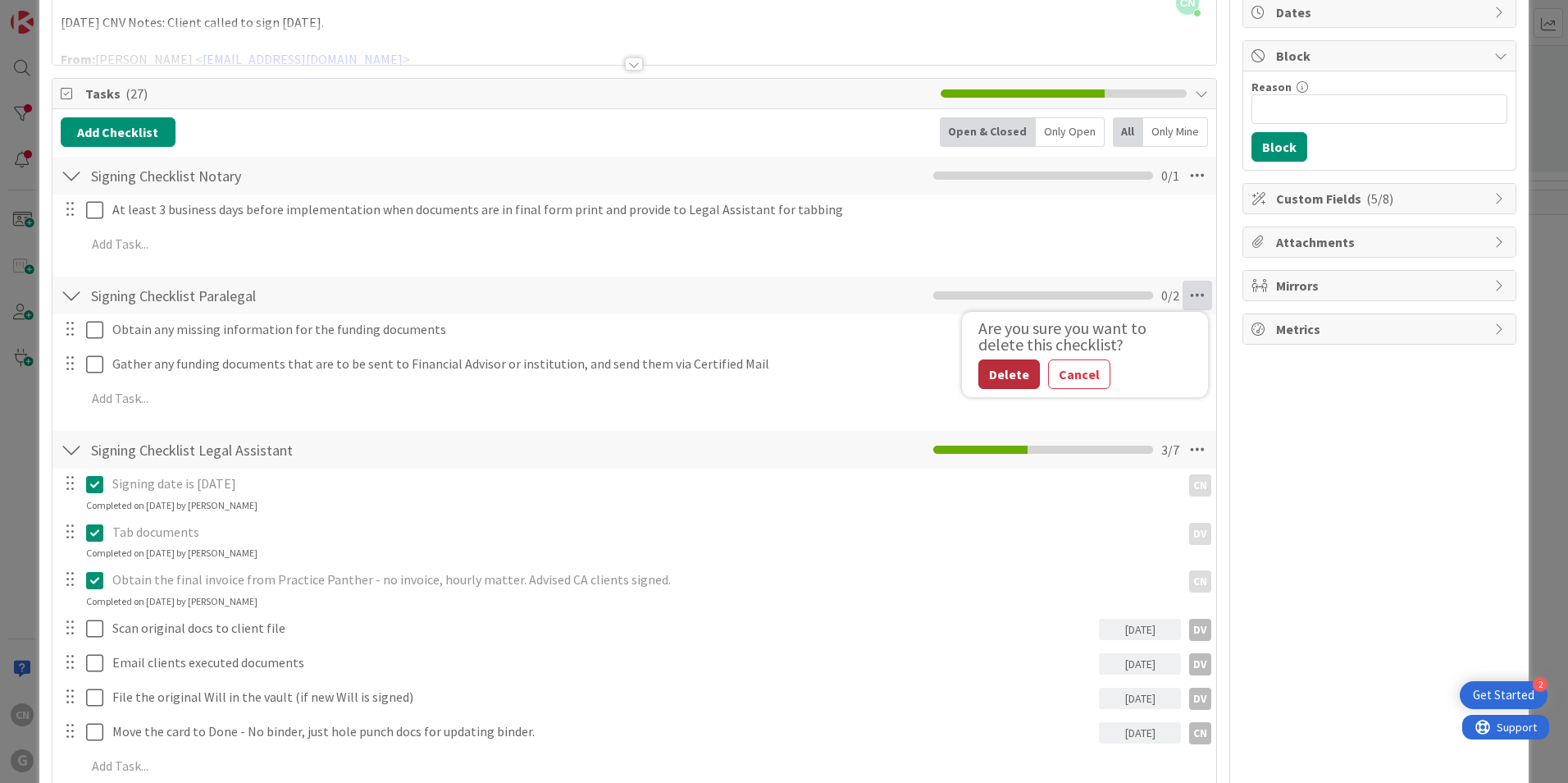
click at [1001, 376] on button "Delete" at bounding box center [1009, 374] width 61 height 29
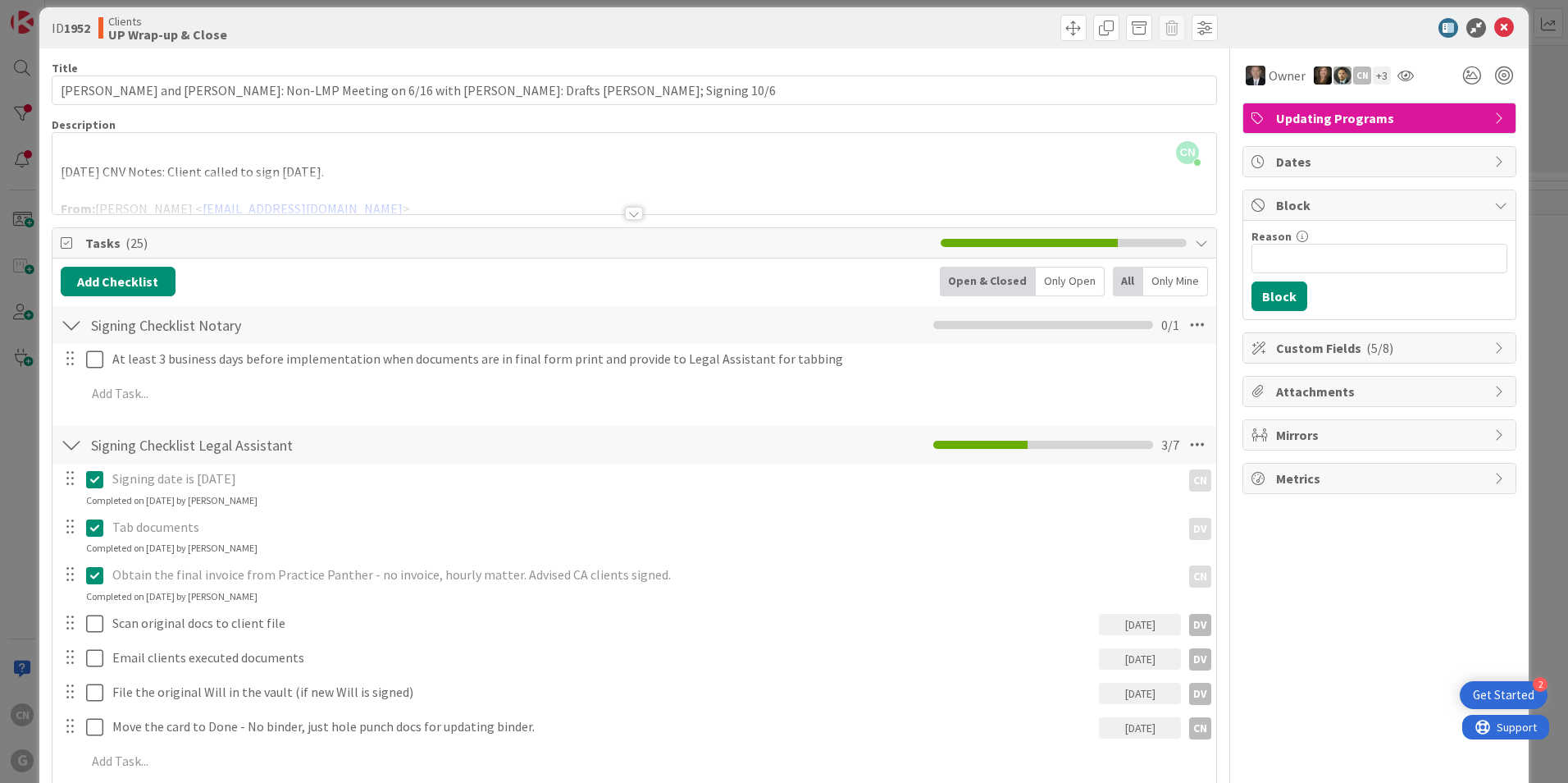
scroll to position [0, 0]
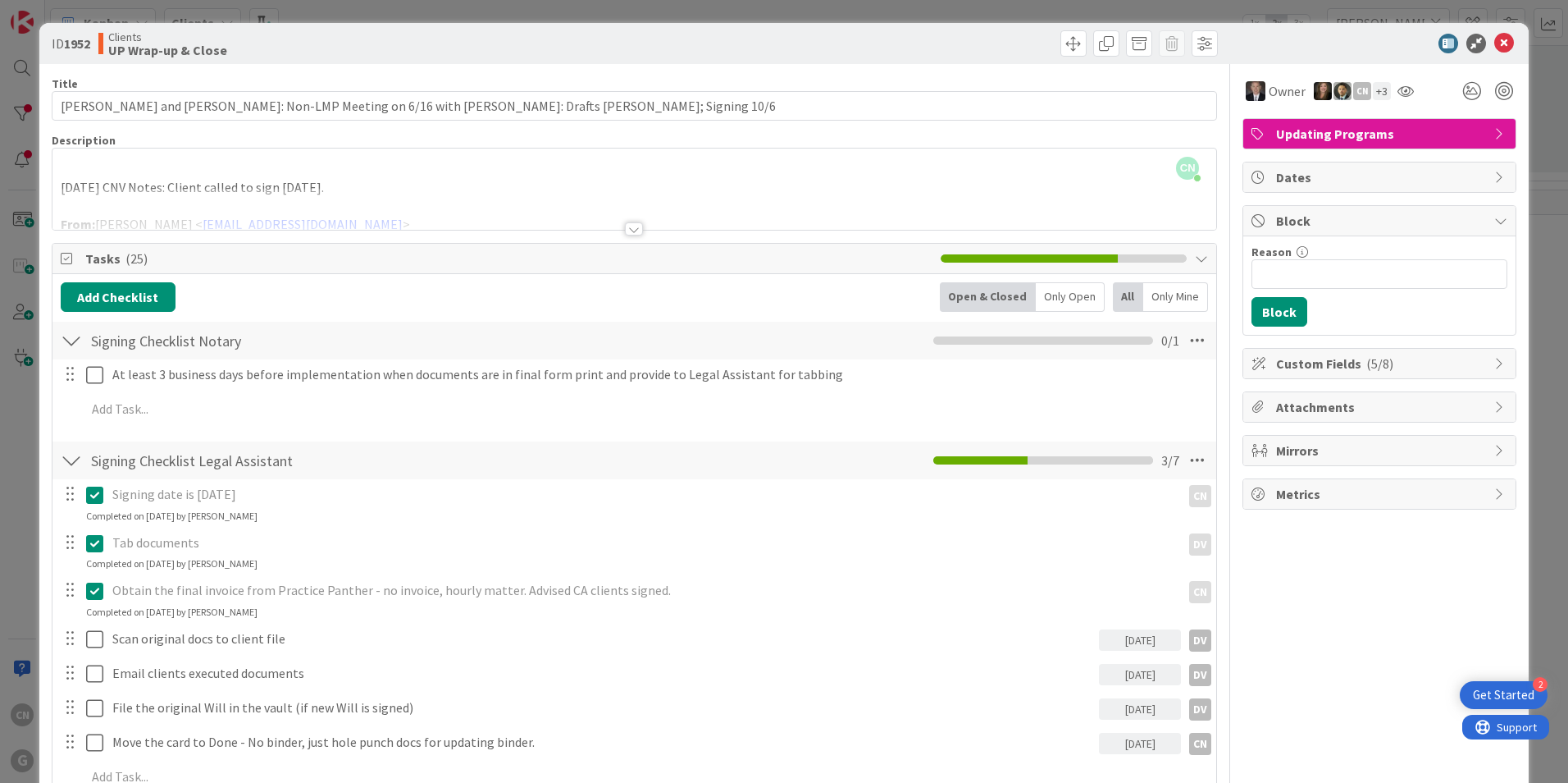
drag, startPoint x: 1187, startPoint y: 342, endPoint x: 1181, endPoint y: 355, distance: 14.3
click at [1186, 342] on icon at bounding box center [1197, 341] width 29 height 29
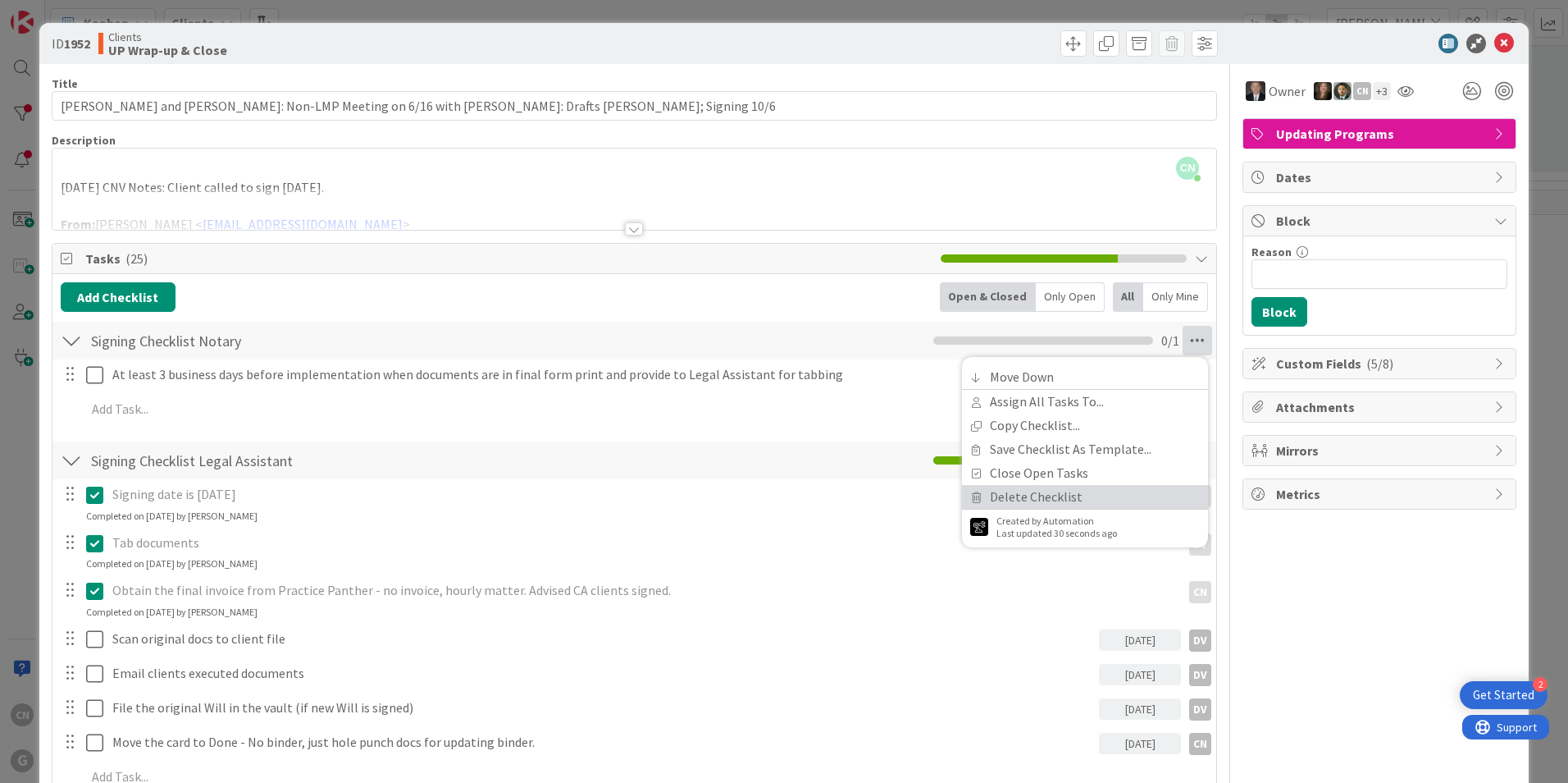
click at [1059, 499] on link "Delete Checklist" at bounding box center [1084, 497] width 246 height 24
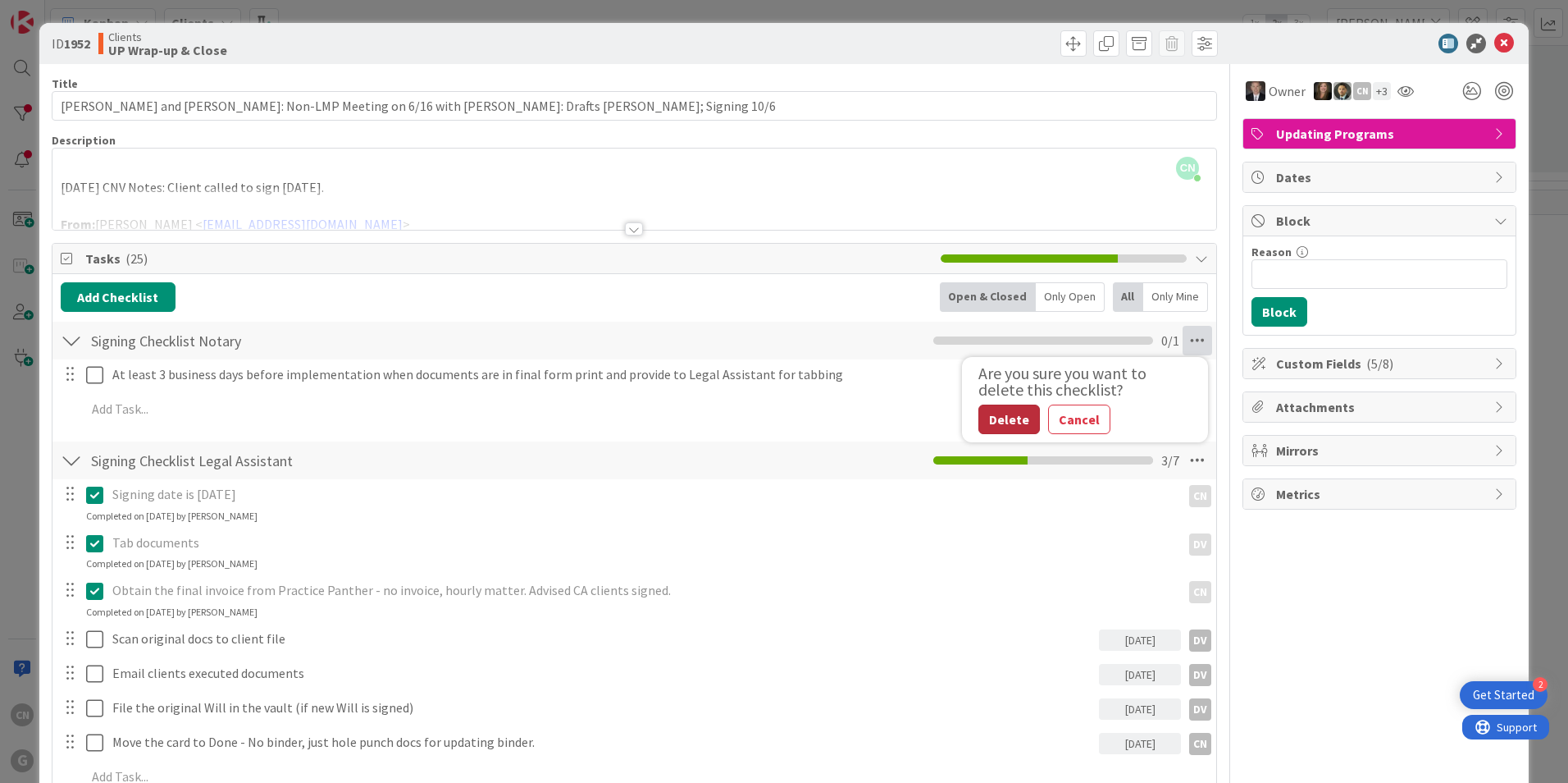
click at [991, 416] on button "Delete" at bounding box center [1009, 419] width 61 height 29
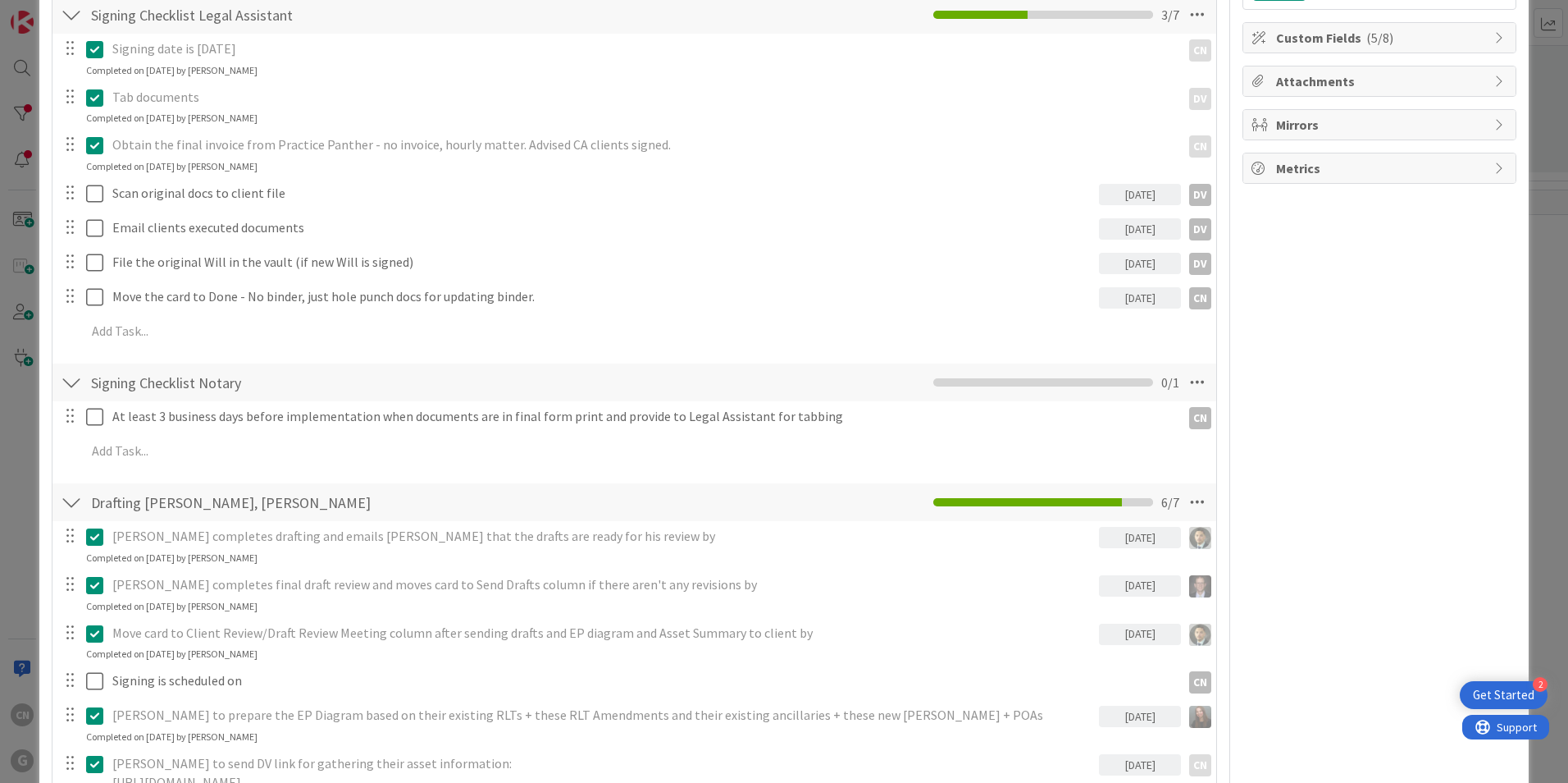
scroll to position [327, 0]
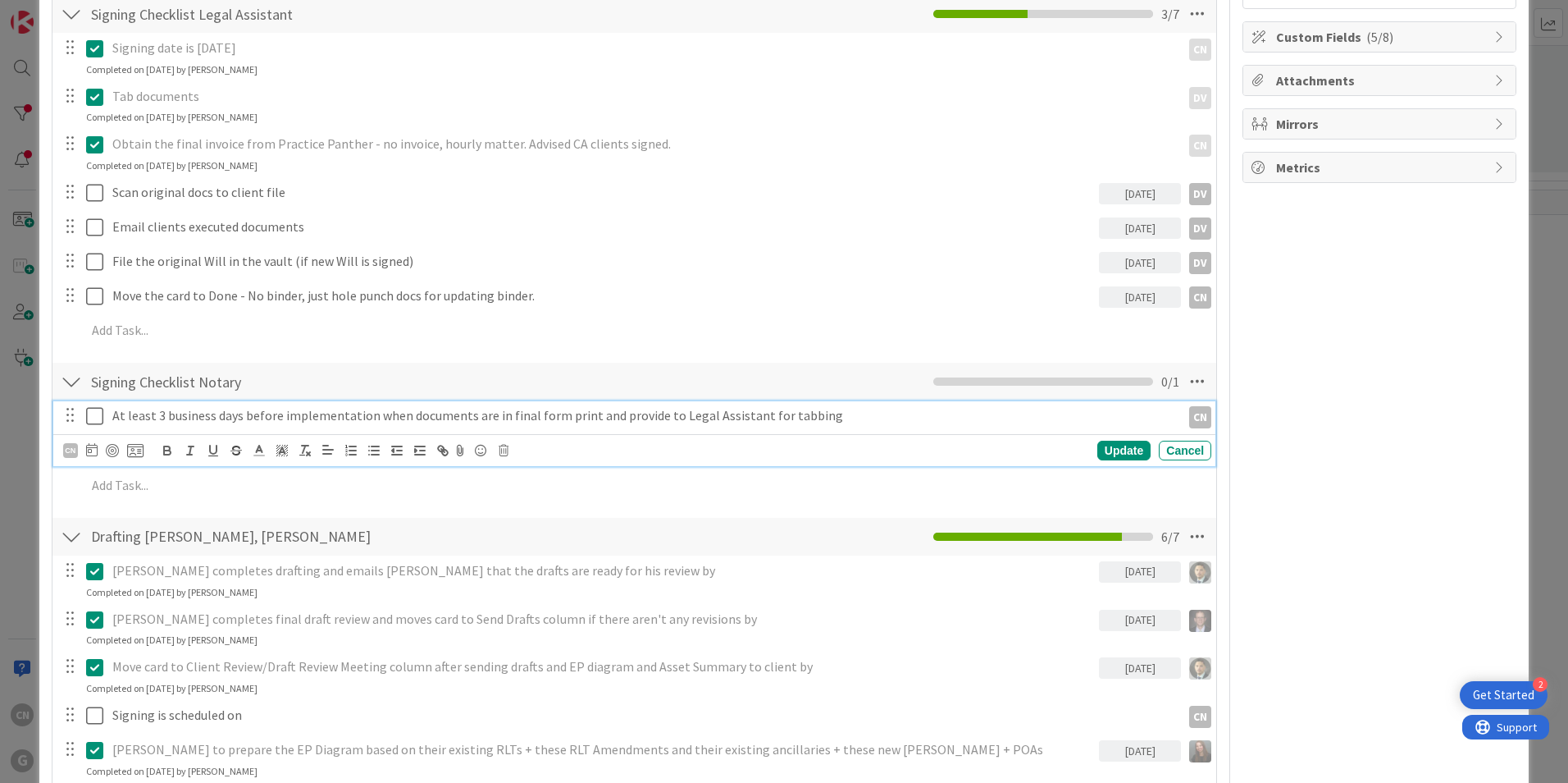
click at [96, 420] on icon at bounding box center [95, 416] width 17 height 20
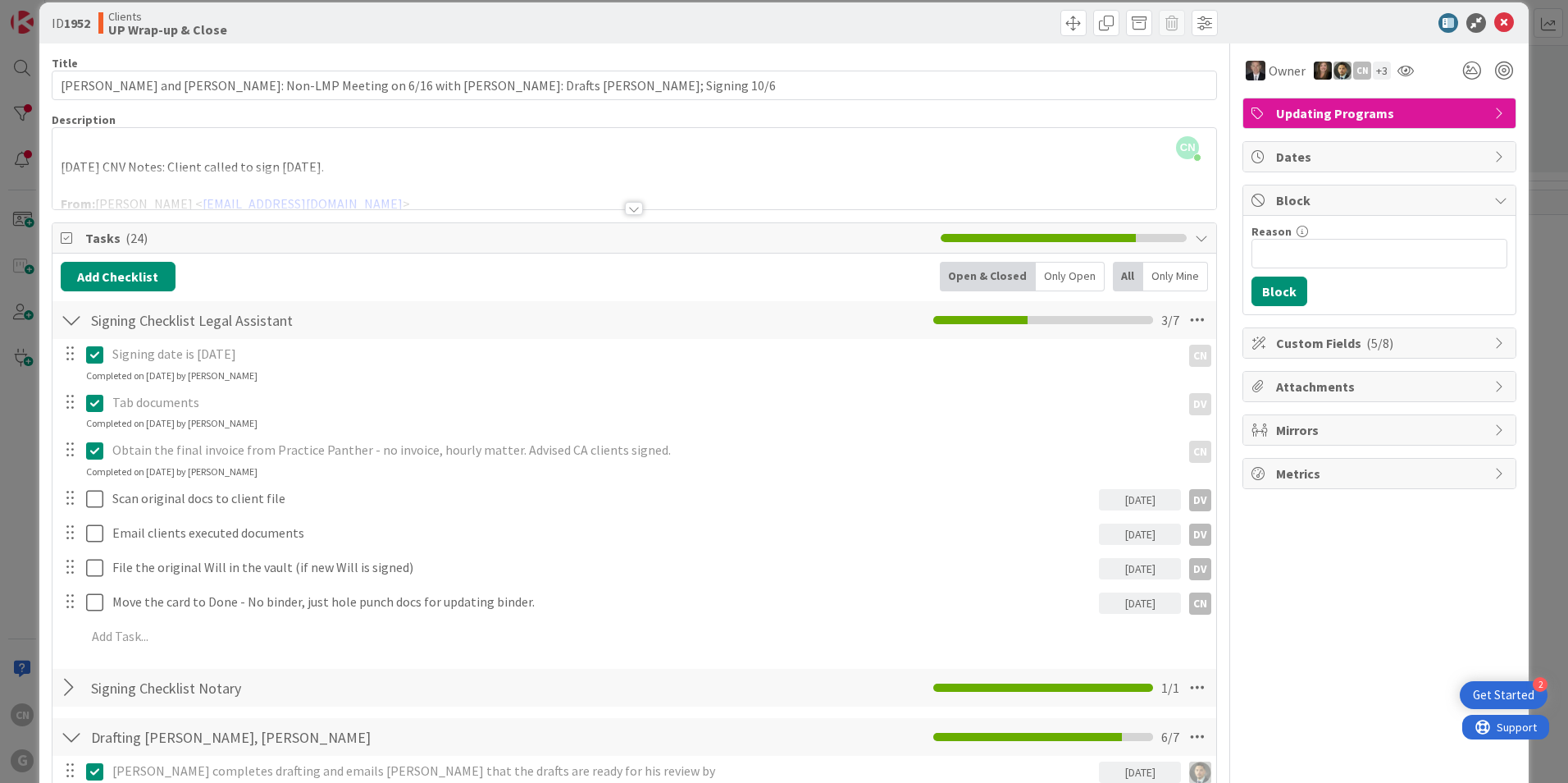
scroll to position [0, 0]
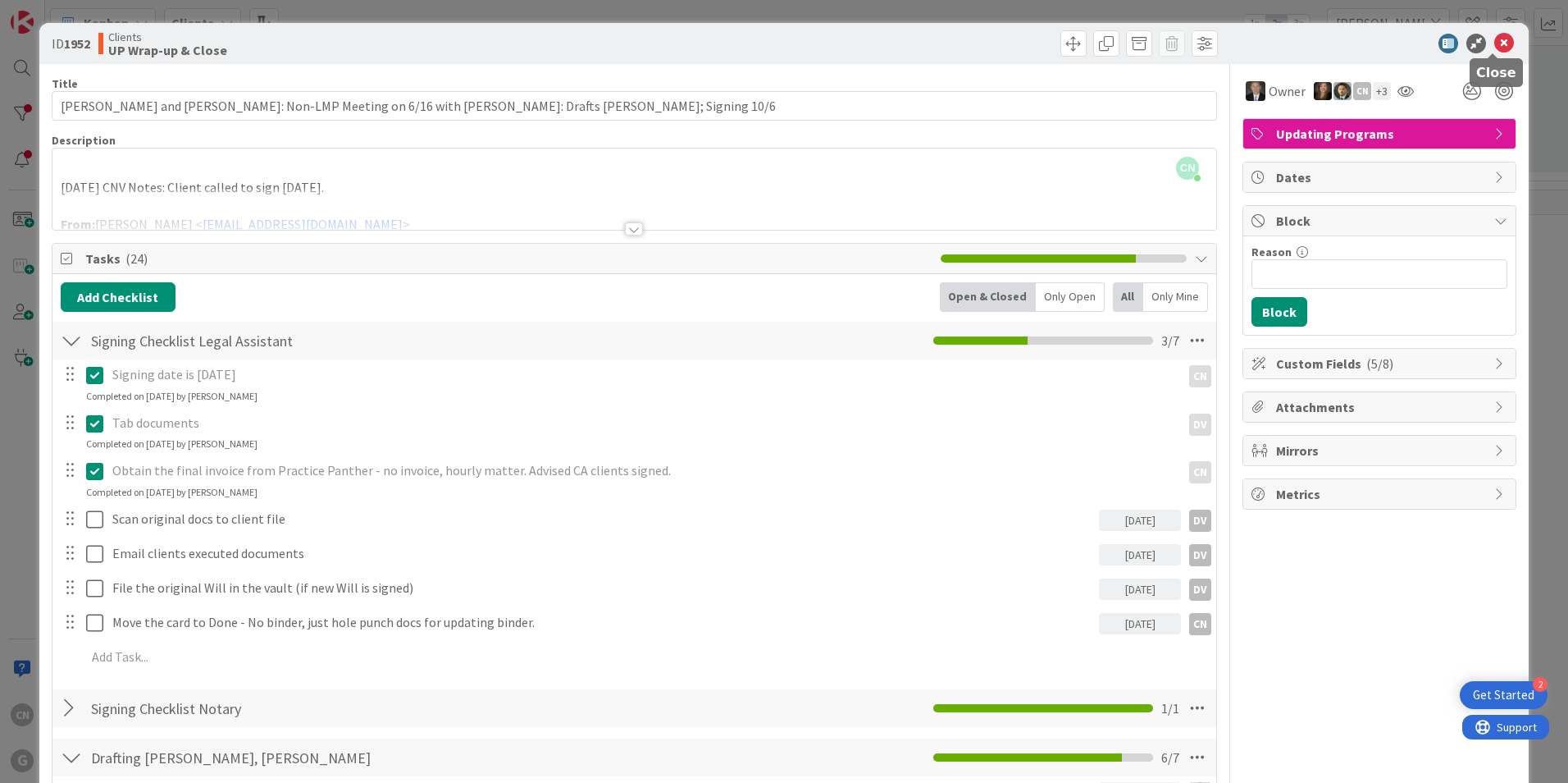
click at [1496, 42] on icon at bounding box center [1504, 43] width 20 height 20
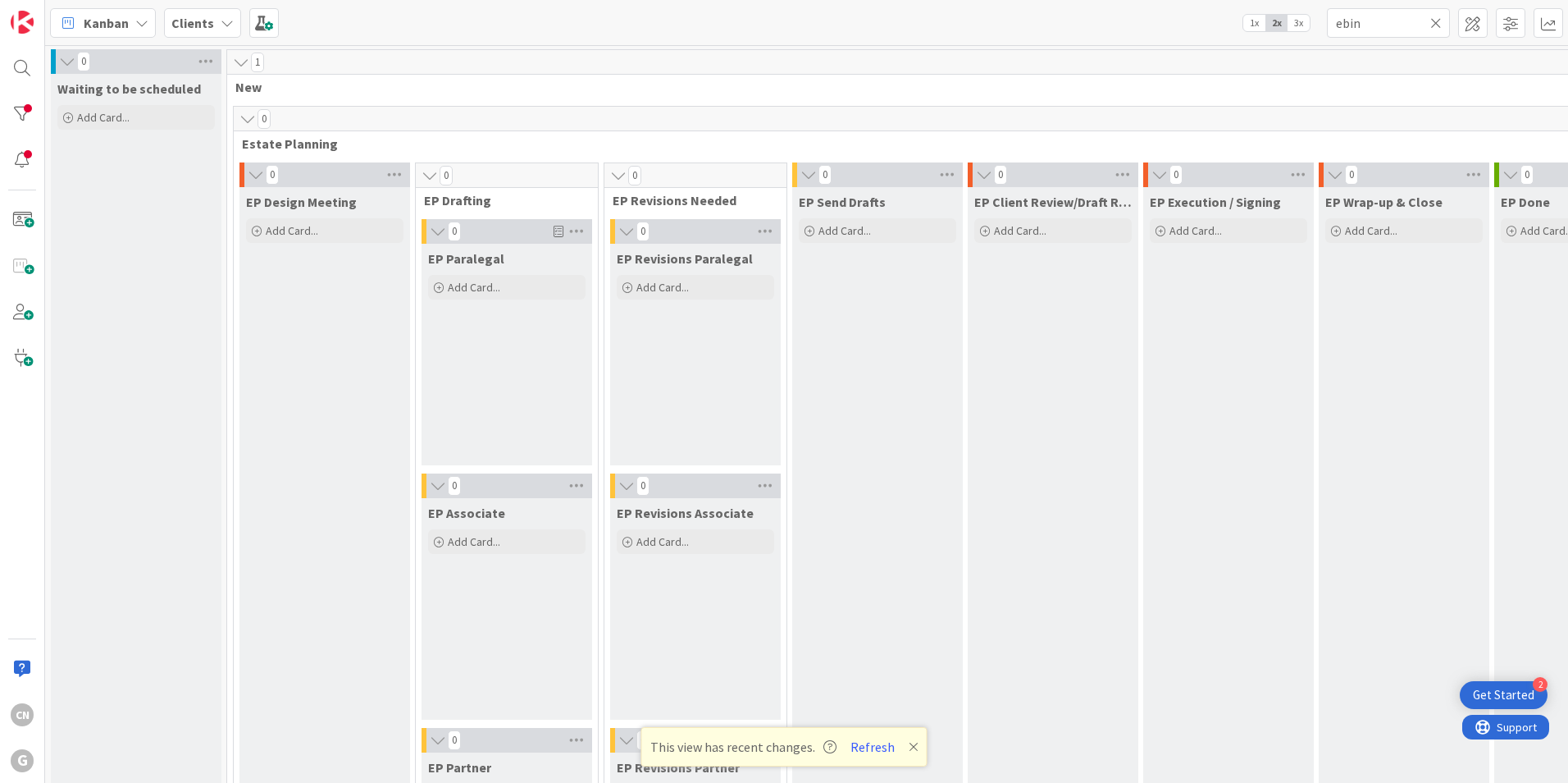
scroll to position [1160, 292]
